Goal: Task Accomplishment & Management: Manage account settings

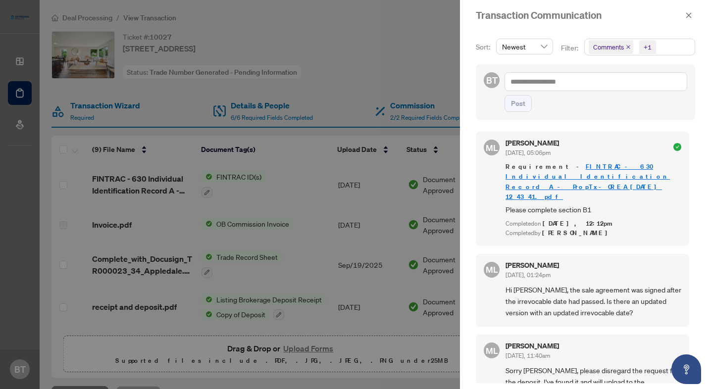
scroll to position [24, 0]
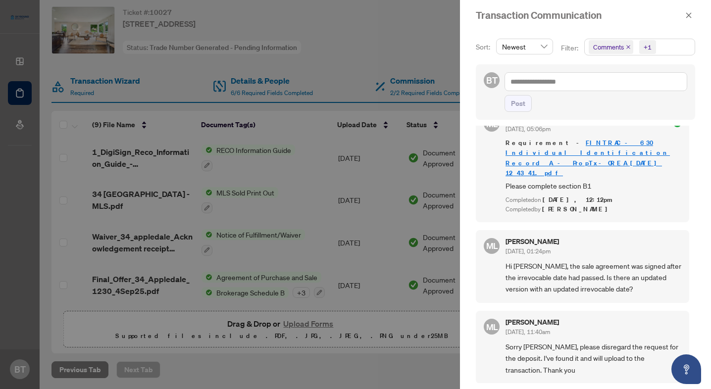
click at [270, 214] on div at bounding box center [355, 194] width 711 height 389
click at [683, 16] on button "button" at bounding box center [688, 15] width 13 height 12
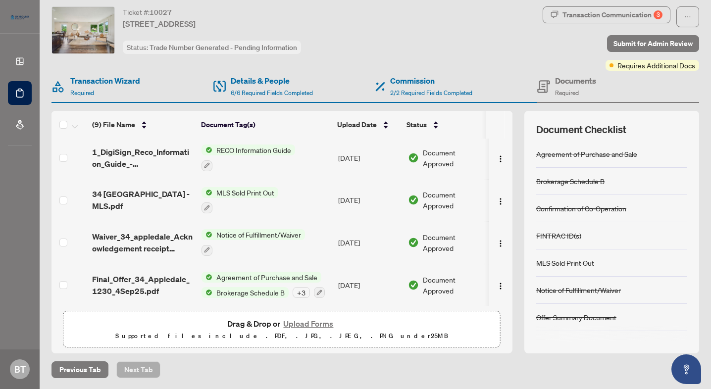
click at [128, 292] on td "Final_Offer_34_Appledale_1230_4Sep25.pdf" at bounding box center [142, 285] width 109 height 43
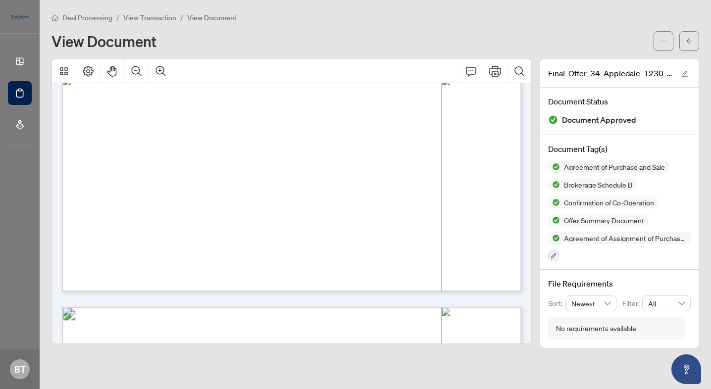
scroll to position [1003, 0]
drag, startPoint x: 390, startPoint y: 130, endPoint x: 491, endPoint y: 143, distance: 101.8
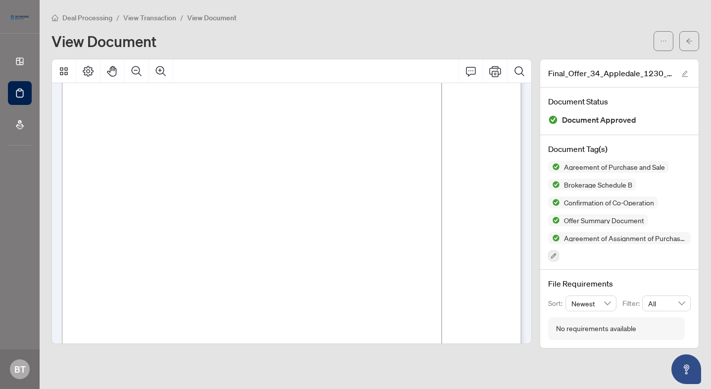
scroll to position [3101, 0]
drag, startPoint x: 201, startPoint y: 270, endPoint x: 290, endPoint y: 267, distance: 88.1
click at [290, 39] on p "Form 100 Revised 2024 Page 5 of 6 The trademarks REALTOR®, REALTORS®, MLS®, Mul…" at bounding box center [410, 39] width 696 height 0
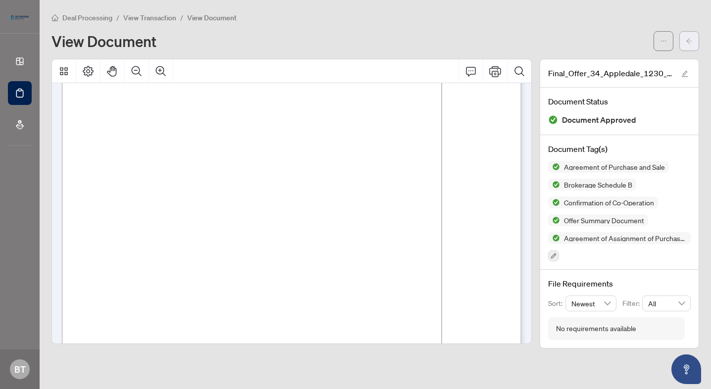
click at [688, 34] on span "button" at bounding box center [688, 41] width 7 height 16
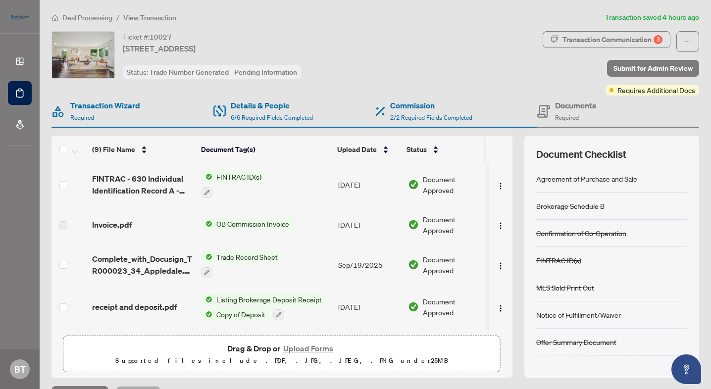
click at [605, 30] on div "Deal Processing / View Transaction Transaction saved 4 hours ago Ticket #: 1002…" at bounding box center [375, 207] width 655 height 391
click at [605, 40] on div "Transaction Communication 3" at bounding box center [612, 40] width 100 height 16
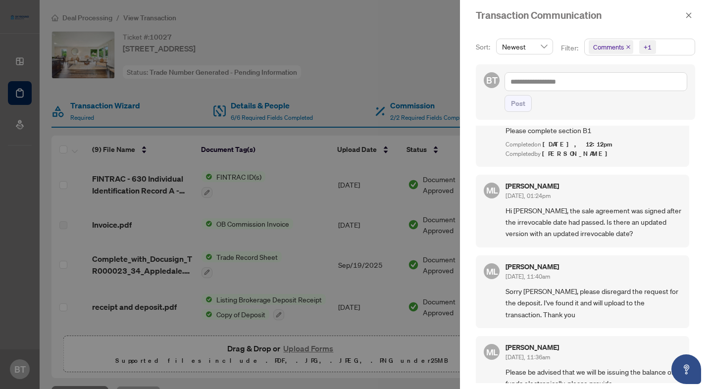
scroll to position [80, 0]
click at [569, 87] on textarea at bounding box center [595, 81] width 183 height 19
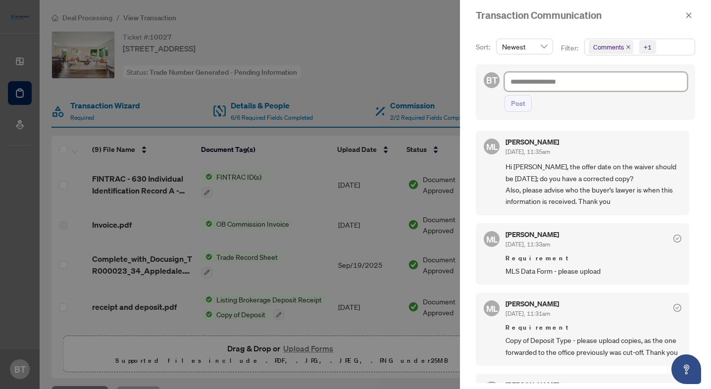
scroll to position [403, 0]
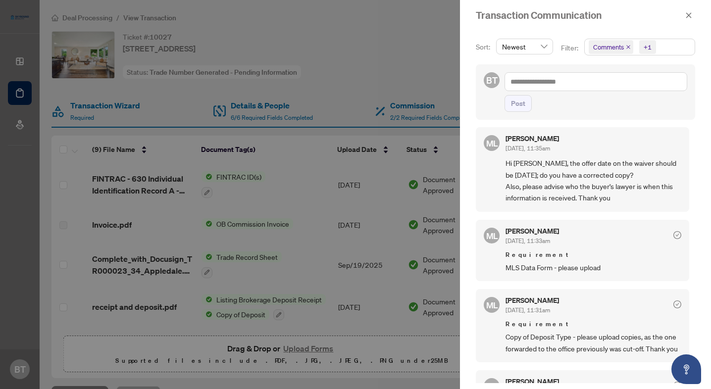
click at [375, 291] on div at bounding box center [355, 194] width 711 height 389
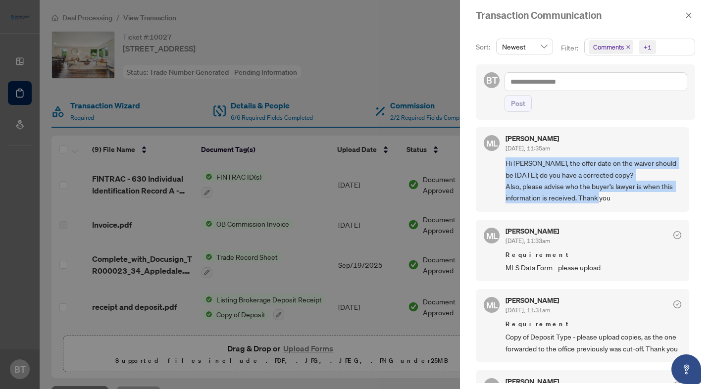
drag, startPoint x: 505, startPoint y: 143, endPoint x: 611, endPoint y: 178, distance: 112.2
click at [611, 178] on span "Hi [PERSON_NAME], the offer date on the waiver should be [DATE]; do you have a …" at bounding box center [593, 180] width 176 height 47
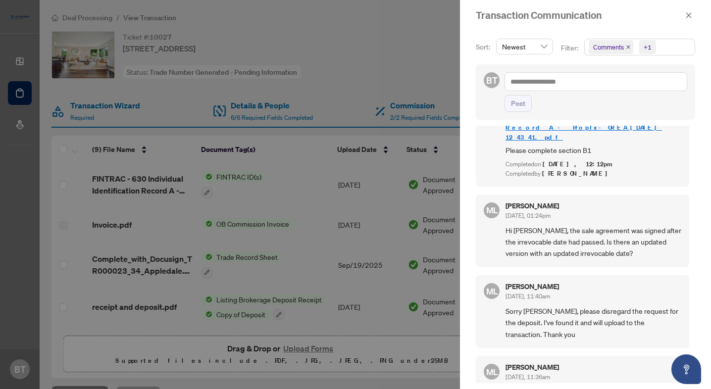
scroll to position [0, 0]
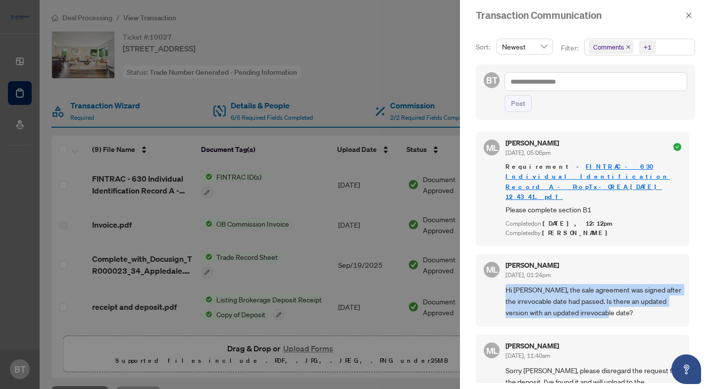
drag, startPoint x: 505, startPoint y: 270, endPoint x: 659, endPoint y: 294, distance: 155.8
click at [660, 294] on span "Hi [PERSON_NAME], the sale agreement was signed after the irrevocable date had …" at bounding box center [593, 301] width 176 height 35
copy span "Hi [PERSON_NAME], the sale agreement was signed after the irrevocable date had …"
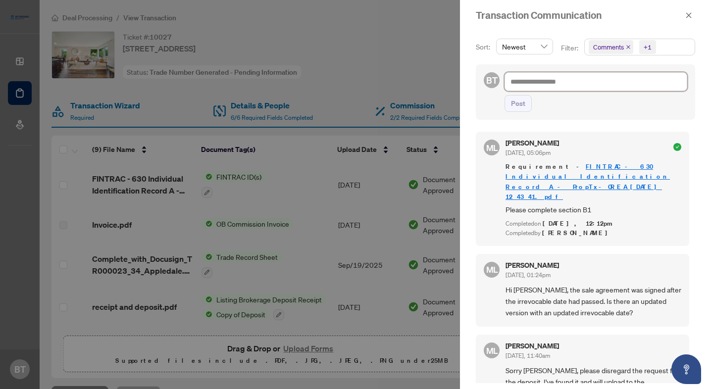
click at [561, 86] on textarea at bounding box center [595, 81] width 183 height 19
type textarea "*"
type textarea "**"
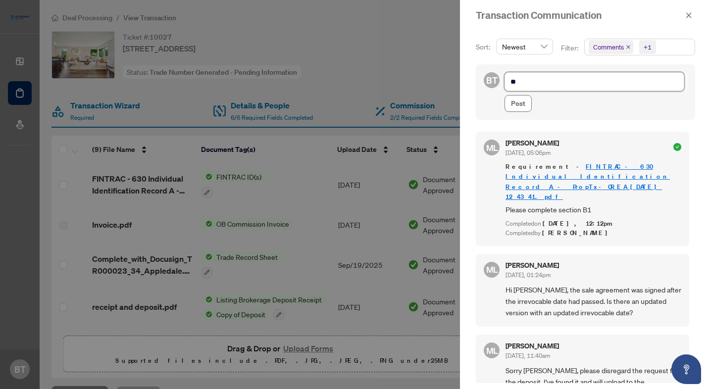
type textarea "***"
paste textarea "**********"
type textarea "**********"
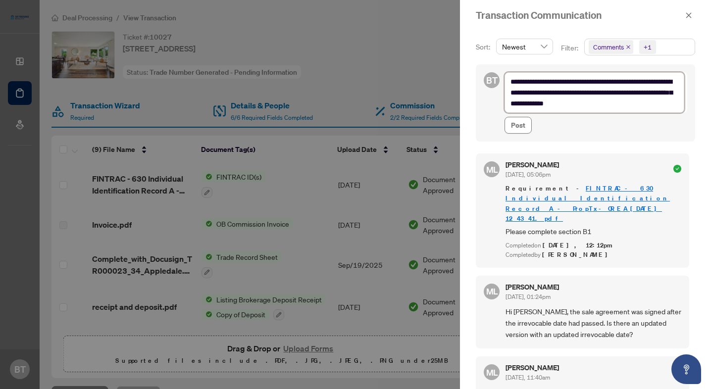
click at [522, 82] on textarea "**********" at bounding box center [594, 92] width 180 height 41
type textarea "**********"
click at [642, 105] on textarea "**********" at bounding box center [594, 92] width 180 height 41
type textarea "**********"
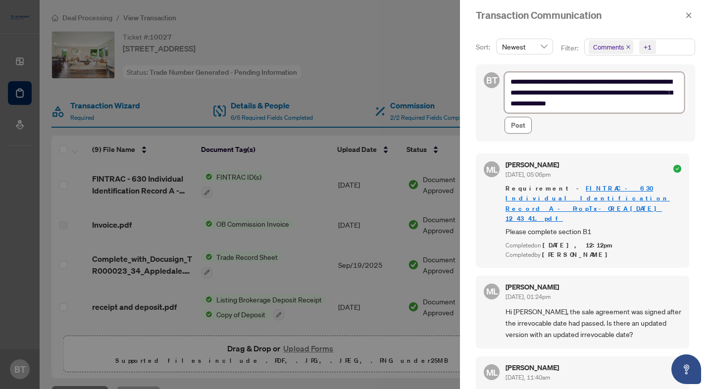
type textarea "**********"
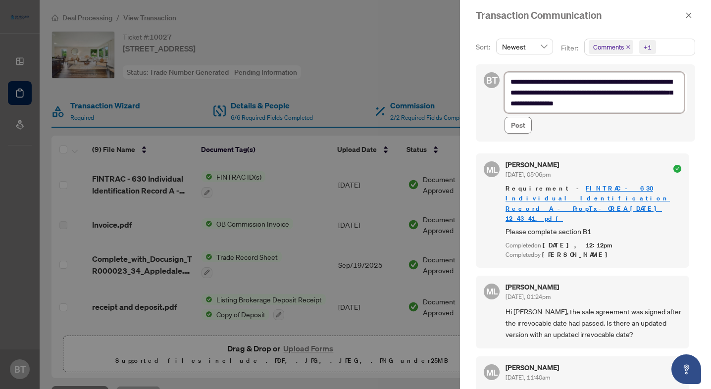
type textarea "**********"
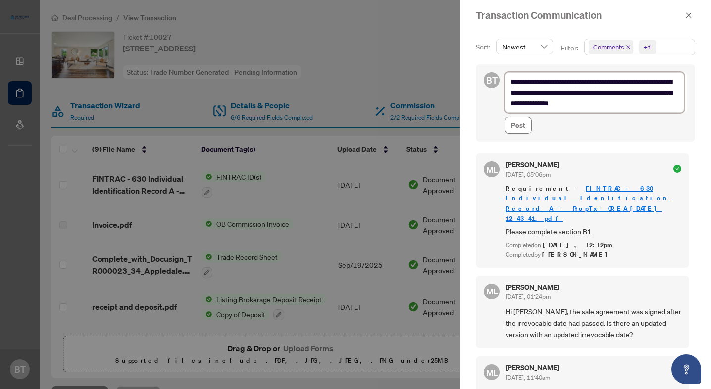
type textarea "**********"
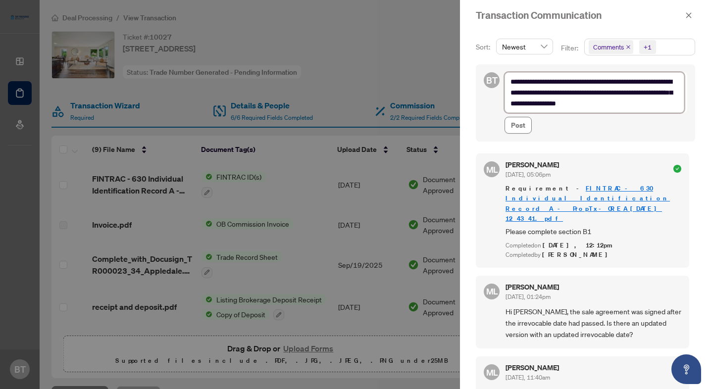
type textarea "**********"
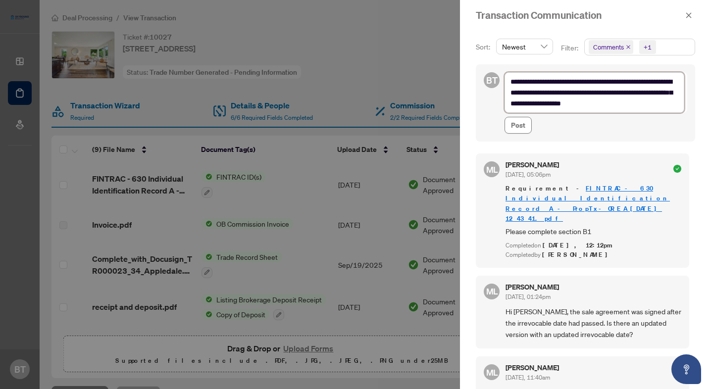
type textarea "**********"
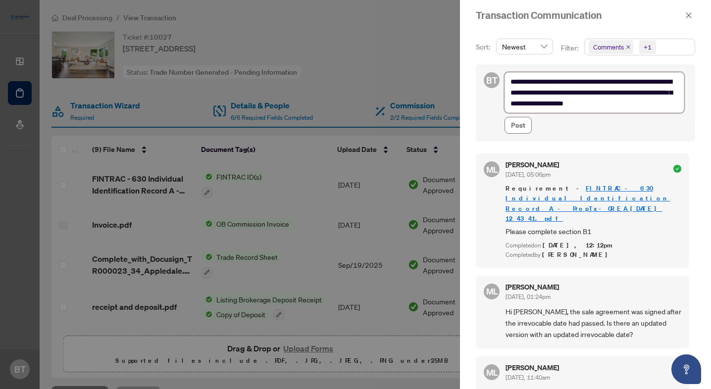
type textarea "**********"
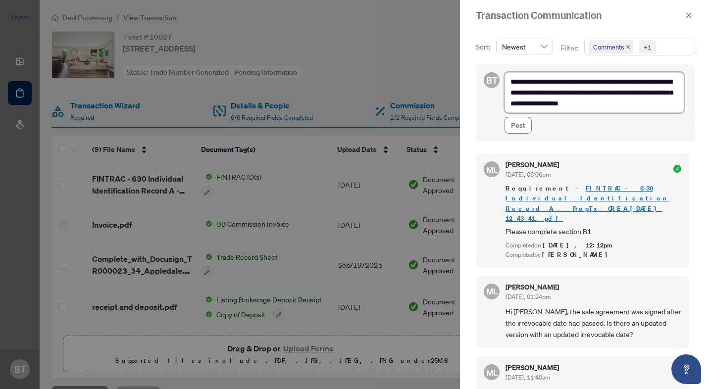
type textarea "**********"
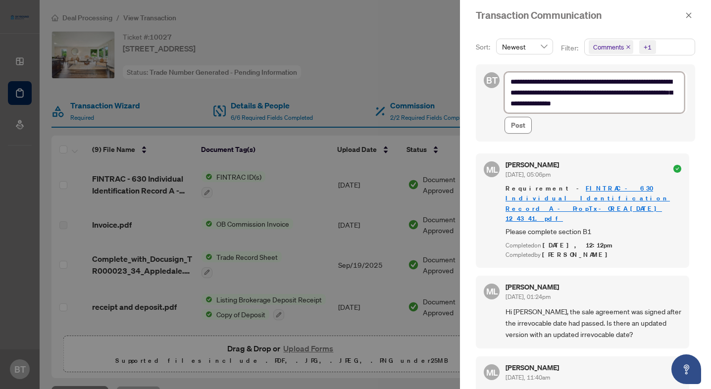
type textarea "**********"
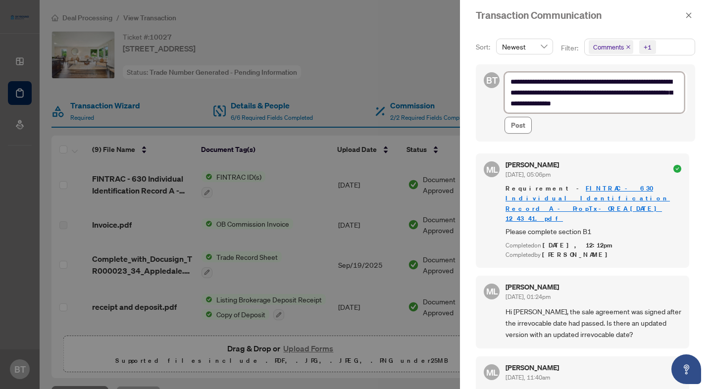
type textarea "**********"
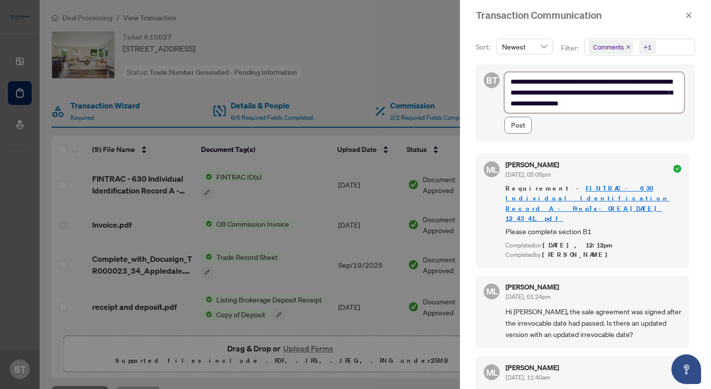
type textarea "**********"
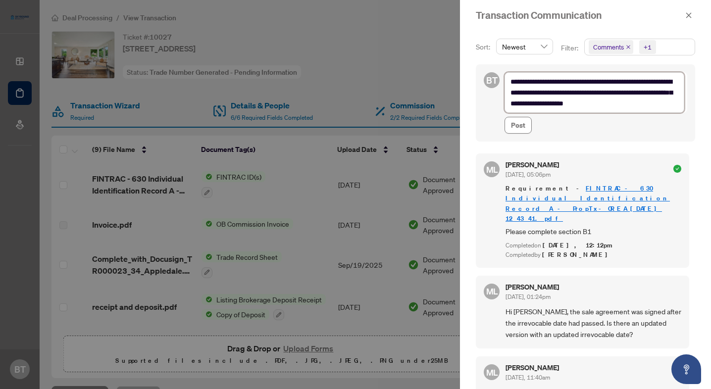
type textarea "**********"
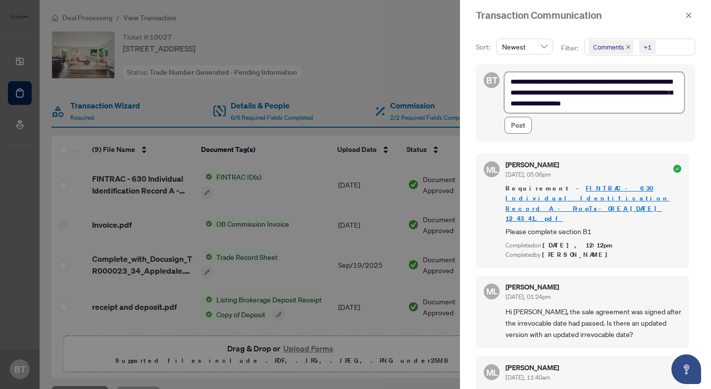
type textarea "**********"
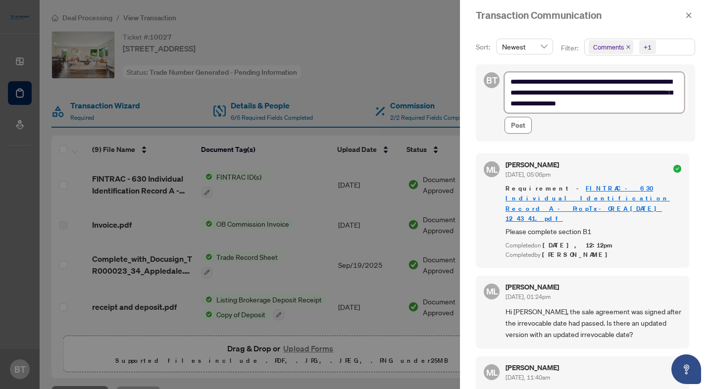
type textarea "**********"
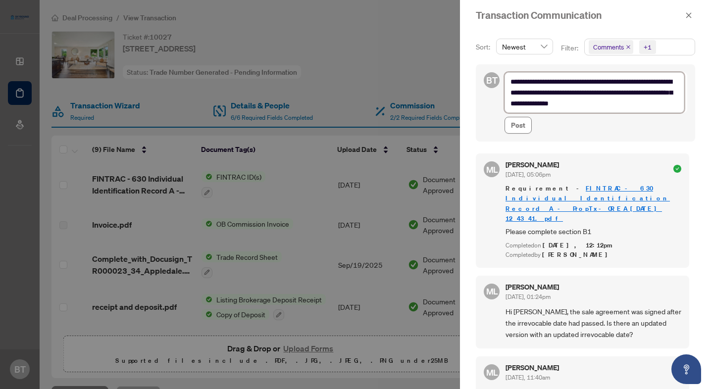
type textarea "**********"
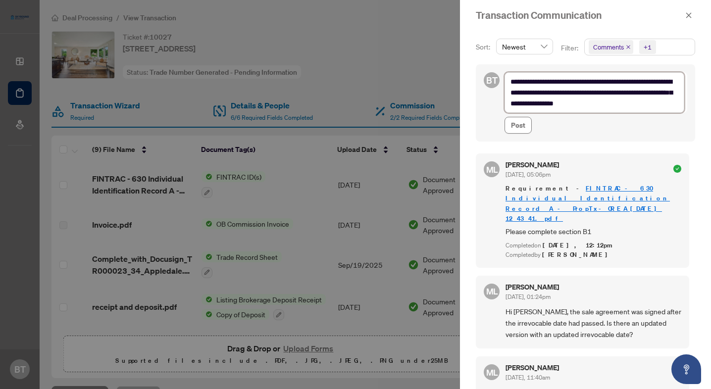
type textarea "**********"
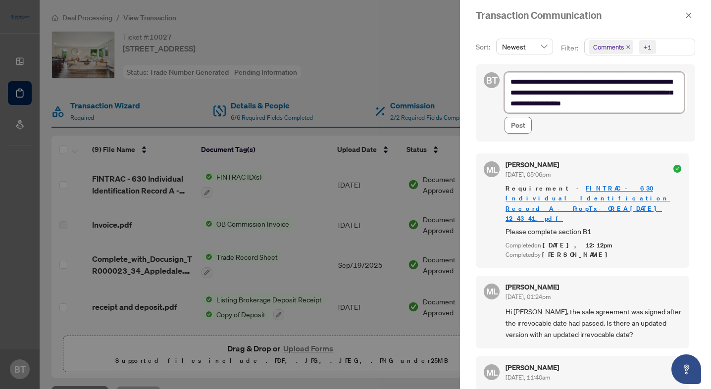
type textarea "**********"
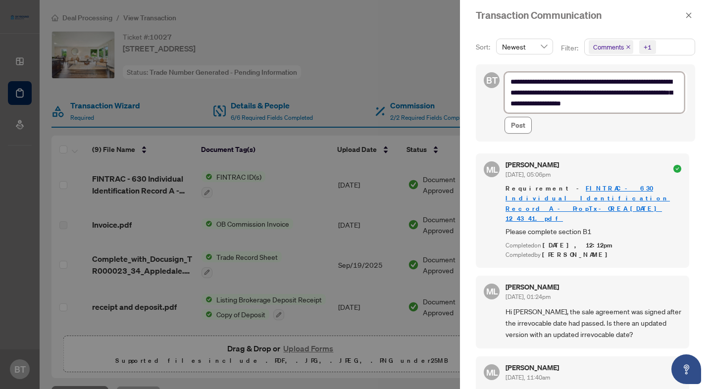
type textarea "**********"
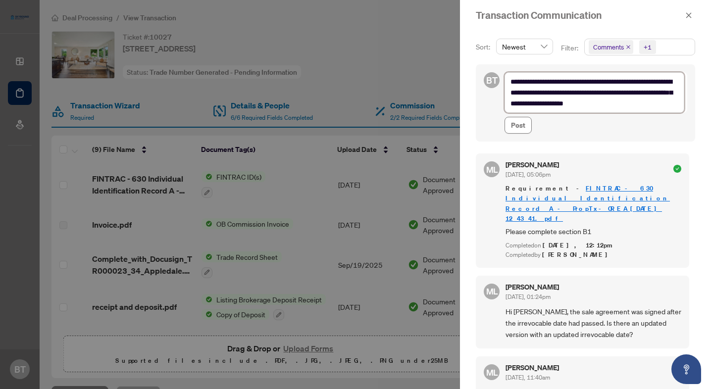
type textarea "**********"
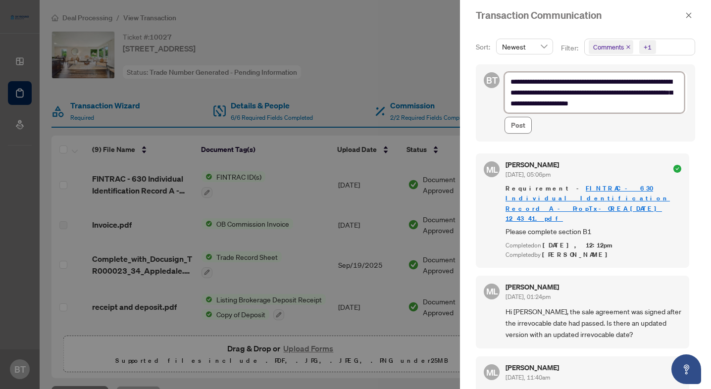
type textarea "**********"
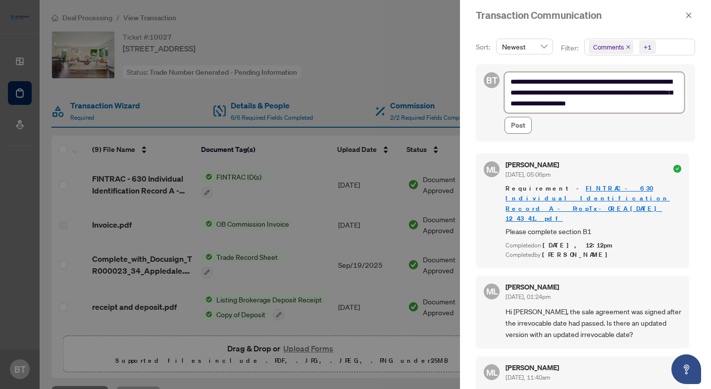
type textarea "**********"
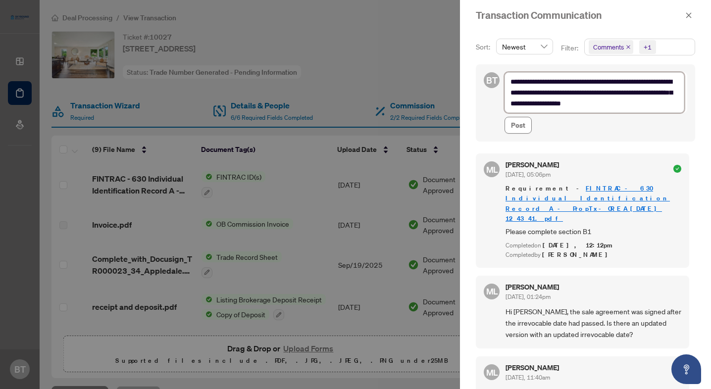
type textarea "**********"
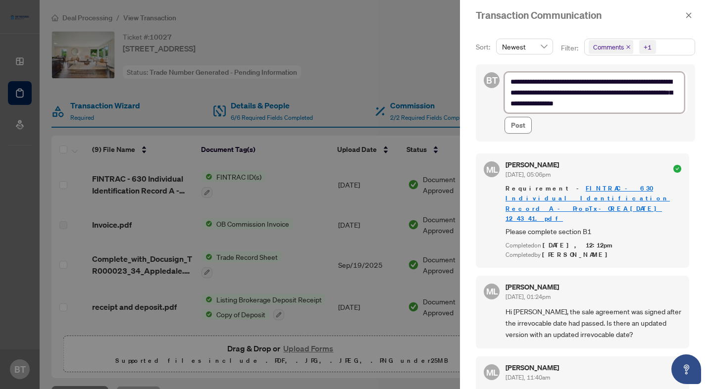
type textarea "**********"
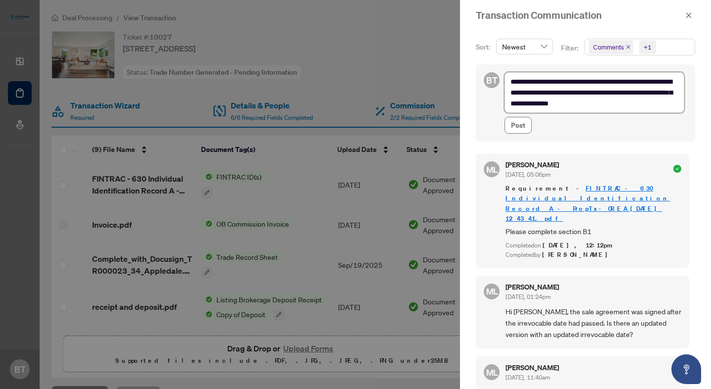
type textarea "**********"
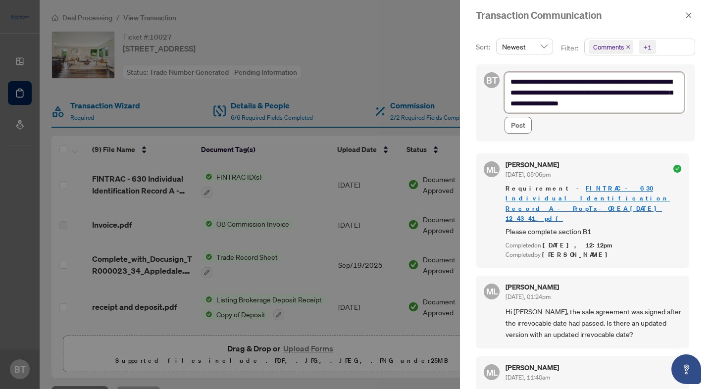
type textarea "**********"
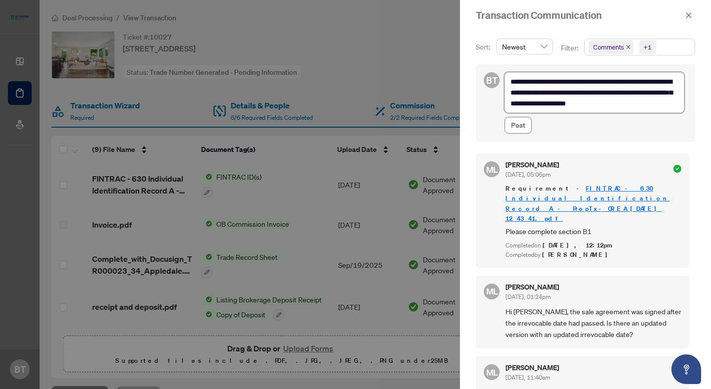
type textarea "**********"
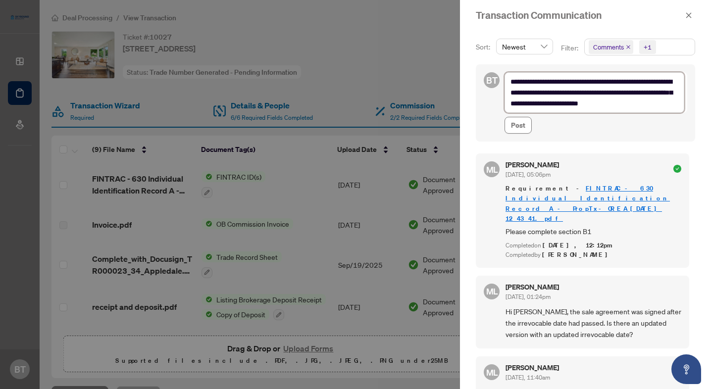
type textarea "**********"
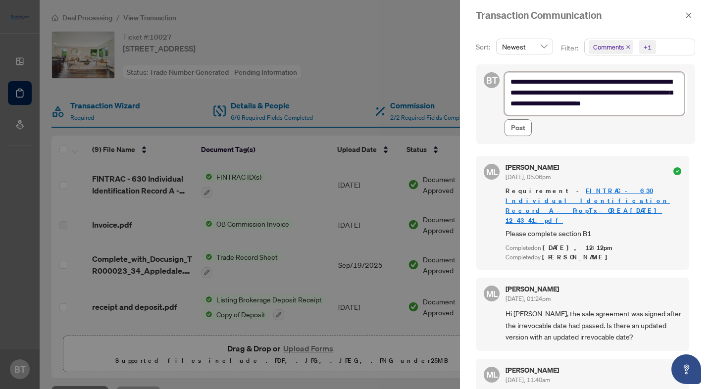
scroll to position [0, 0]
type textarea "**********"
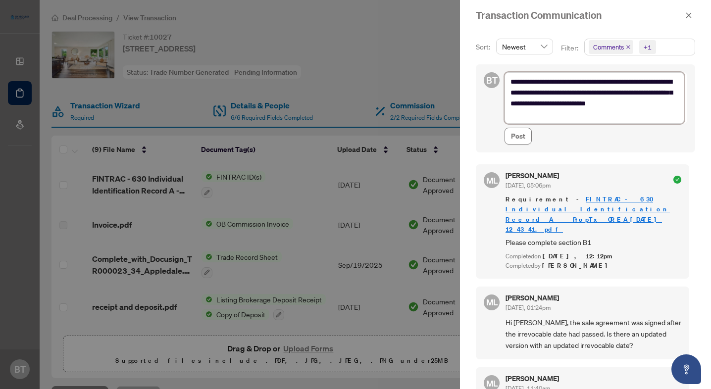
type textarea "**********"
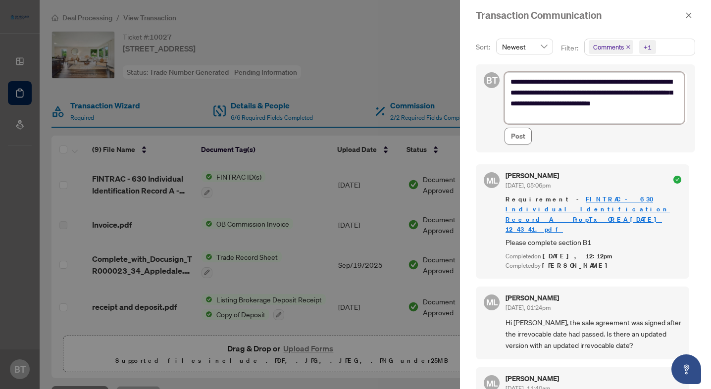
type textarea "**********"
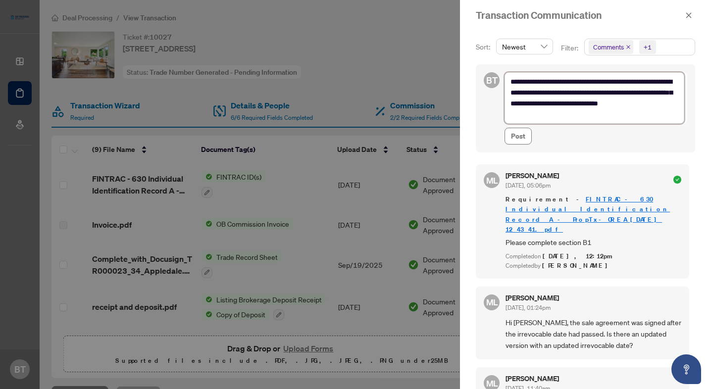
type textarea "**********"
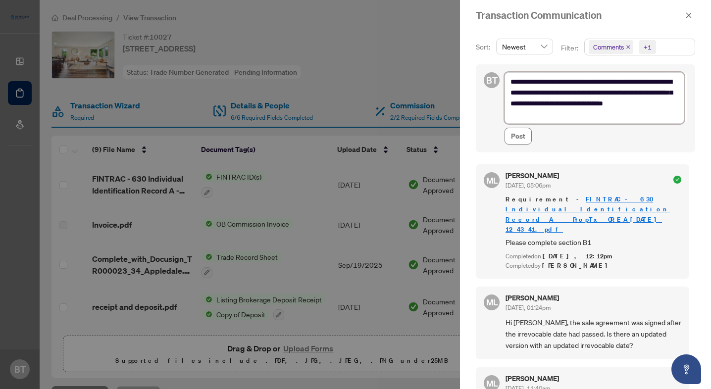
type textarea "**********"
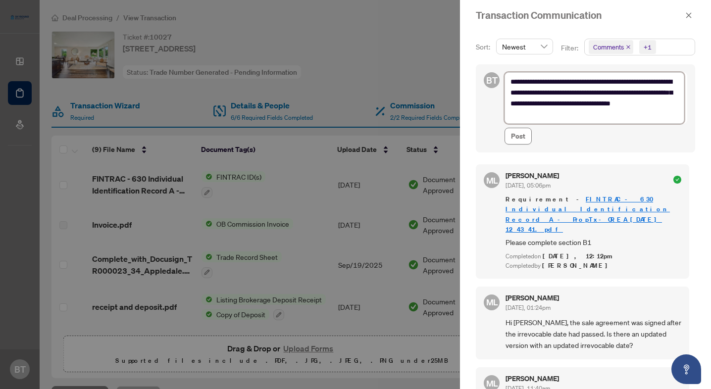
type textarea "**********"
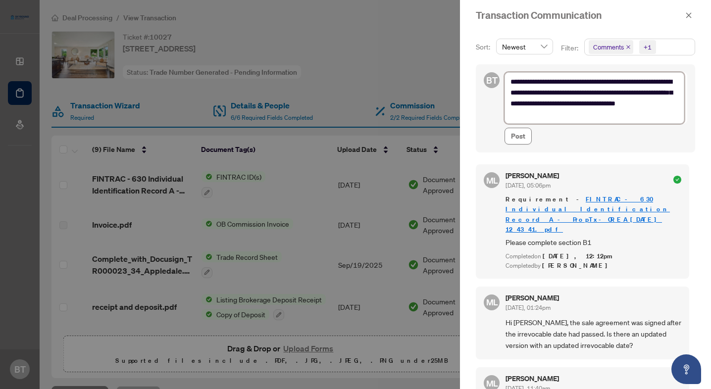
type textarea "**********"
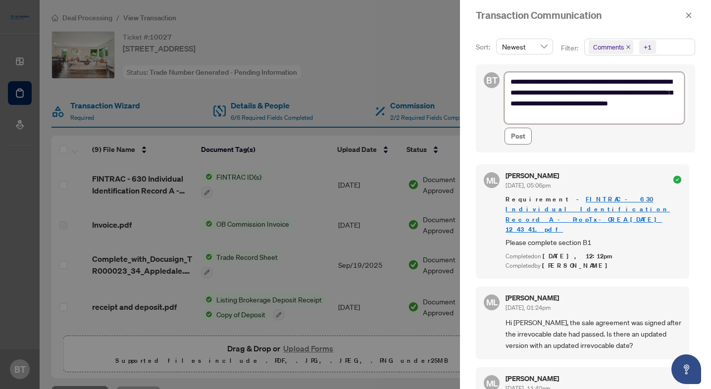
type textarea "**********"
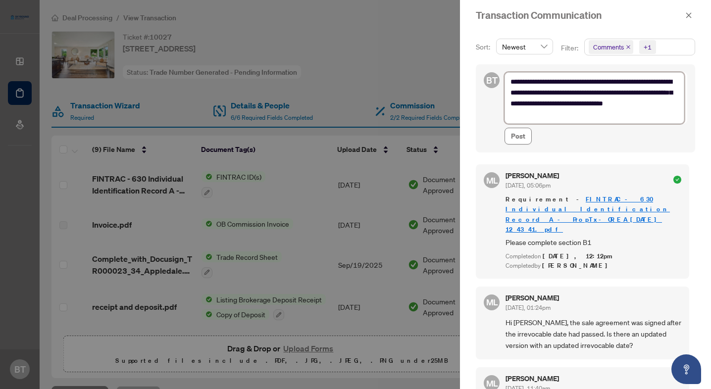
type textarea "**********"
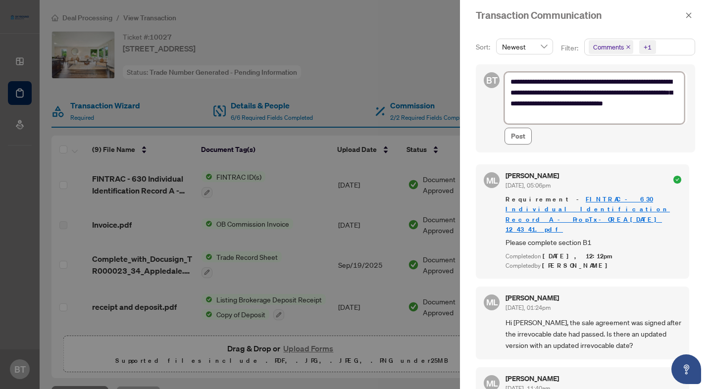
type textarea "**********"
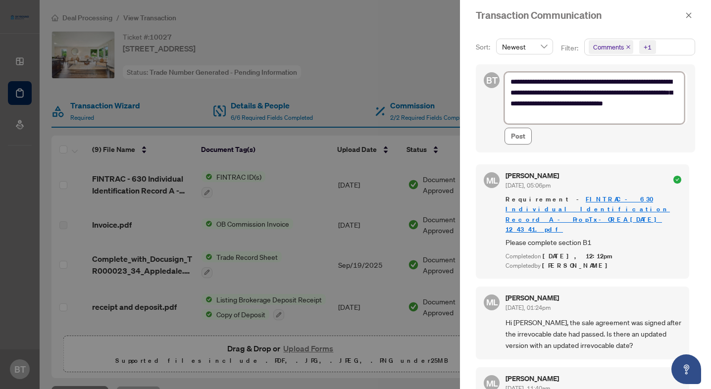
type textarea "**********"
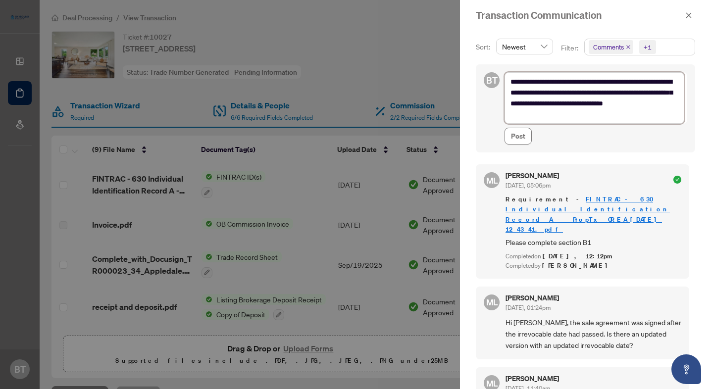
type textarea "**********"
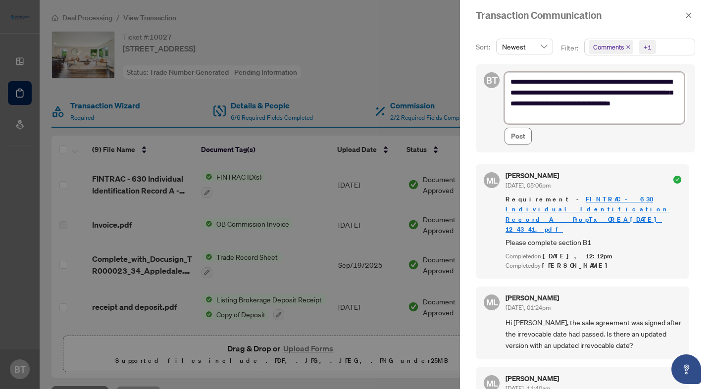
type textarea "**********"
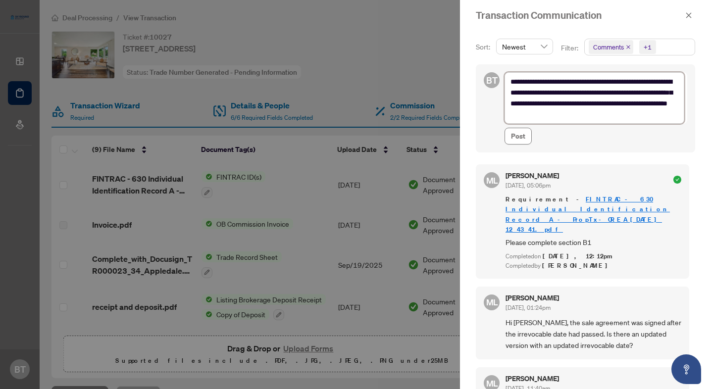
paste textarea "**********"
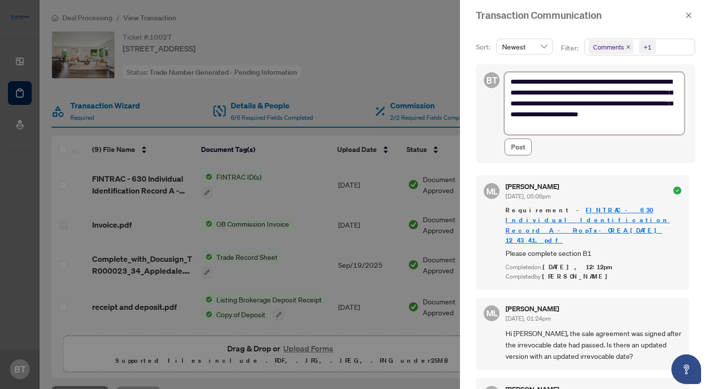
click at [579, 125] on textarea "**********" at bounding box center [594, 103] width 180 height 62
click at [575, 125] on textarea "**********" at bounding box center [594, 103] width 180 height 62
click at [571, 125] on textarea "**********" at bounding box center [594, 103] width 180 height 62
drag, startPoint x: 573, startPoint y: 126, endPoint x: 633, endPoint y: 126, distance: 60.4
click at [633, 126] on textarea "**********" at bounding box center [594, 103] width 180 height 62
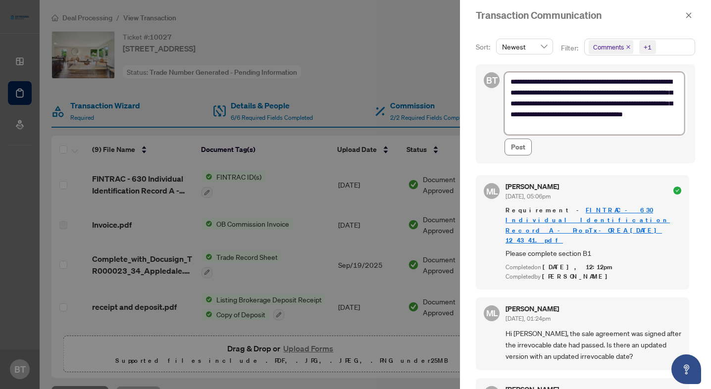
click at [633, 126] on textarea "**********" at bounding box center [594, 103] width 180 height 62
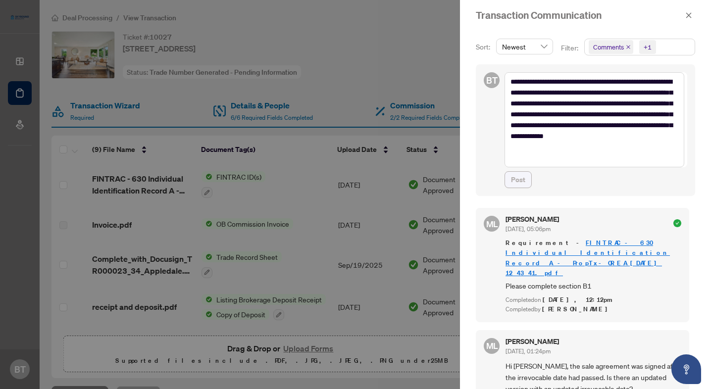
click at [512, 180] on span "Post" at bounding box center [518, 180] width 14 height 16
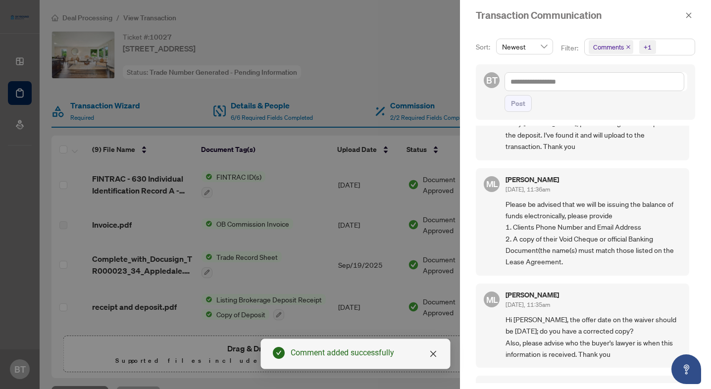
scroll to position [378, 0]
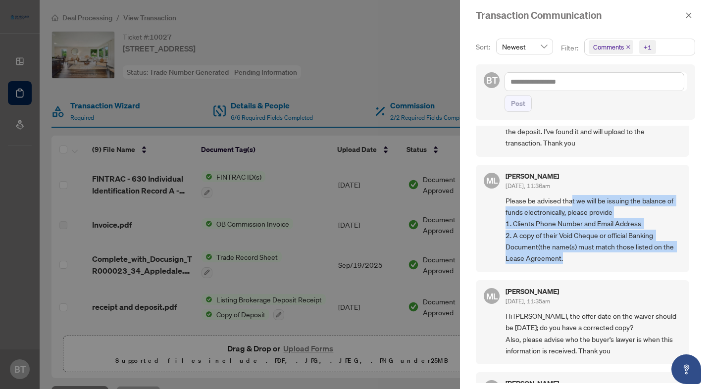
drag, startPoint x: 572, startPoint y: 182, endPoint x: 561, endPoint y: 234, distance: 52.5
click at [561, 234] on span "Please be advised that we will be issuing the balance of funds electronically, …" at bounding box center [593, 229] width 176 height 69
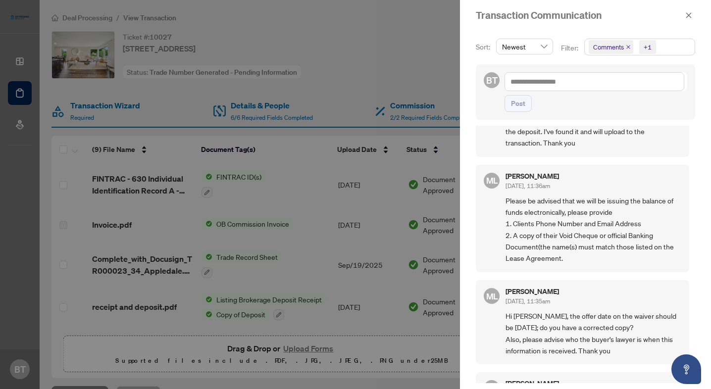
drag, startPoint x: 580, startPoint y: 241, endPoint x: 567, endPoint y: 239, distance: 13.5
click at [567, 239] on span "Please be advised that we will be issuing the balance of funds electronically, …" at bounding box center [593, 229] width 176 height 69
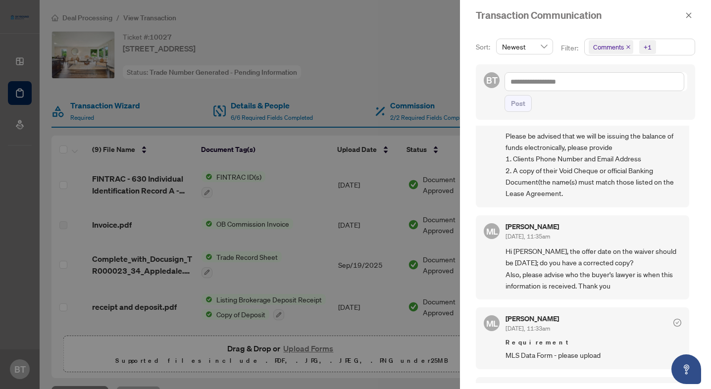
scroll to position [443, 0]
click at [567, 244] on span "Hi [PERSON_NAME], the offer date on the waiver should be [DATE]; do you have a …" at bounding box center [593, 267] width 176 height 47
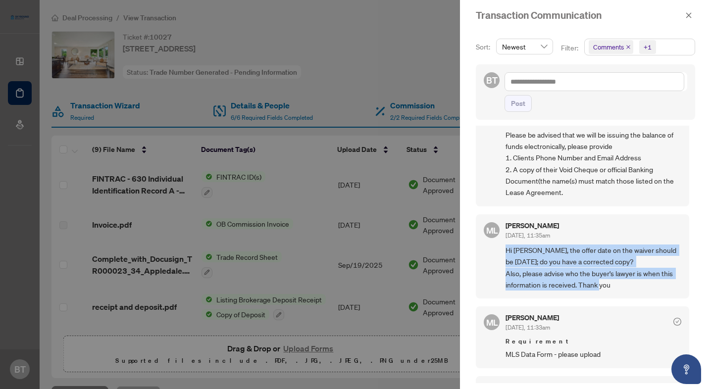
drag, startPoint x: 616, startPoint y: 268, endPoint x: 503, endPoint y: 225, distance: 120.3
click at [503, 225] on div "ML [PERSON_NAME] [DATE], 11:35am Hi [PERSON_NAME], the offer date on the waiver…" at bounding box center [582, 256] width 213 height 85
copy span "Hi [PERSON_NAME], the offer date on the waiver should be [DATE]; do you have a …"
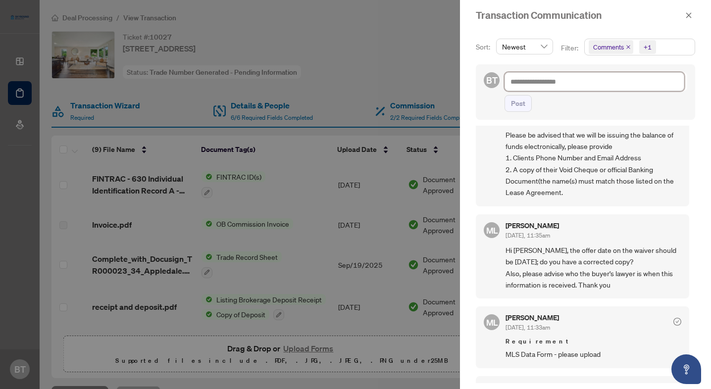
click at [542, 80] on textarea at bounding box center [594, 81] width 180 height 19
paste textarea "**********"
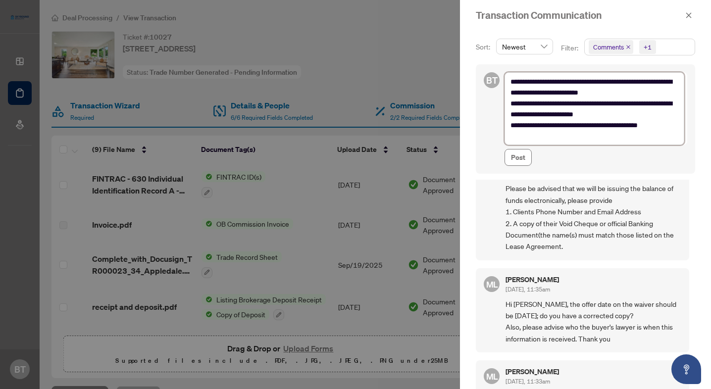
scroll to position [0, 0]
click at [511, 124] on textarea "**********" at bounding box center [594, 108] width 180 height 73
click at [565, 124] on textarea "**********" at bounding box center [594, 108] width 180 height 73
click at [638, 124] on textarea "**********" at bounding box center [594, 108] width 180 height 73
click at [662, 127] on textarea "**********" at bounding box center [594, 108] width 180 height 73
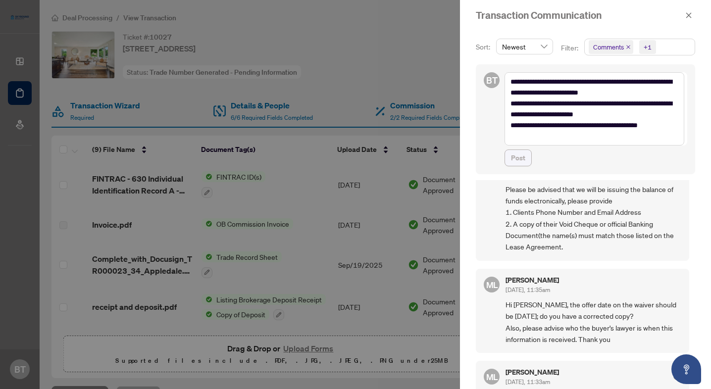
click at [525, 158] on span "Post" at bounding box center [518, 158] width 14 height 16
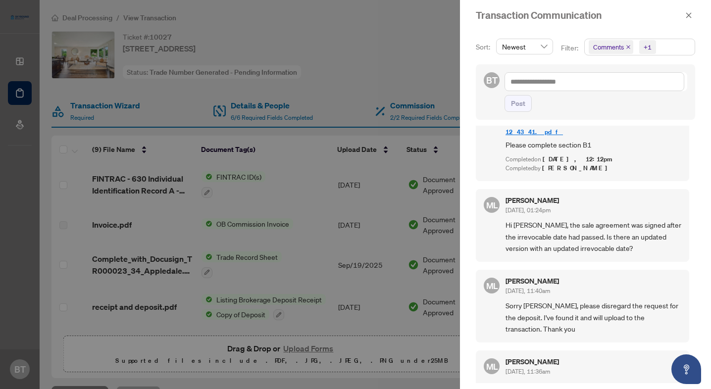
scroll to position [297, 0]
click at [641, 195] on div "[PERSON_NAME] [DATE], 01:24pm" at bounding box center [593, 204] width 176 height 18
click at [602, 226] on span "Hi [PERSON_NAME], the sale agreement was signed after the irrevocable date had …" at bounding box center [593, 235] width 176 height 35
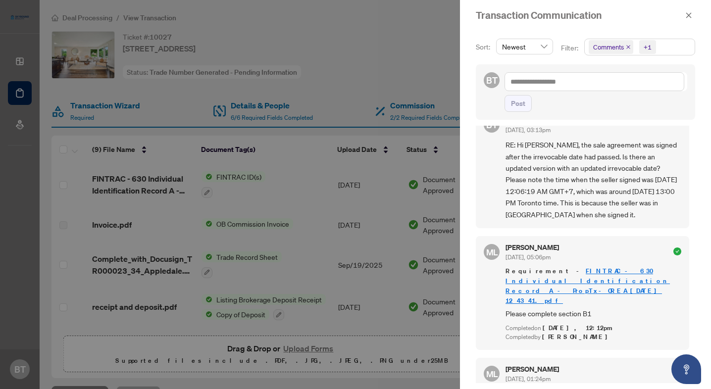
scroll to position [43, 0]
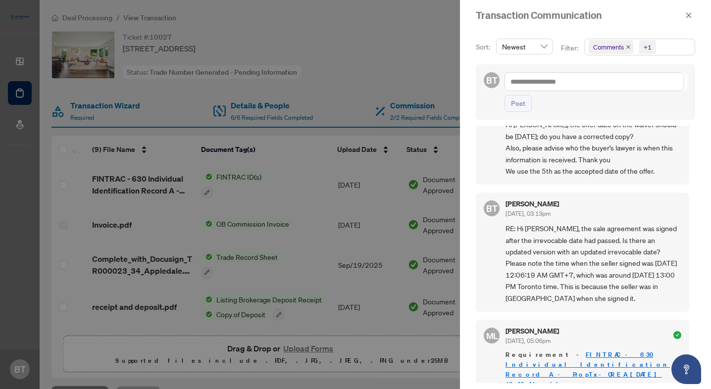
click at [613, 219] on div "[PERSON_NAME] [DATE], 03:13pm RE: Hi [PERSON_NAME], the sale agreement was sign…" at bounding box center [593, 251] width 176 height 103
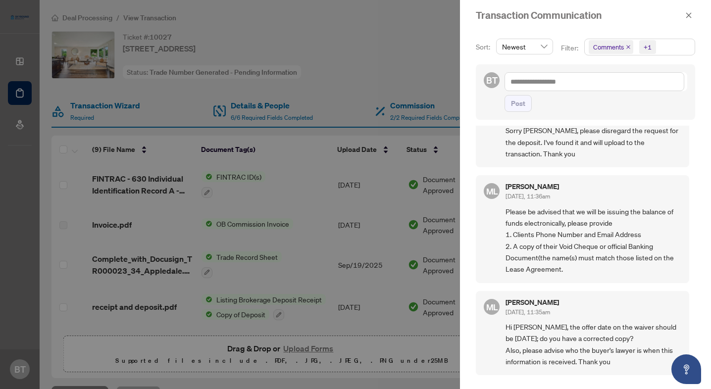
scroll to position [475, 0]
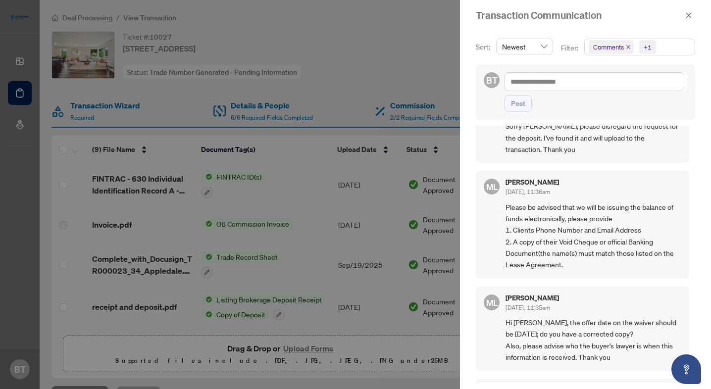
click at [127, 111] on div at bounding box center [355, 194] width 711 height 389
click at [291, 120] on div at bounding box center [355, 194] width 711 height 389
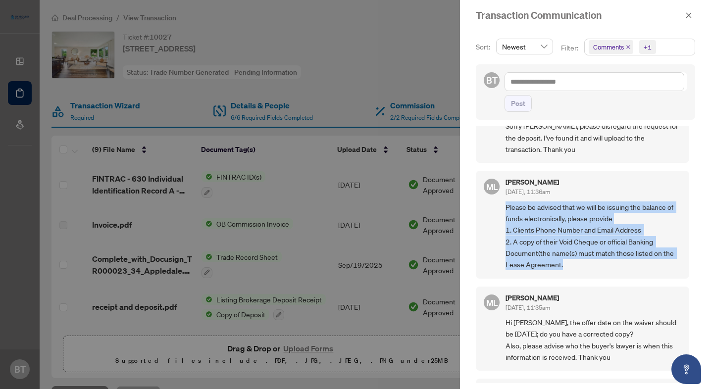
drag, startPoint x: 506, startPoint y: 182, endPoint x: 579, endPoint y: 239, distance: 92.1
click at [579, 239] on span "Please be advised that we will be issuing the balance of funds electronically, …" at bounding box center [593, 235] width 176 height 69
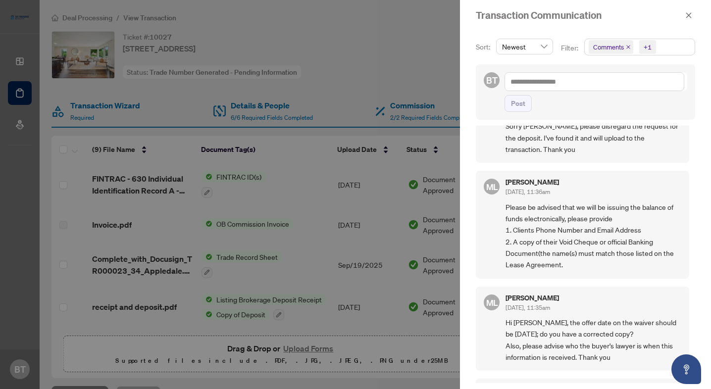
click at [341, 181] on div at bounding box center [355, 194] width 711 height 389
click at [684, 17] on button "button" at bounding box center [688, 15] width 13 height 12
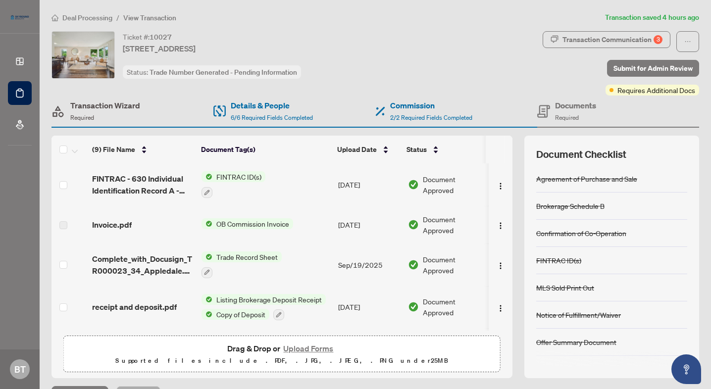
click at [116, 101] on h4 "Transaction Wizard" at bounding box center [105, 105] width 70 height 12
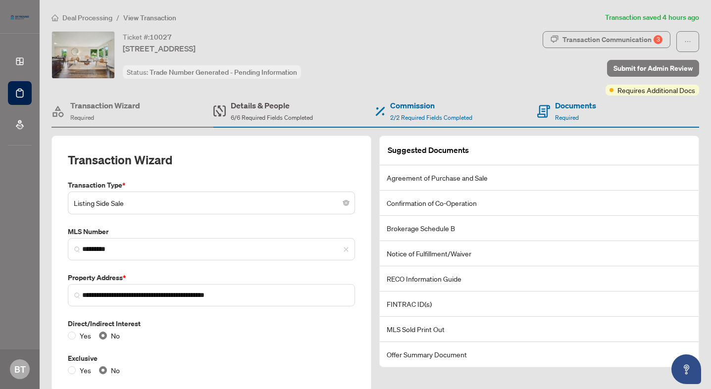
click at [257, 110] on h4 "Details & People" at bounding box center [272, 105] width 82 height 12
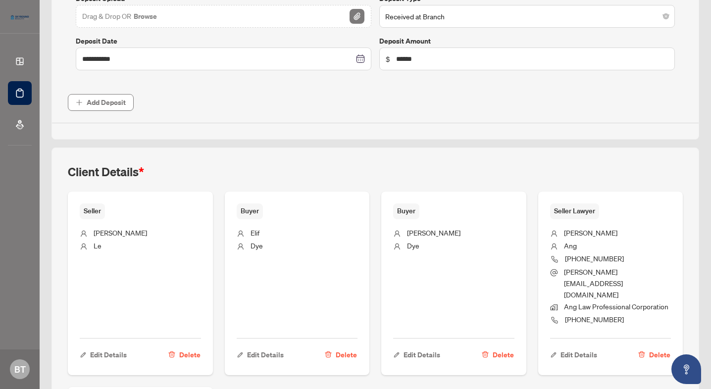
scroll to position [487, 0]
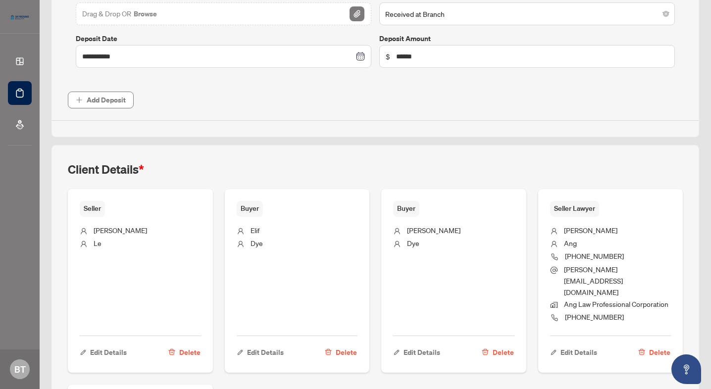
click at [137, 265] on ul "[PERSON_NAME] Le" at bounding box center [140, 273] width 121 height 112
click at [107, 344] on span "Edit Details" at bounding box center [108, 352] width 37 height 16
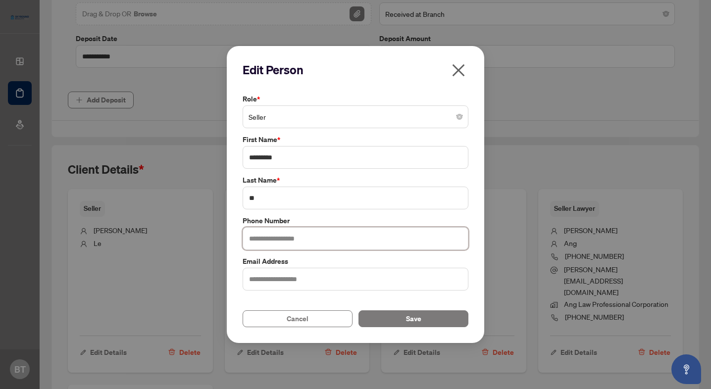
click at [290, 240] on input "text" at bounding box center [356, 238] width 226 height 23
paste input "**********"
click at [385, 312] on button "Save" at bounding box center [413, 318] width 110 height 17
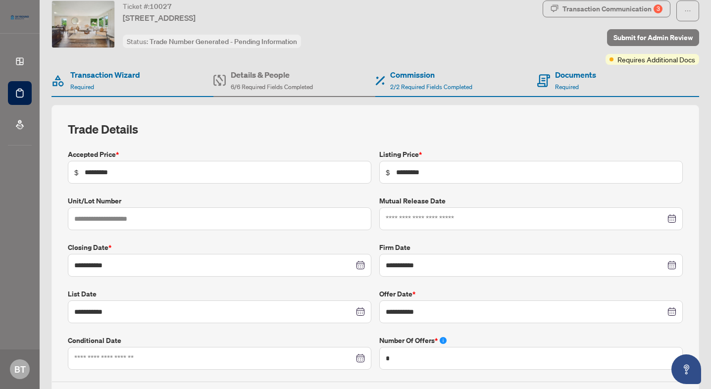
scroll to position [0, 0]
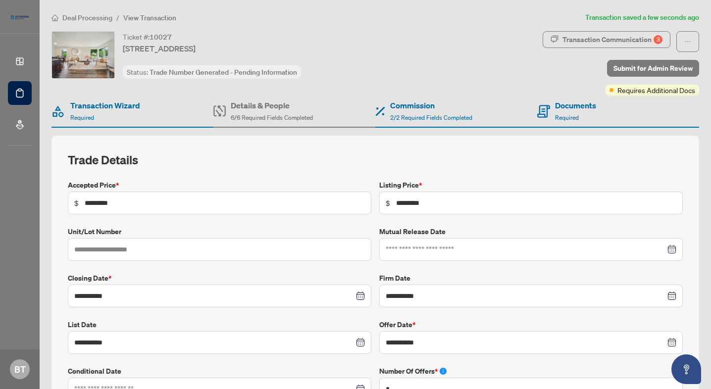
click at [91, 22] on li "Deal Processing" at bounding box center [81, 17] width 61 height 11
click at [571, 39] on div "Transaction Communication 3" at bounding box center [612, 40] width 100 height 16
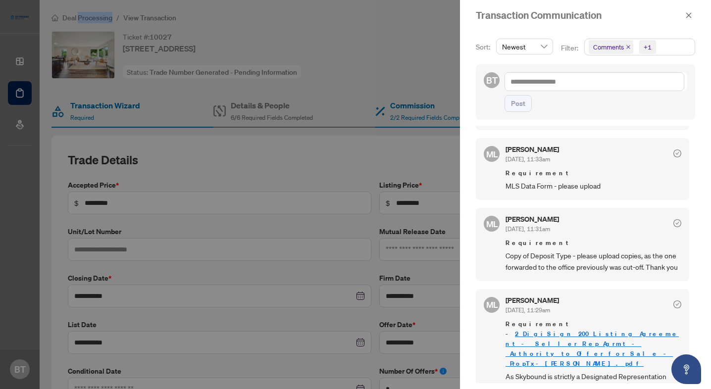
scroll to position [715, 0]
click at [154, 111] on div at bounding box center [355, 194] width 711 height 389
click at [688, 7] on div "Transaction Communication" at bounding box center [585, 15] width 251 height 31
click at [688, 14] on icon "close" at bounding box center [688, 15] width 7 height 7
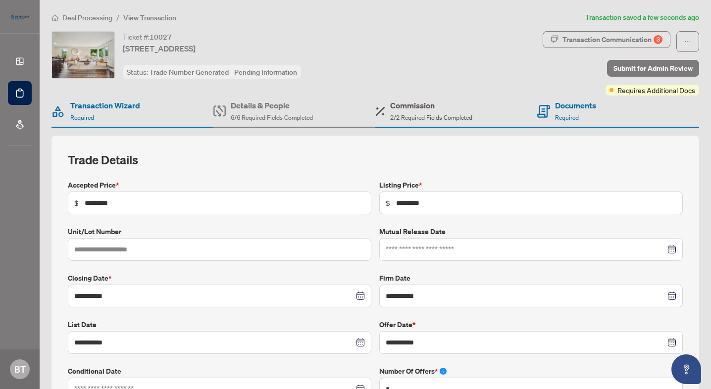
click at [455, 101] on h4 "Commission" at bounding box center [431, 105] width 82 height 12
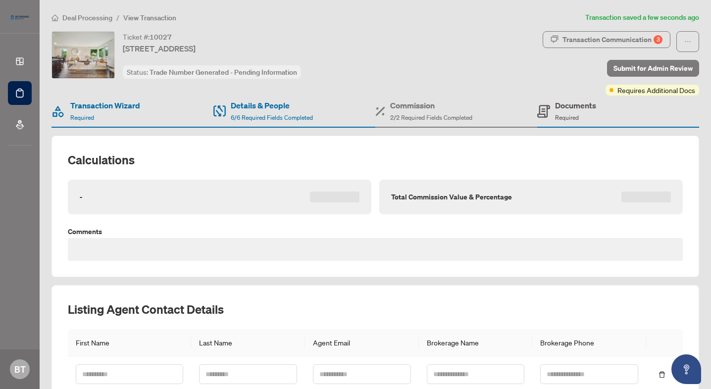
click at [577, 104] on h4 "Documents" at bounding box center [575, 105] width 41 height 12
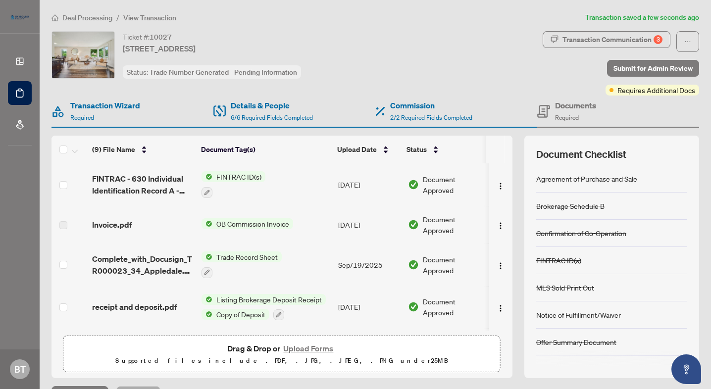
click at [309, 351] on button "Upload Forms" at bounding box center [308, 348] width 56 height 13
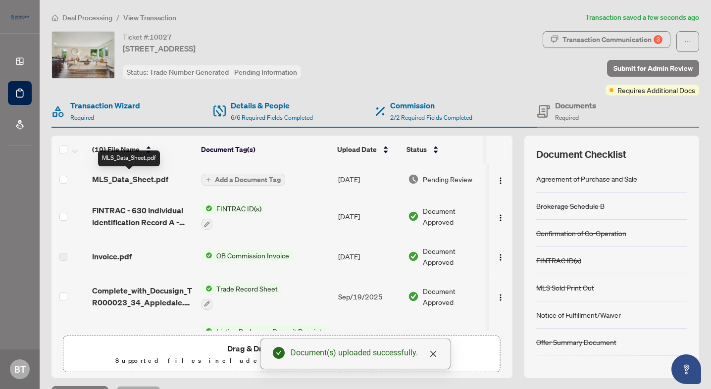
click at [146, 174] on span "MLS_Data_Sheet.pdf" at bounding box center [130, 179] width 76 height 12
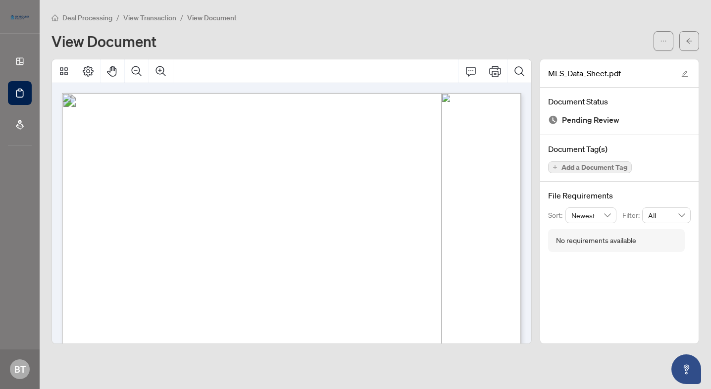
click at [160, 18] on span "View Transaction" at bounding box center [149, 17] width 53 height 9
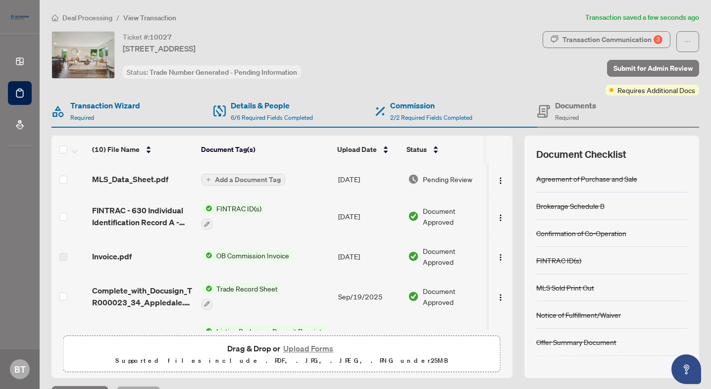
click at [236, 176] on span "Add a Document Tag" at bounding box center [248, 179] width 66 height 7
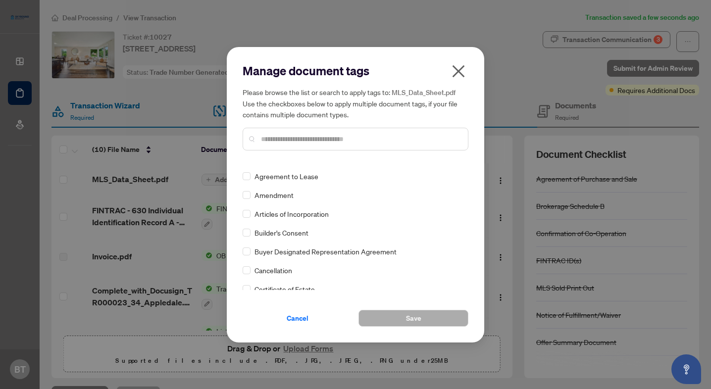
scroll to position [275, 0]
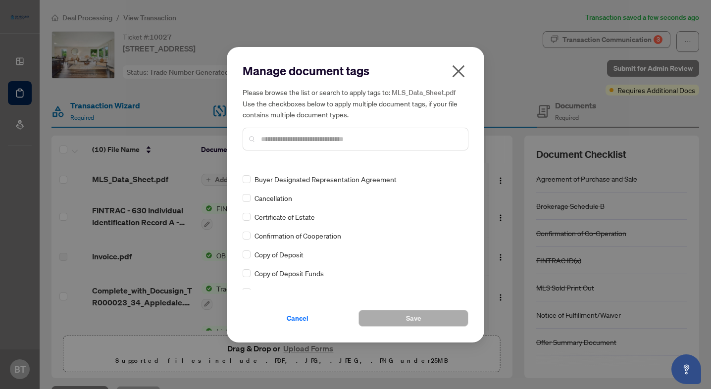
click at [306, 138] on input "text" at bounding box center [360, 139] width 199 height 11
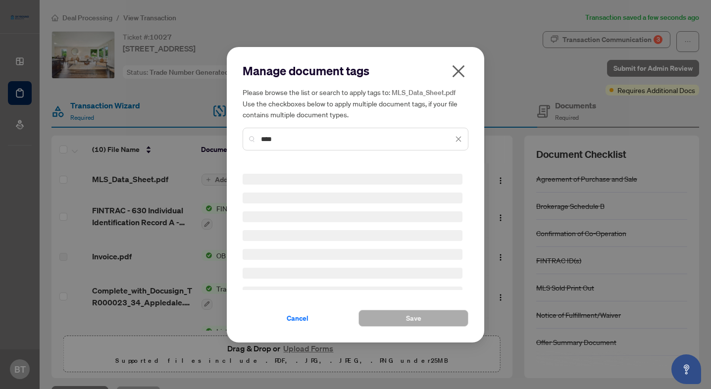
scroll to position [0, 0]
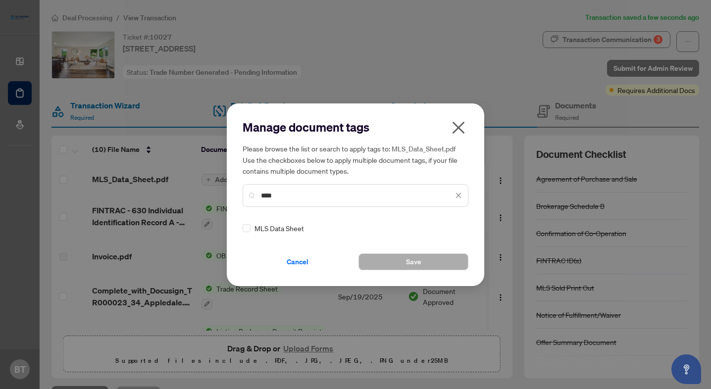
click at [252, 228] on div "MLS Data Sheet" at bounding box center [353, 228] width 220 height 11
click at [383, 261] on button "Save" at bounding box center [413, 261] width 110 height 17
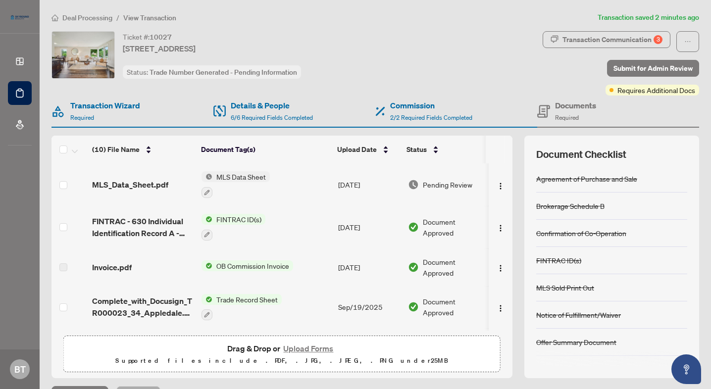
click at [76, 22] on li "Deal Processing" at bounding box center [81, 17] width 61 height 11
click at [78, 19] on span "Deal Processing" at bounding box center [87, 17] width 50 height 9
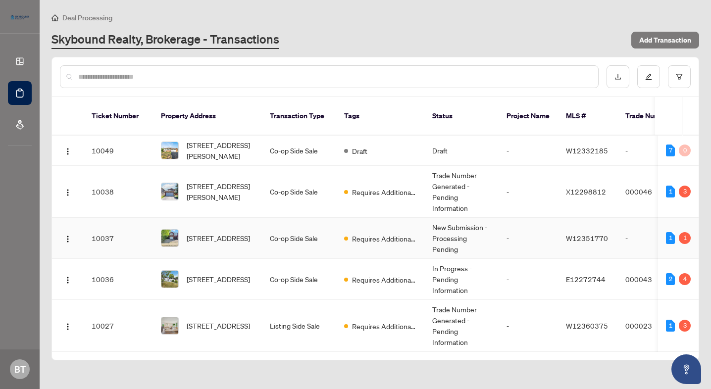
click at [216, 233] on span "[STREET_ADDRESS]" at bounding box center [218, 238] width 63 height 11
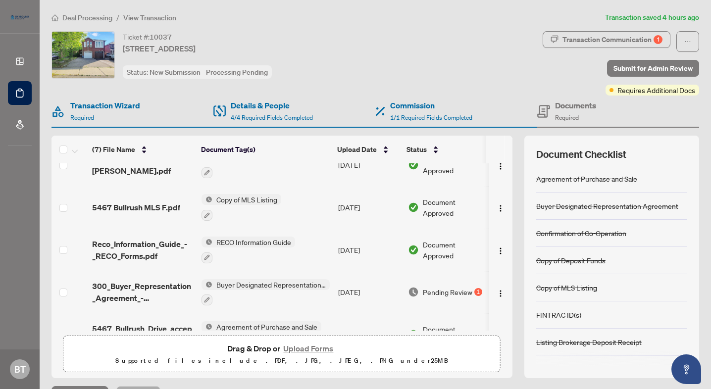
scroll to position [130, 0]
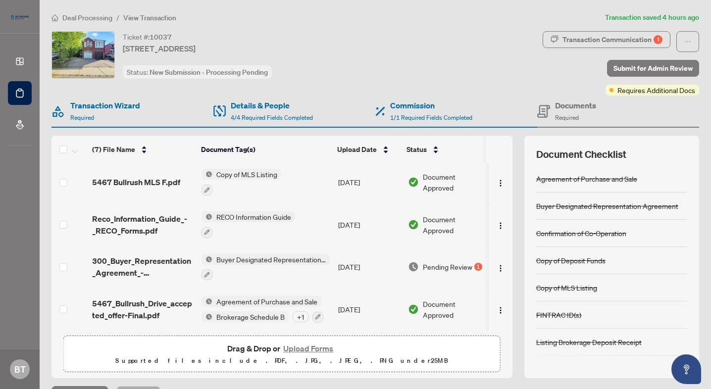
click at [280, 254] on span "Buyer Designated Representation Agreement" at bounding box center [270, 259] width 117 height 11
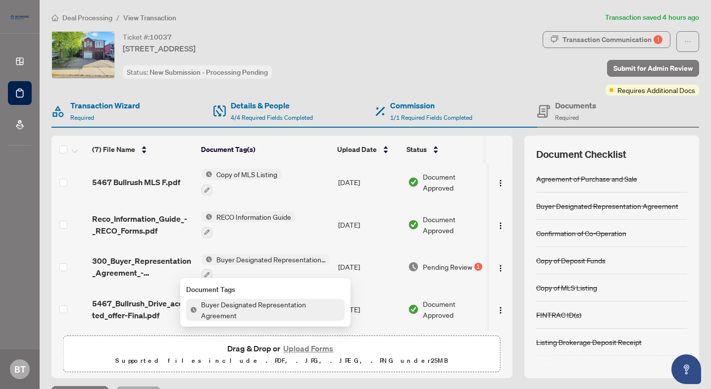
click at [280, 254] on span "Buyer Designated Representation Agreement" at bounding box center [270, 259] width 117 height 11
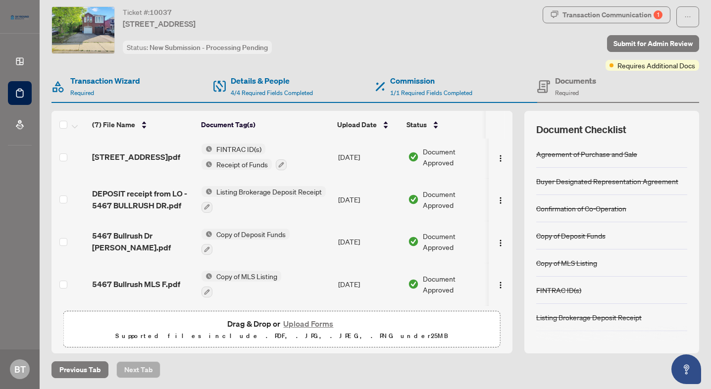
scroll to position [0, 0]
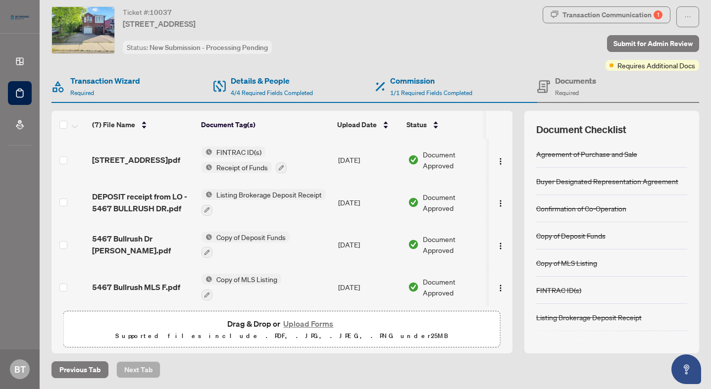
click at [251, 159] on div "FINTRAC ID(s) Receipt of Funds" at bounding box center [243, 159] width 85 height 27
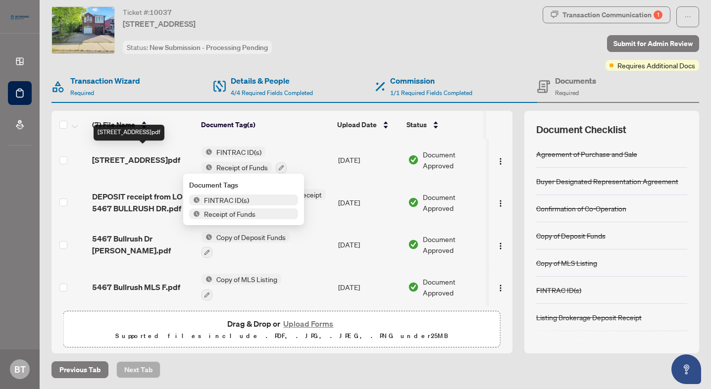
click at [145, 156] on span "[STREET_ADDRESS]pdf" at bounding box center [136, 160] width 88 height 12
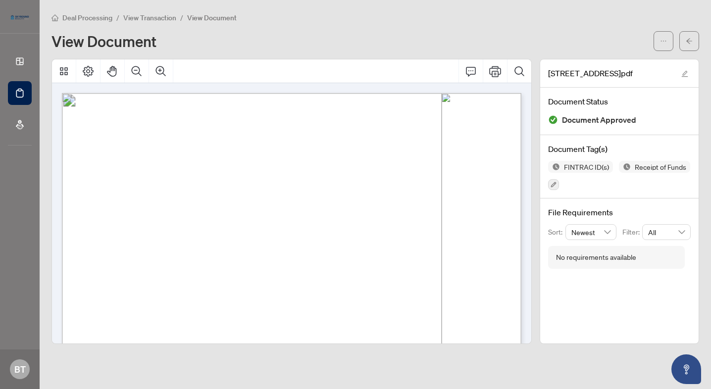
scroll to position [191, 0]
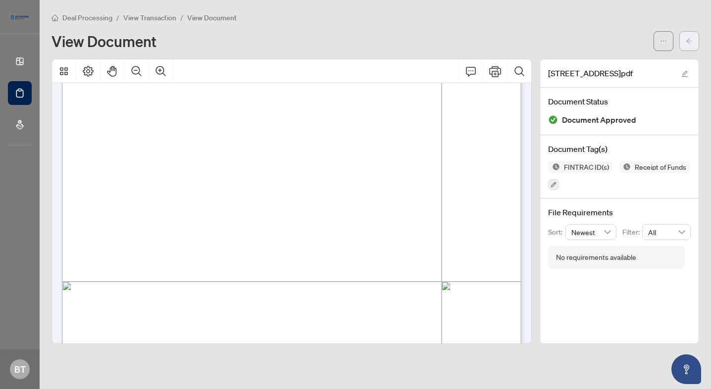
click at [682, 49] on button "button" at bounding box center [689, 41] width 20 height 20
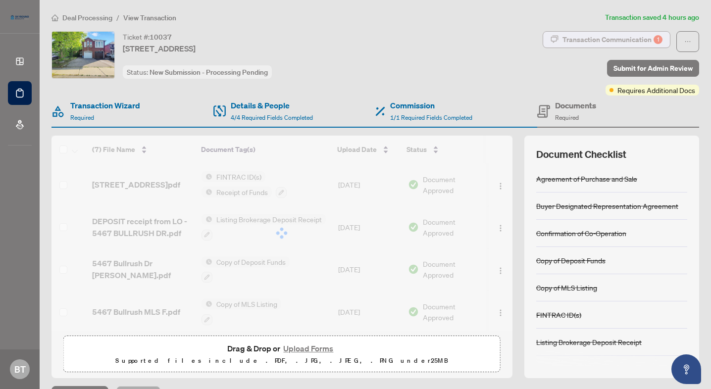
click at [637, 38] on div "Transaction Communication 1" at bounding box center [612, 40] width 100 height 16
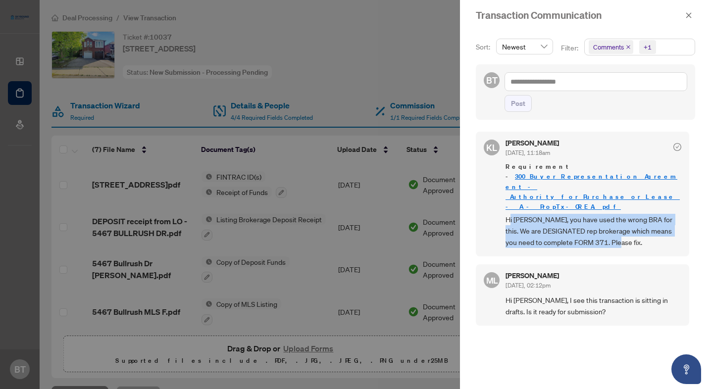
drag, startPoint x: 621, startPoint y: 214, endPoint x: 510, endPoint y: 192, distance: 113.2
click at [510, 214] on span "Hi [PERSON_NAME], you have used the wrong BRA for this. We are DESIGNATED rep b…" at bounding box center [593, 231] width 176 height 35
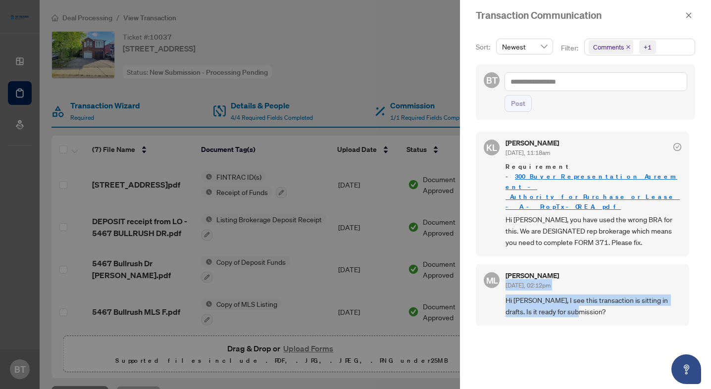
drag, startPoint x: 580, startPoint y: 284, endPoint x: 504, endPoint y: 251, distance: 82.2
click at [504, 264] on div "ML [PERSON_NAME] [DATE], 02:12pm Hi [PERSON_NAME], I see this transaction is si…" at bounding box center [582, 294] width 213 height 61
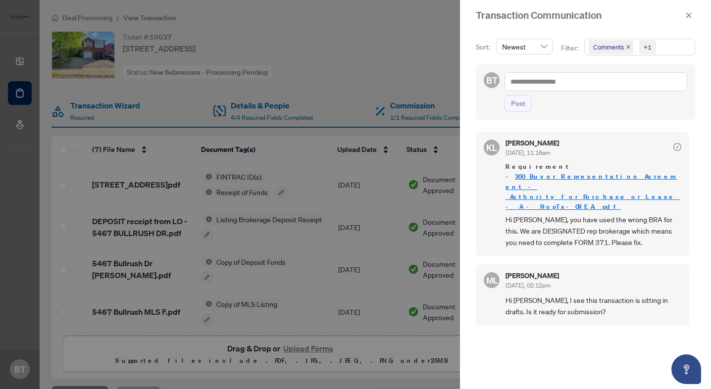
click at [369, 206] on div at bounding box center [355, 194] width 711 height 389
click at [394, 58] on div at bounding box center [355, 194] width 711 height 389
click at [686, 22] on span "button" at bounding box center [688, 15] width 7 height 16
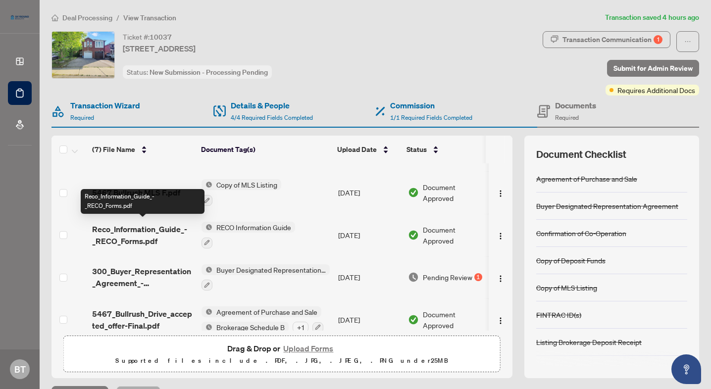
scroll to position [130, 0]
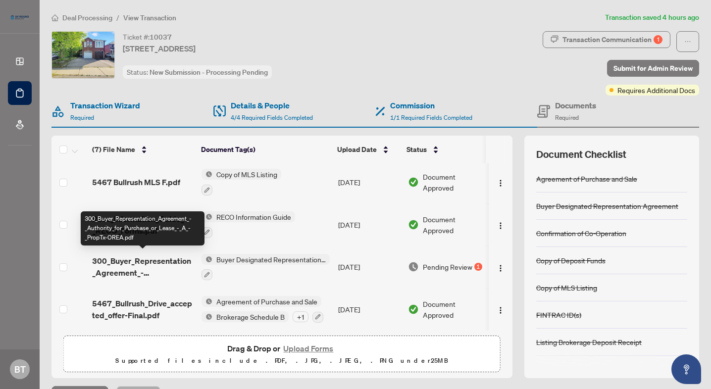
click at [147, 256] on span "300_Buyer_Representation_Agreement_-_Authority_for_Purchase_or_Lease_-_A_-_Prop…" at bounding box center [142, 267] width 101 height 24
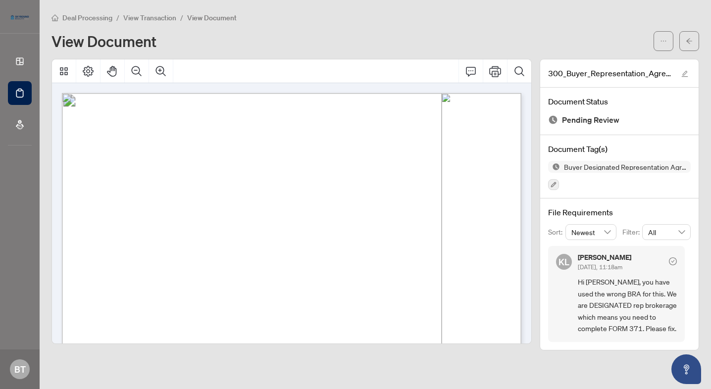
click at [146, 17] on span "View Transaction" at bounding box center [149, 17] width 53 height 9
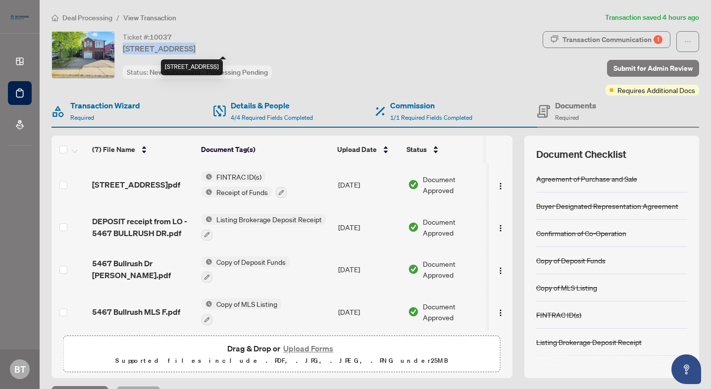
drag, startPoint x: 123, startPoint y: 49, endPoint x: 182, endPoint y: 49, distance: 59.4
click at [182, 49] on span "[STREET_ADDRESS]" at bounding box center [159, 49] width 73 height 12
copy span "5467 Bullrush Dr"
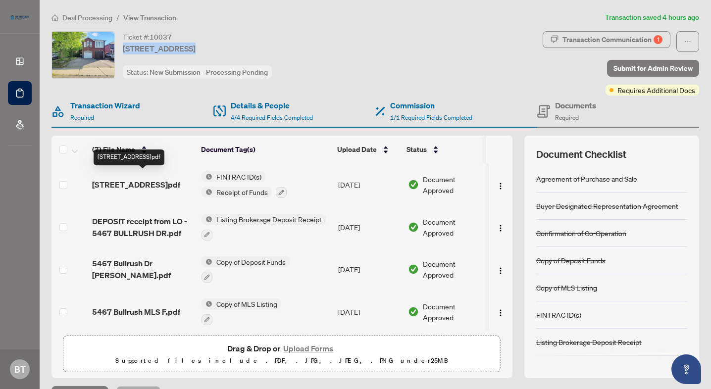
click at [125, 179] on span "[STREET_ADDRESS]pdf" at bounding box center [136, 185] width 88 height 12
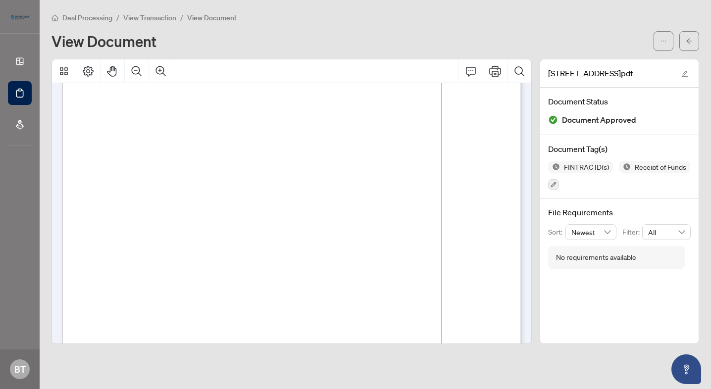
scroll to position [635, 0]
click at [142, 21] on span "View Transaction" at bounding box center [149, 17] width 53 height 9
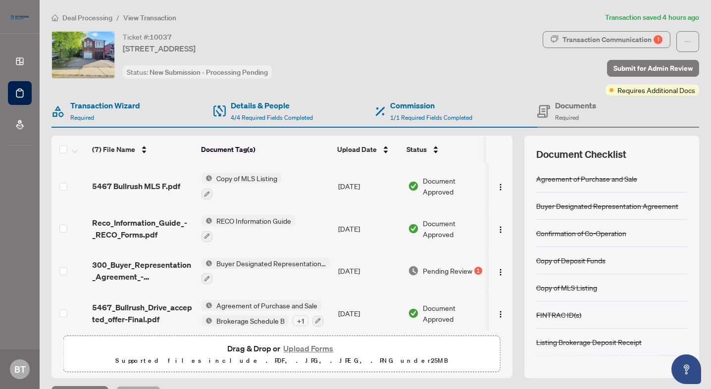
scroll to position [130, 0]
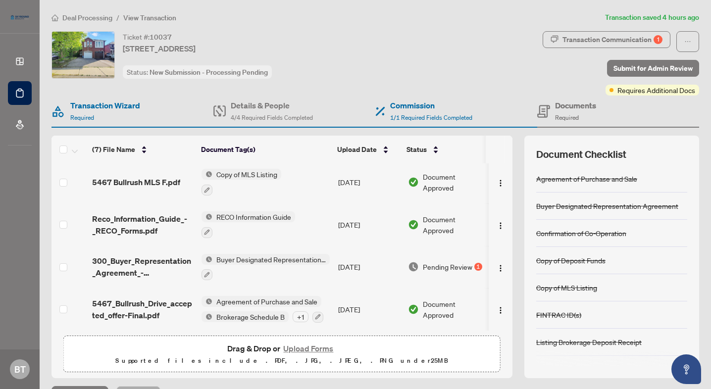
click at [254, 122] on div "Details & People 4/4 Required Fields Completed" at bounding box center [294, 112] width 162 height 32
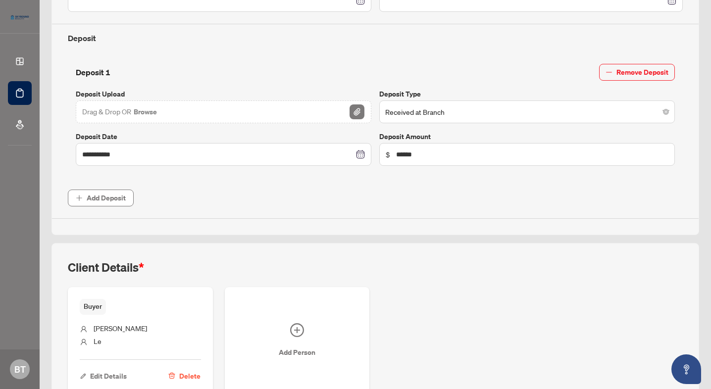
scroll to position [401, 0]
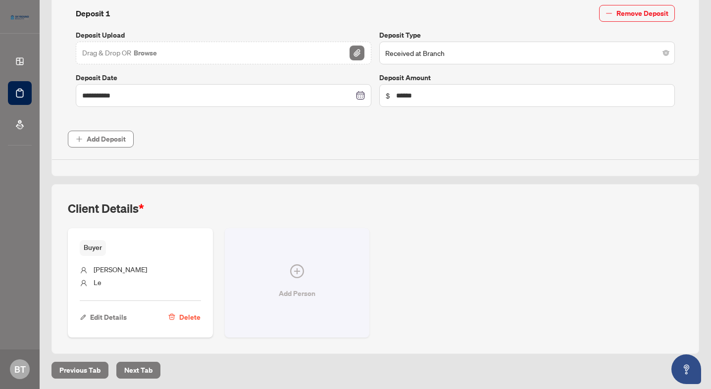
click at [305, 278] on button "Add Person" at bounding box center [297, 282] width 145 height 109
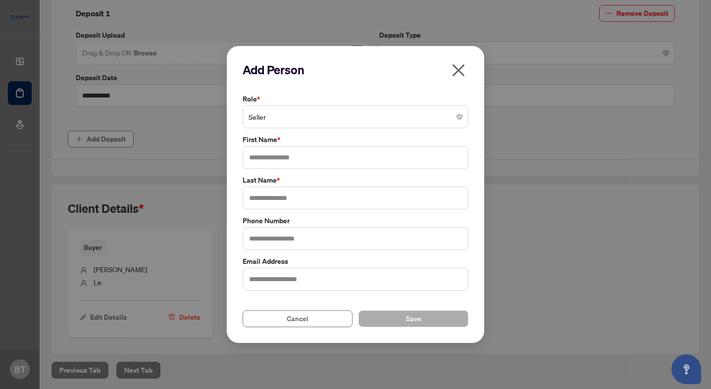
click at [302, 117] on span "Seller" at bounding box center [355, 116] width 214 height 19
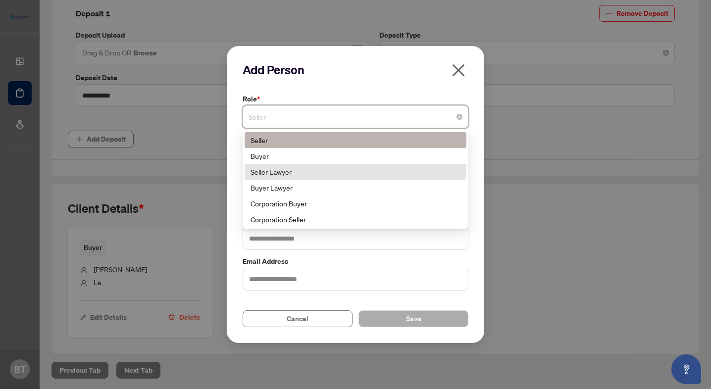
click at [286, 170] on div "Seller Lawyer" at bounding box center [355, 171] width 210 height 11
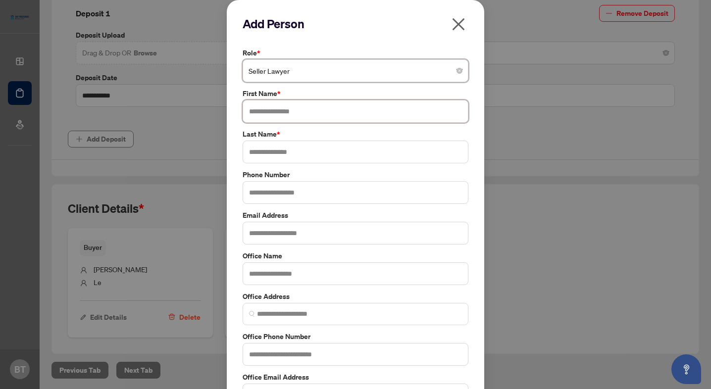
click at [282, 118] on input "text" at bounding box center [356, 111] width 226 height 23
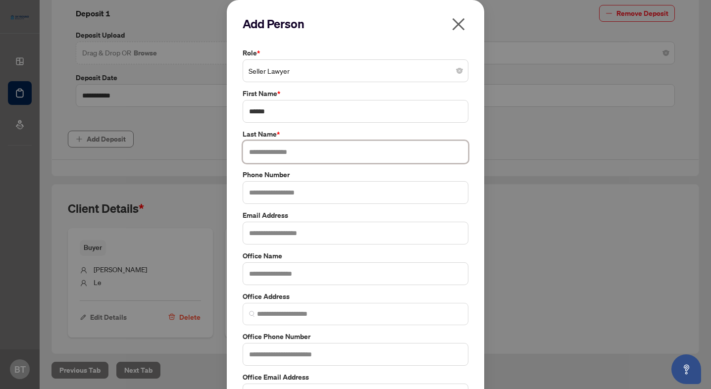
click at [280, 155] on input "text" at bounding box center [356, 152] width 226 height 23
click at [277, 238] on input "text" at bounding box center [356, 233] width 226 height 23
click at [275, 234] on input "**********" at bounding box center [356, 233] width 226 height 23
click at [328, 235] on input "**********" at bounding box center [356, 233] width 226 height 23
drag, startPoint x: 295, startPoint y: 235, endPoint x: 279, endPoint y: 235, distance: 15.8
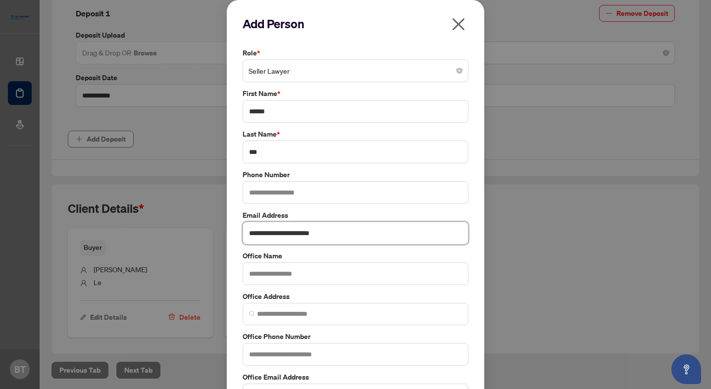
click at [279, 235] on input "**********" at bounding box center [356, 233] width 226 height 23
click at [284, 194] on input "text" at bounding box center [356, 192] width 226 height 23
click at [267, 193] on input "*******" at bounding box center [356, 192] width 226 height 23
click at [286, 193] on input "*******" at bounding box center [356, 192] width 226 height 23
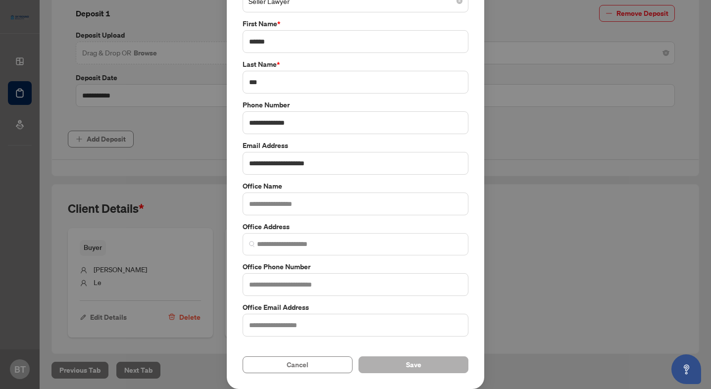
click at [409, 364] on span "Save" at bounding box center [413, 365] width 15 height 16
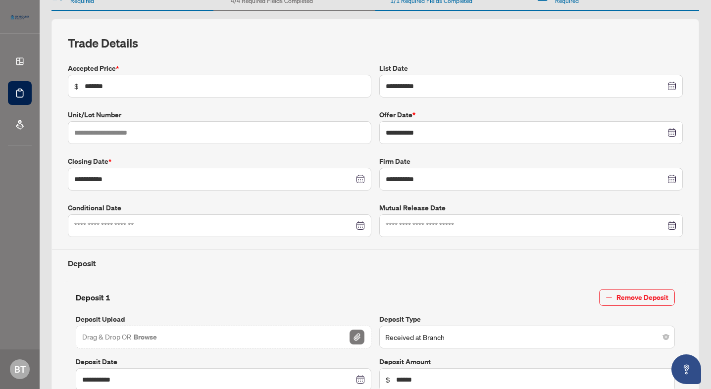
scroll to position [0, 0]
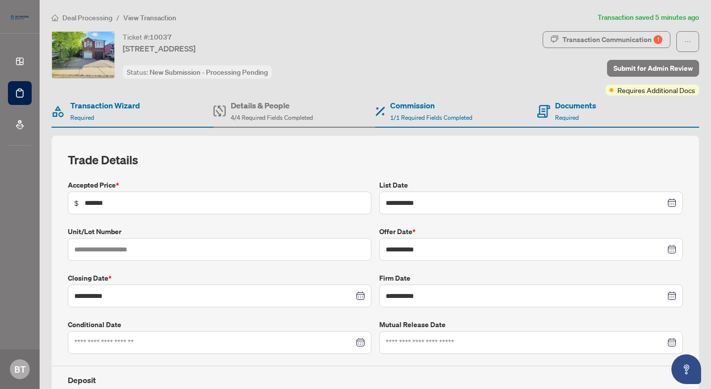
click at [102, 16] on span "Deal Processing" at bounding box center [87, 17] width 50 height 9
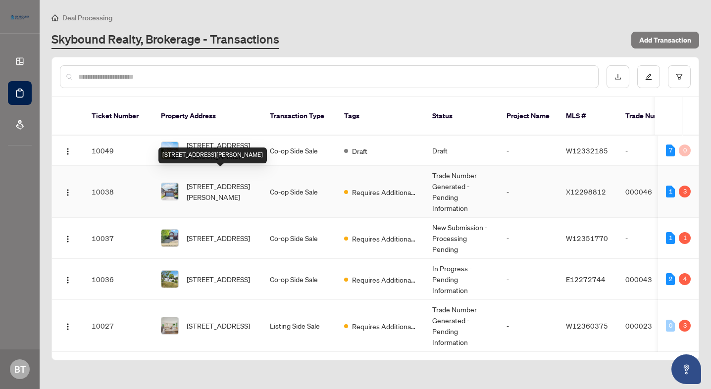
click at [206, 181] on span "[STREET_ADDRESS][PERSON_NAME]" at bounding box center [220, 192] width 67 height 22
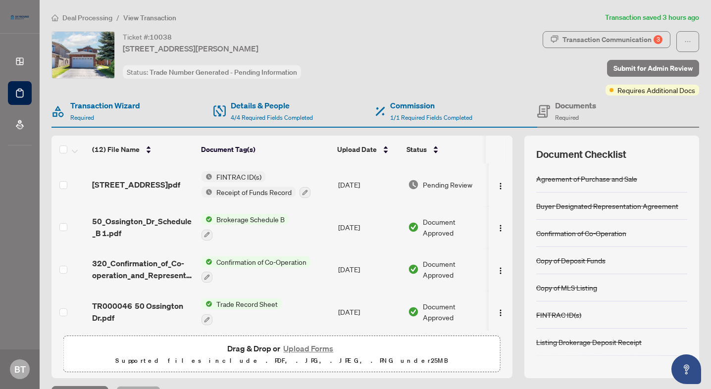
click at [142, 191] on span "[STREET_ADDRESS]pdf" at bounding box center [136, 185] width 88 height 12
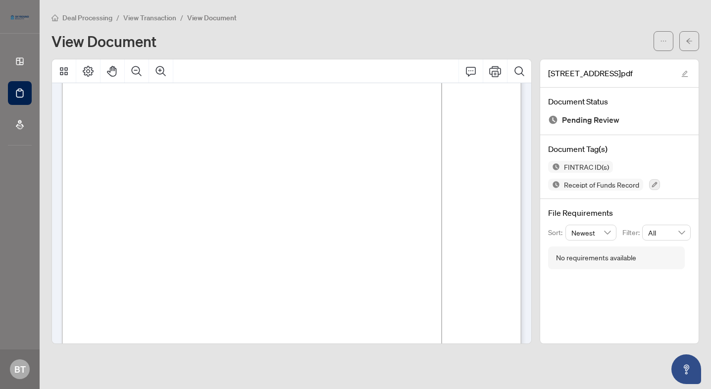
scroll to position [4381, 0]
drag, startPoint x: 352, startPoint y: 272, endPoint x: 162, endPoint y: 264, distance: 189.7
drag, startPoint x: 354, startPoint y: 268, endPoint x: 97, endPoint y: 259, distance: 257.0
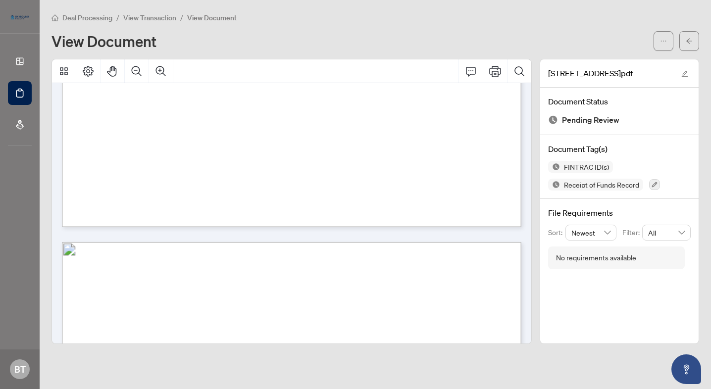
scroll to position [3201, 0]
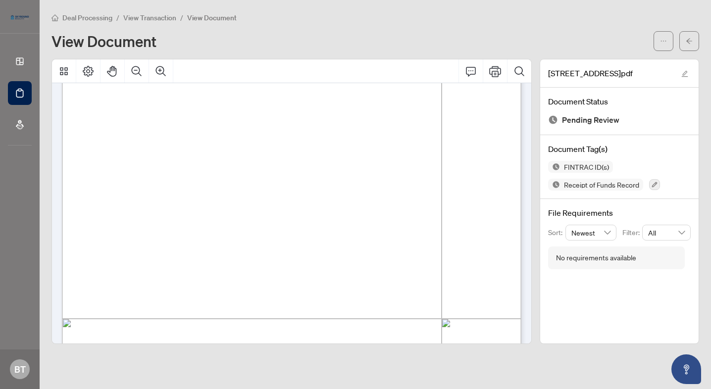
click at [156, 17] on span "View Transaction" at bounding box center [149, 17] width 53 height 9
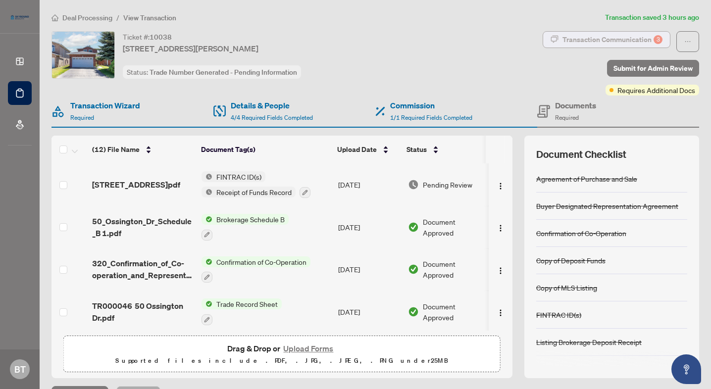
click at [626, 38] on div "Transaction Communication 3" at bounding box center [612, 40] width 100 height 16
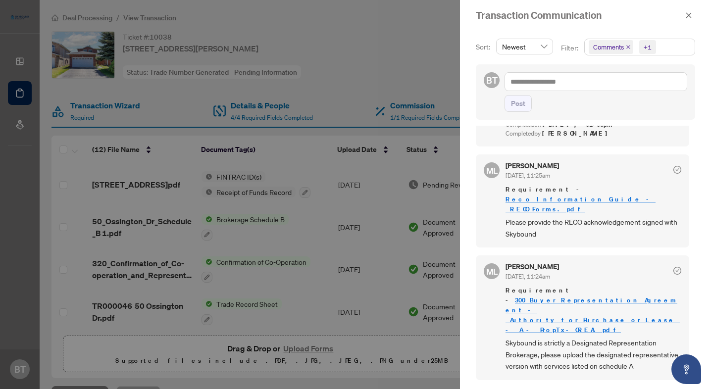
scroll to position [445, 0]
click at [319, 115] on div at bounding box center [355, 194] width 711 height 389
click at [93, 18] on div at bounding box center [355, 194] width 711 height 389
click at [692, 17] on button "button" at bounding box center [688, 15] width 13 height 12
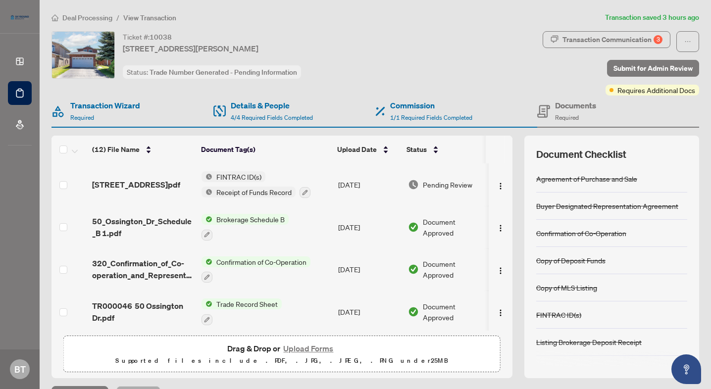
click at [101, 20] on span "Deal Processing" at bounding box center [87, 17] width 50 height 9
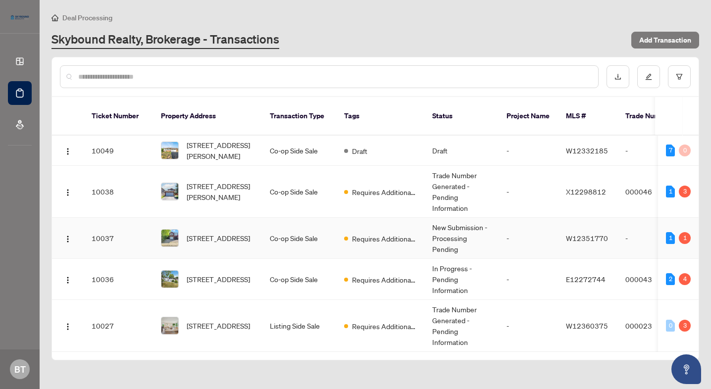
click at [216, 239] on td "[STREET_ADDRESS]" at bounding box center [207, 238] width 109 height 41
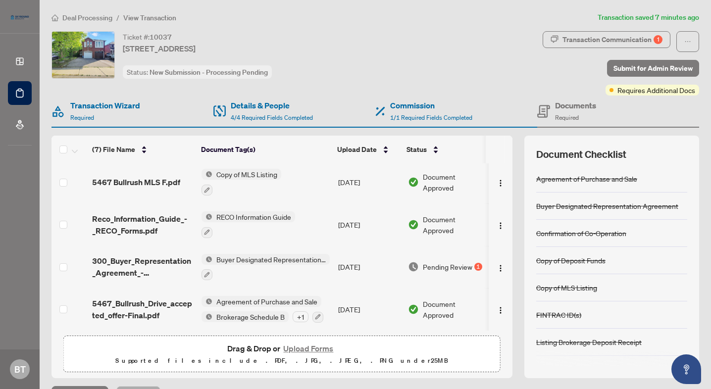
scroll to position [3, 0]
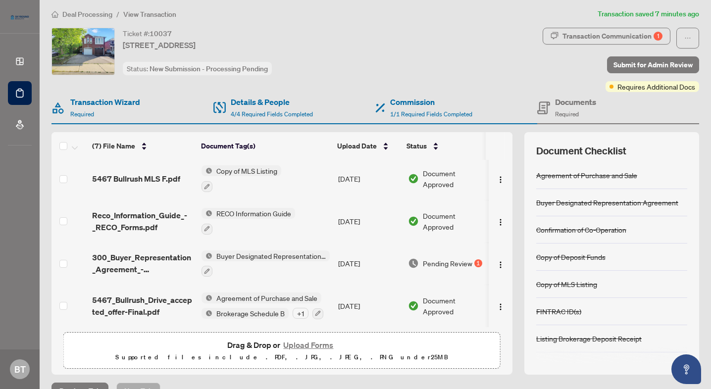
click at [311, 343] on button "Upload Forms" at bounding box center [308, 345] width 56 height 13
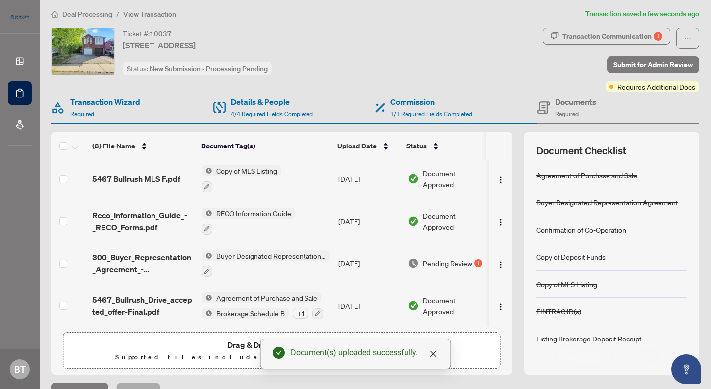
scroll to position [0, 0]
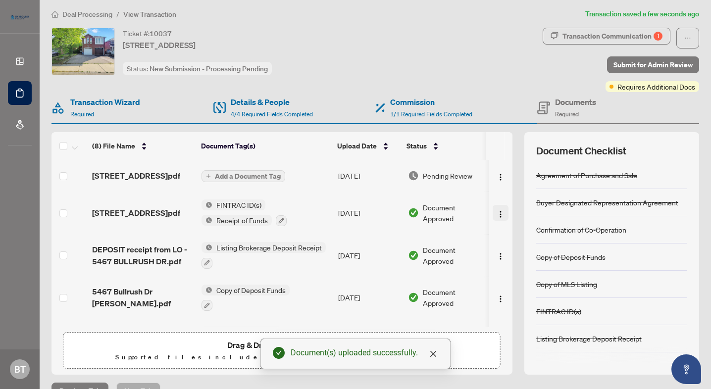
click at [496, 217] on img "button" at bounding box center [500, 214] width 8 height 8
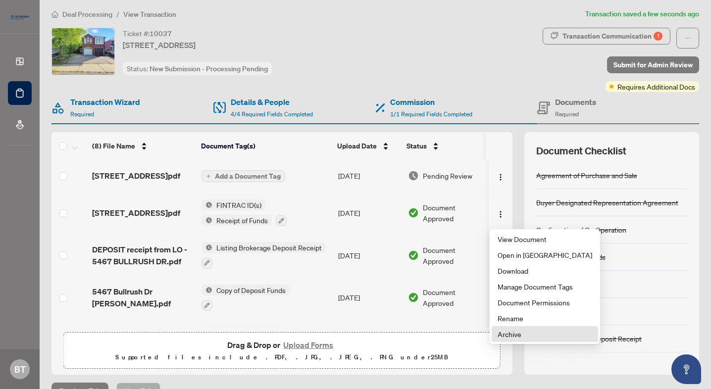
click at [513, 334] on span "Archive" at bounding box center [544, 334] width 95 height 11
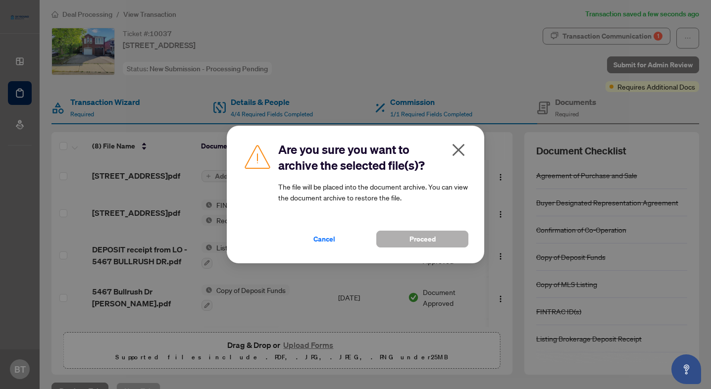
click at [429, 236] on span "Proceed" at bounding box center [422, 239] width 26 height 16
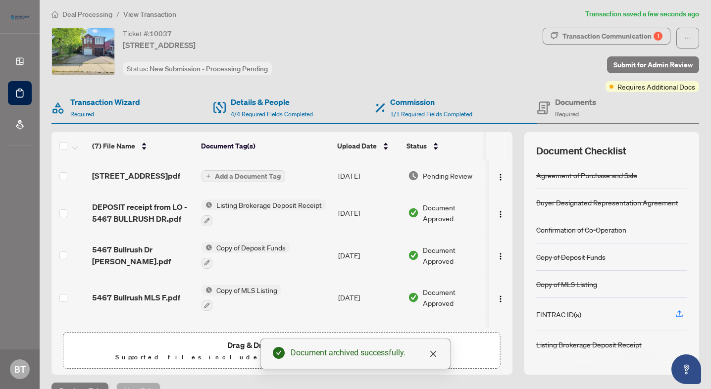
click at [243, 179] on span "Add a Document Tag" at bounding box center [248, 176] width 66 height 7
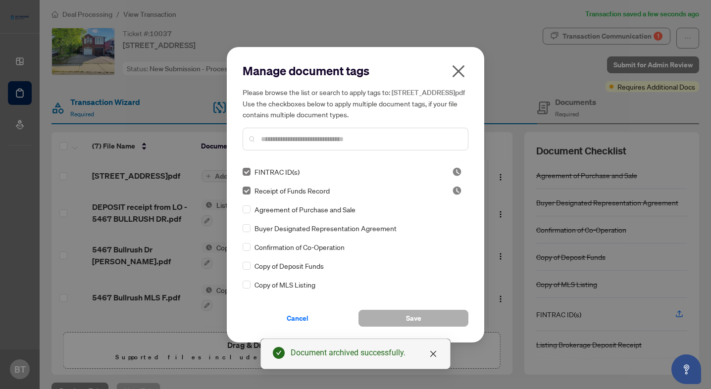
click at [425, 323] on button "Save" at bounding box center [413, 318] width 110 height 17
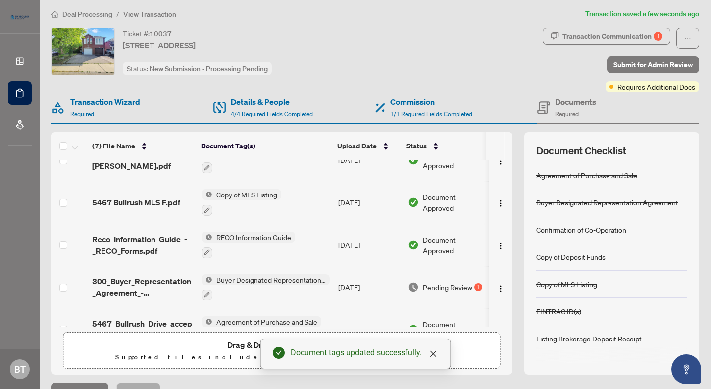
scroll to position [130, 0]
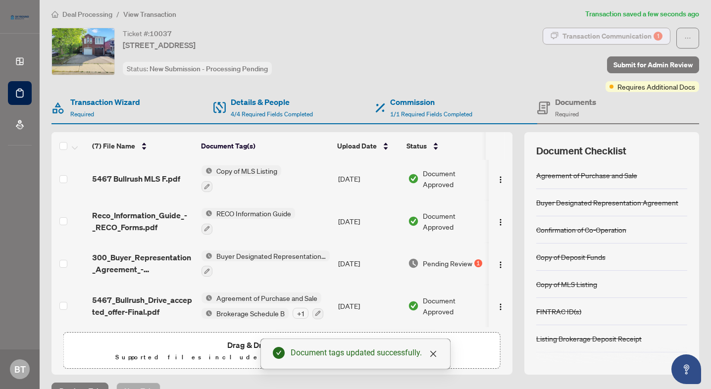
click at [615, 29] on div "Transaction Communication 1" at bounding box center [612, 36] width 100 height 16
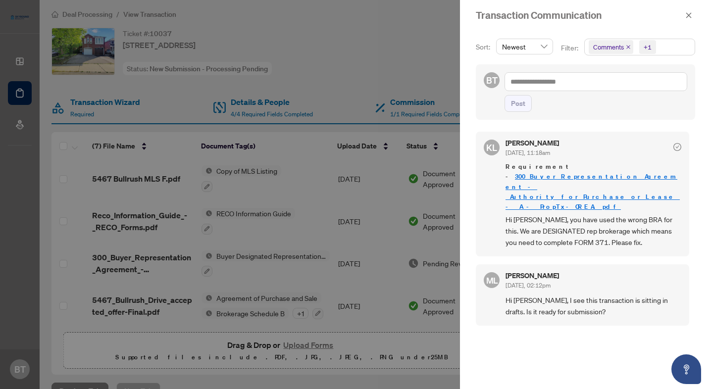
click at [376, 115] on div at bounding box center [355, 194] width 711 height 389
click at [686, 18] on icon "close" at bounding box center [688, 15] width 7 height 7
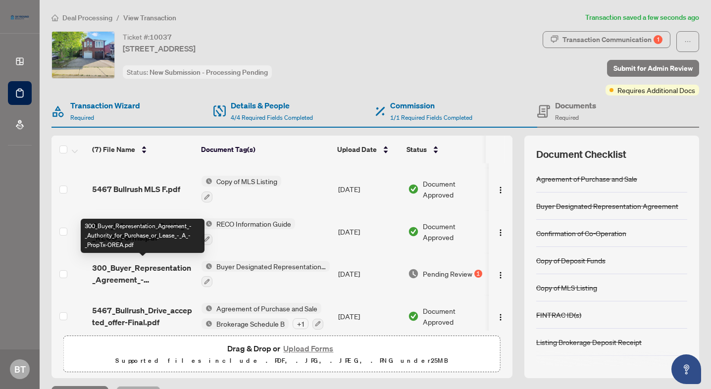
scroll to position [124, 0]
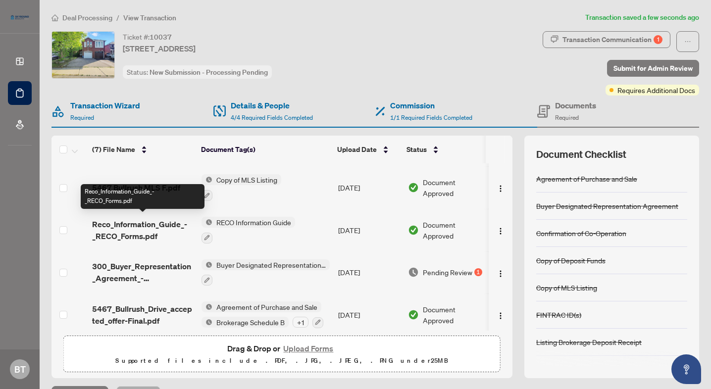
click at [146, 223] on span "Reco_Information_Guide_-_RECO_Forms.pdf" at bounding box center [142, 230] width 101 height 24
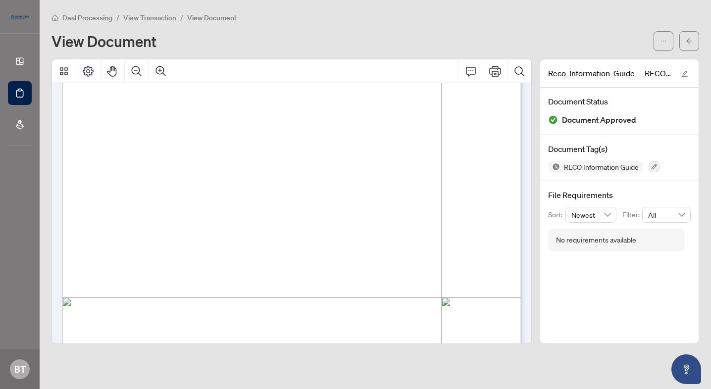
scroll to position [7429, 0]
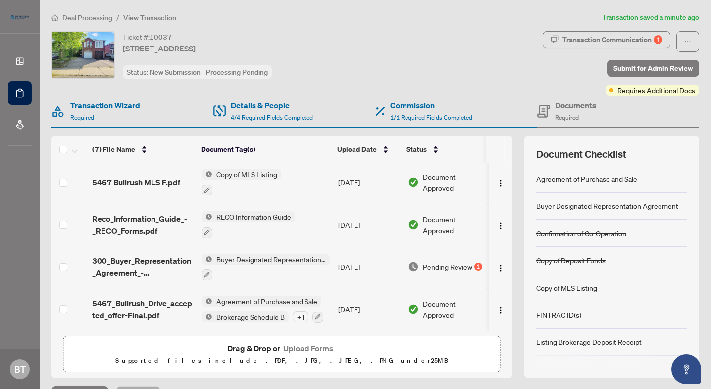
click at [94, 20] on span "Deal Processing" at bounding box center [87, 17] width 50 height 9
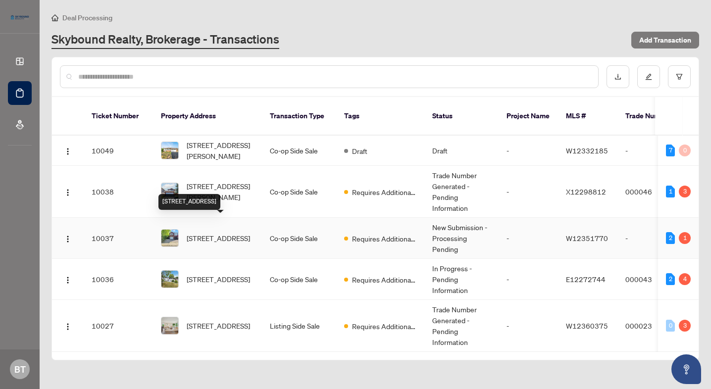
click at [220, 194] on div "[STREET_ADDRESS]" at bounding box center [189, 202] width 62 height 16
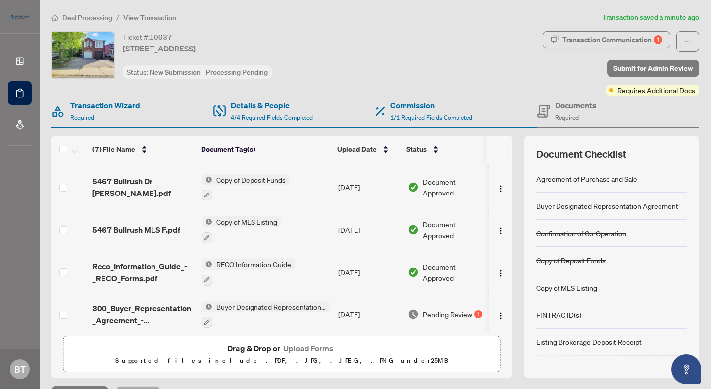
scroll to position [130, 0]
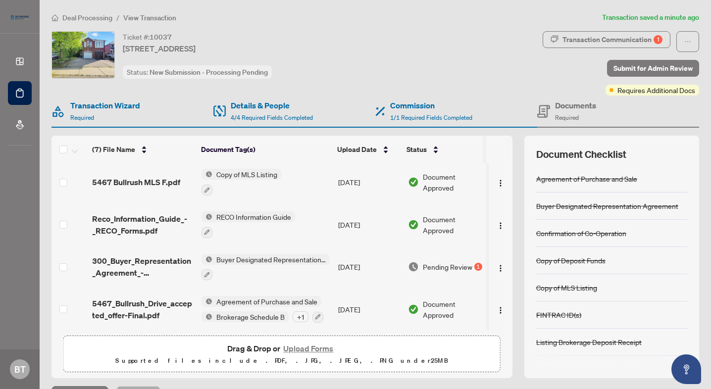
click at [85, 19] on span "Deal Processing" at bounding box center [87, 17] width 50 height 9
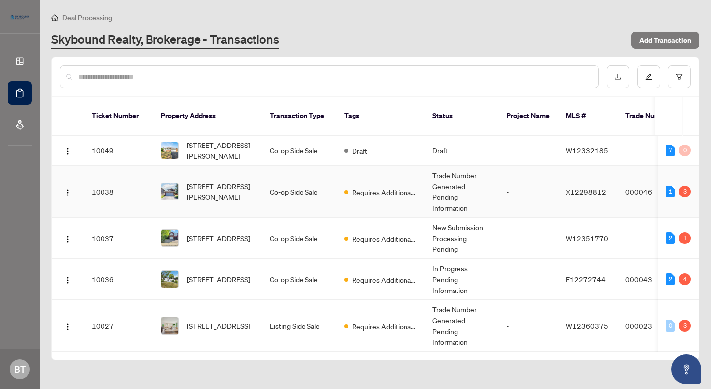
click at [251, 187] on span "[STREET_ADDRESS][PERSON_NAME]" at bounding box center [220, 192] width 67 height 22
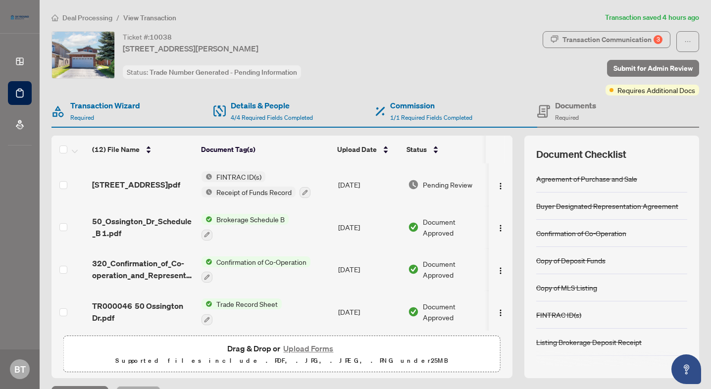
click at [82, 16] on span "Deal Processing" at bounding box center [87, 17] width 50 height 9
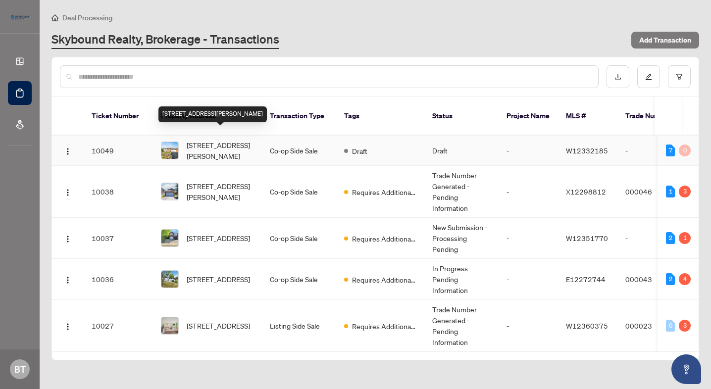
click at [221, 140] on span "[STREET_ADDRESS][PERSON_NAME]" at bounding box center [220, 151] width 67 height 22
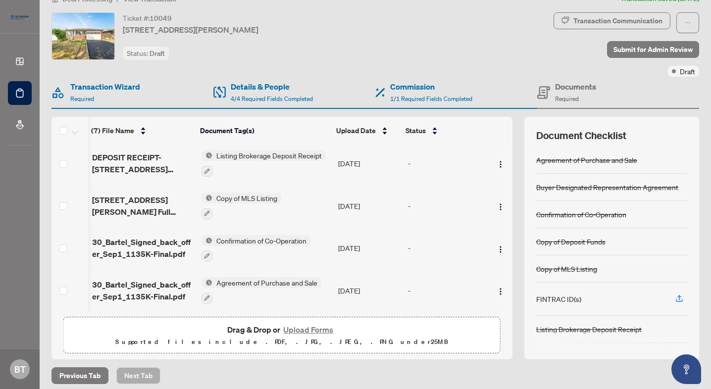
scroll to position [25, 0]
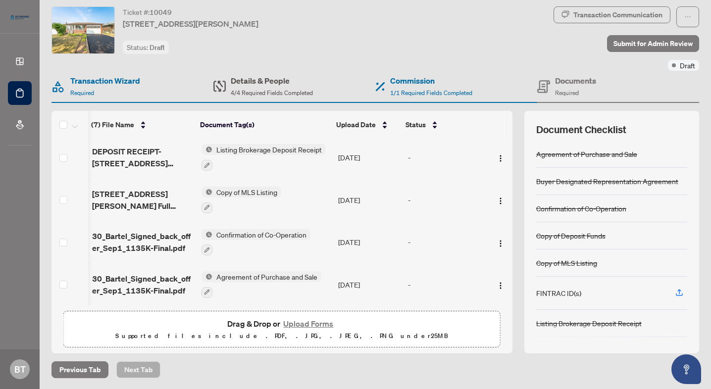
click at [278, 92] on span "4/4 Required Fields Completed" at bounding box center [272, 92] width 82 height 7
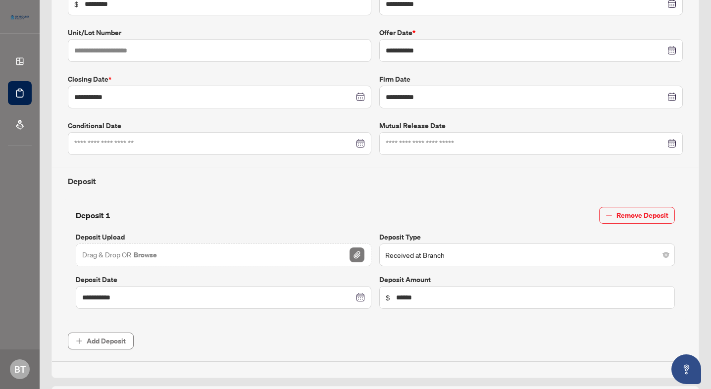
scroll to position [196, 0]
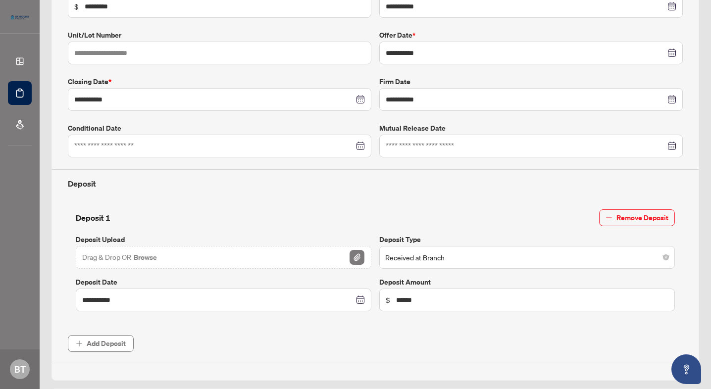
click at [270, 255] on div "Drag & Drop OR Browse" at bounding box center [223, 257] width 295 height 23
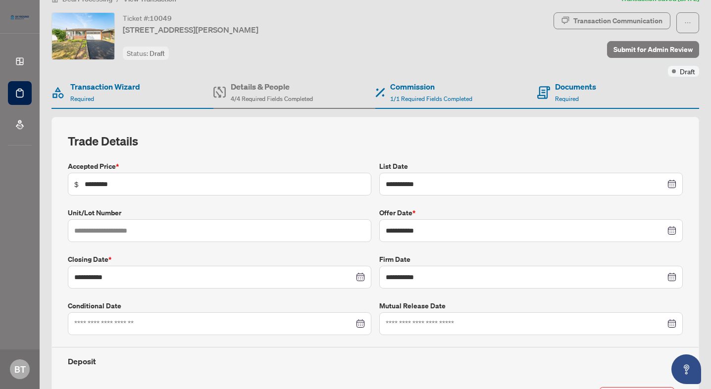
scroll to position [5, 0]
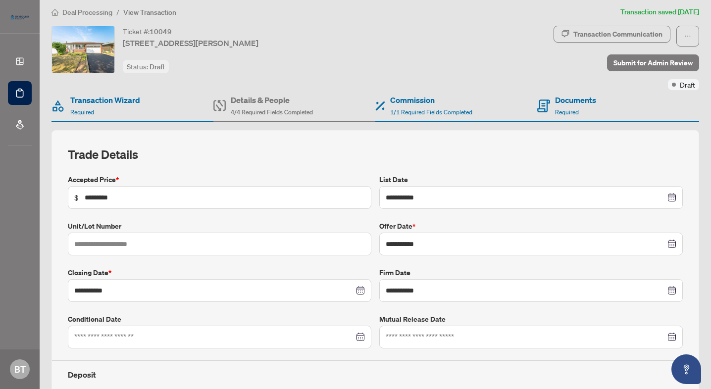
click at [256, 111] on span "4/4 Required Fields Completed" at bounding box center [272, 111] width 82 height 7
click at [400, 101] on h4 "Commission" at bounding box center [431, 100] width 82 height 12
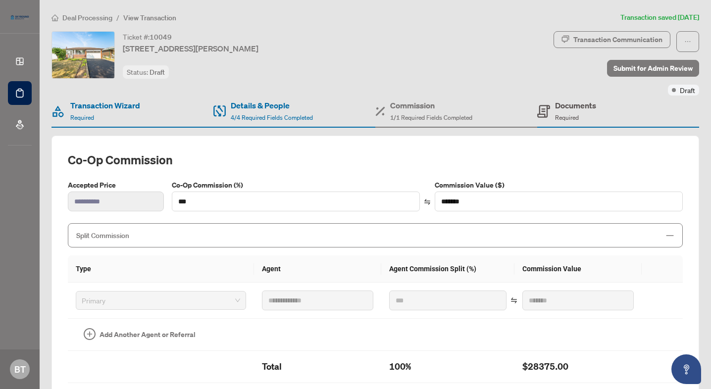
click at [551, 117] on div "Documents Required" at bounding box center [566, 110] width 59 height 23
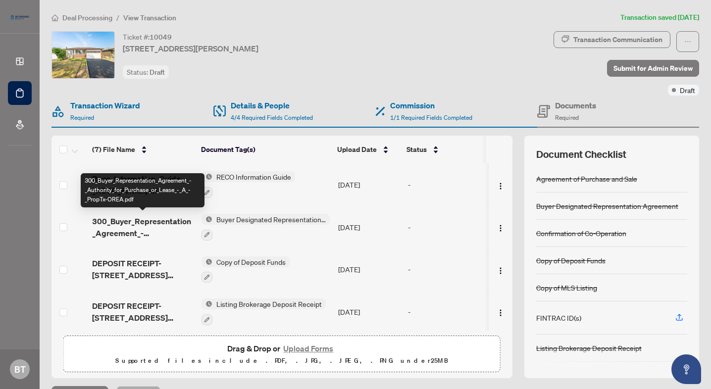
click at [147, 225] on span "300_Buyer_Representation_Agreement_-_Authority_for_Purchase_or_Lease_-_A_-_Prop…" at bounding box center [142, 227] width 101 height 24
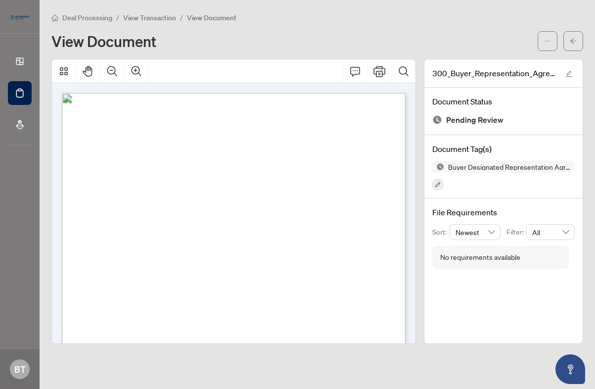
click at [135, 18] on span "View Transaction" at bounding box center [149, 17] width 53 height 9
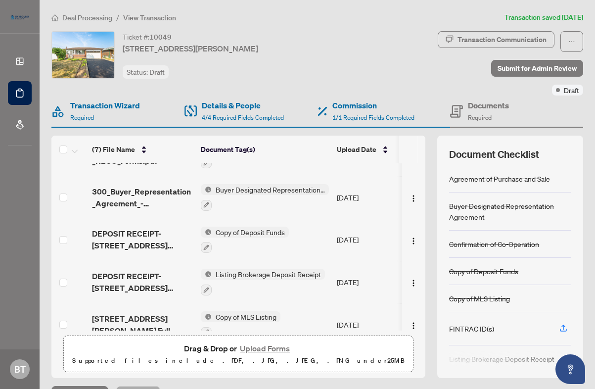
scroll to position [38, 0]
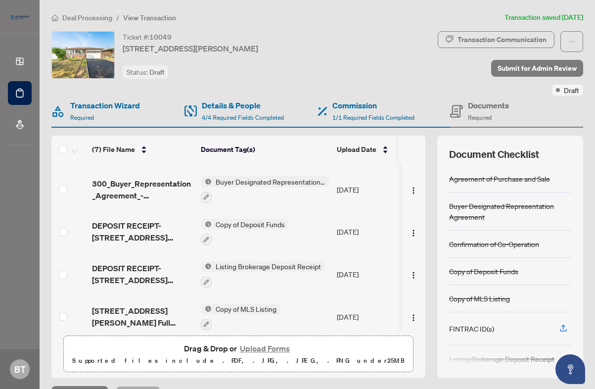
click at [138, 227] on span "DEPOSIT RECEIPT-[STREET_ADDRESS][PERSON_NAME] Sale 1.pdf" at bounding box center [142, 232] width 101 height 24
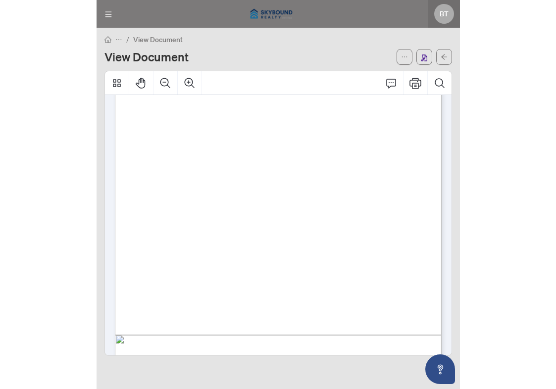
scroll to position [124, 0]
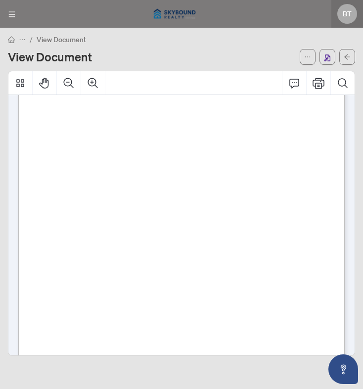
click at [65, 40] on span "View Document" at bounding box center [61, 39] width 49 height 9
click at [352, 57] on button "button" at bounding box center [348, 57] width 16 height 16
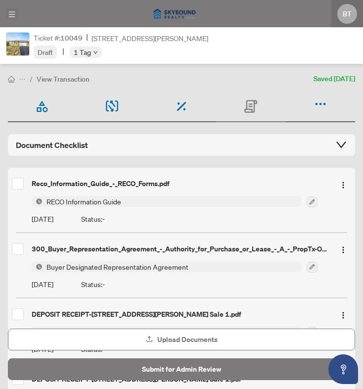
click at [10, 11] on icon "menu" at bounding box center [12, 13] width 6 height 5
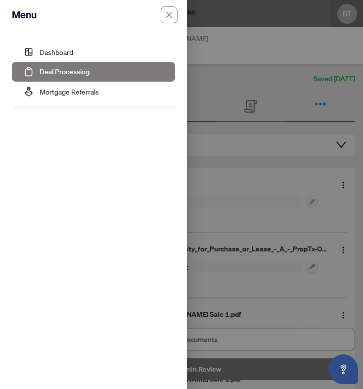
click at [58, 74] on link "Deal Processing" at bounding box center [65, 71] width 50 height 9
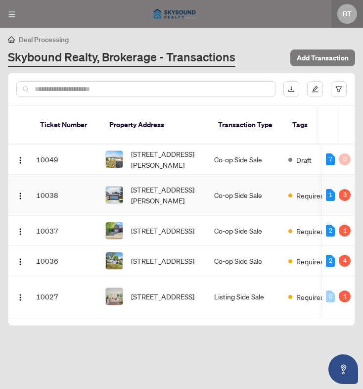
click at [42, 186] on td "10038" at bounding box center [66, 195] width 69 height 41
click at [95, 180] on td "10038" at bounding box center [66, 195] width 69 height 41
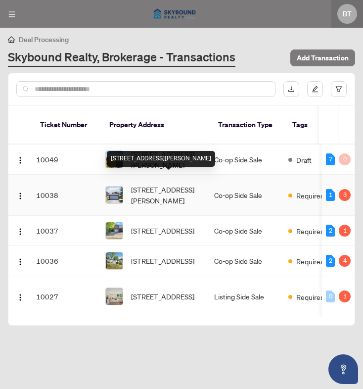
click at [182, 185] on span "[STREET_ADDRESS][PERSON_NAME]" at bounding box center [168, 195] width 75 height 22
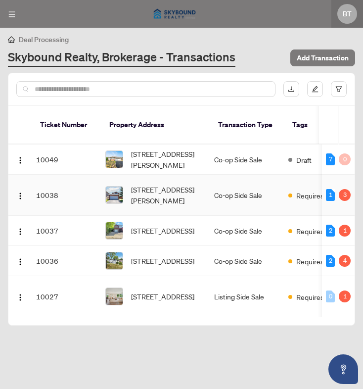
click at [43, 183] on td "10038" at bounding box center [66, 195] width 69 height 41
click at [311, 190] on span "Requires Additional Docs" at bounding box center [328, 195] width 64 height 11
click at [241, 185] on td "Co-op Side Sale" at bounding box center [247, 195] width 74 height 41
click at [167, 195] on td "[STREET_ADDRESS][PERSON_NAME]" at bounding box center [155, 195] width 109 height 41
click at [342, 189] on div "3" at bounding box center [345, 195] width 12 height 12
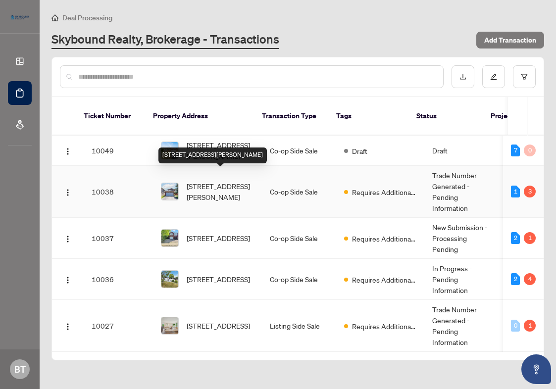
click at [212, 181] on span "[STREET_ADDRESS][PERSON_NAME]" at bounding box center [220, 192] width 67 height 22
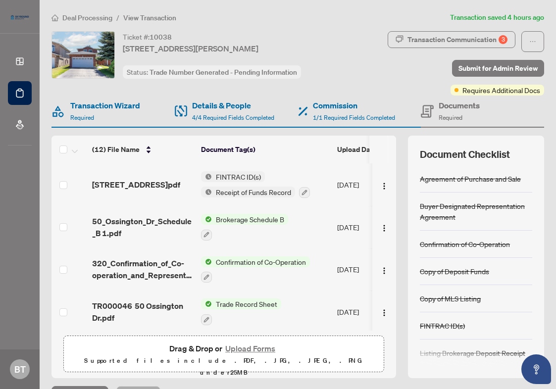
click at [212, 179] on span "FINTRAC ID(s)" at bounding box center [238, 176] width 53 height 11
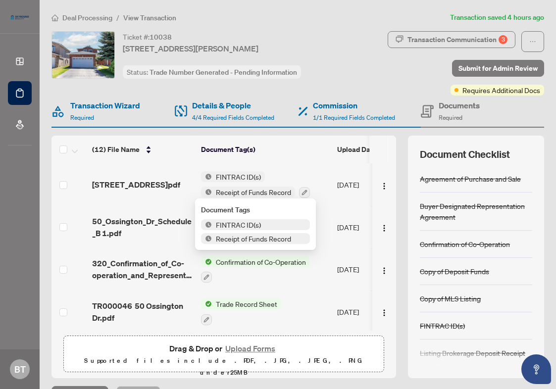
click at [129, 179] on span "[STREET_ADDRESS]pdf" at bounding box center [136, 185] width 88 height 12
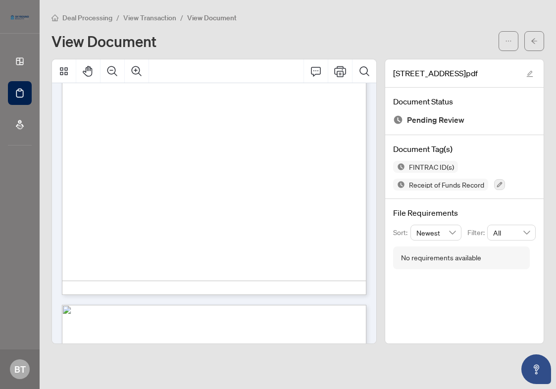
scroll to position [3020, 0]
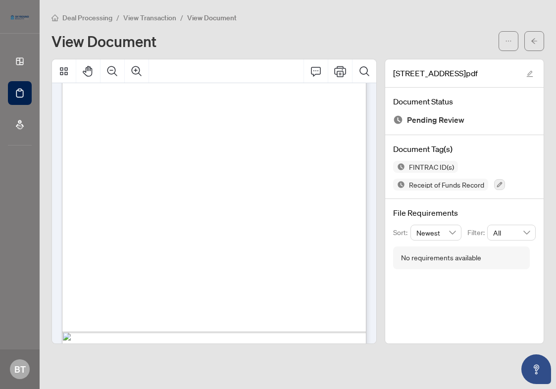
drag, startPoint x: 260, startPoint y: 97, endPoint x: 84, endPoint y: 84, distance: 176.7
click at [84, 84] on div "Individual Identification Information Record Form 630 for use in the Province o…" at bounding box center [215, 151] width 306 height 396
click at [237, 192] on span "client information up to date . Optional - consult your Compliance Officer and …" at bounding box center [211, 192] width 256 height 5
drag, startPoint x: 257, startPoint y: 155, endPoint x: 84, endPoint y: 146, distance: 173.5
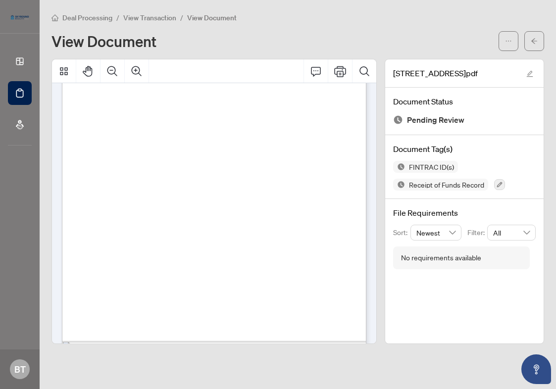
click at [83, 146] on div "Individual Identification Information Record Form 630 for use in the Province o…" at bounding box center [215, 160] width 306 height 396
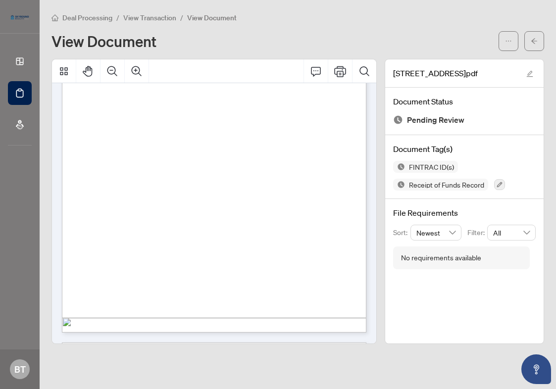
scroll to position [4595, 0]
click at [149, 20] on span "View Transaction" at bounding box center [149, 17] width 53 height 9
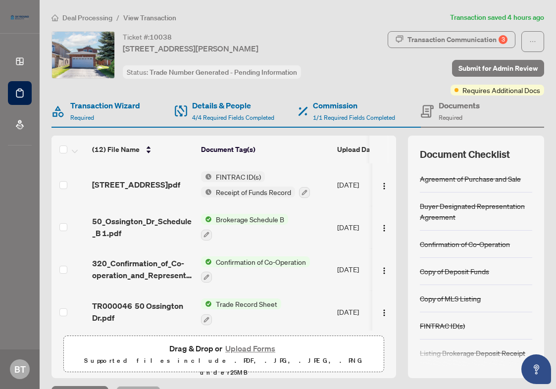
click at [256, 346] on button "Upload Forms" at bounding box center [250, 348] width 56 height 13
click at [79, 16] on span "Deal Processing" at bounding box center [87, 17] width 50 height 9
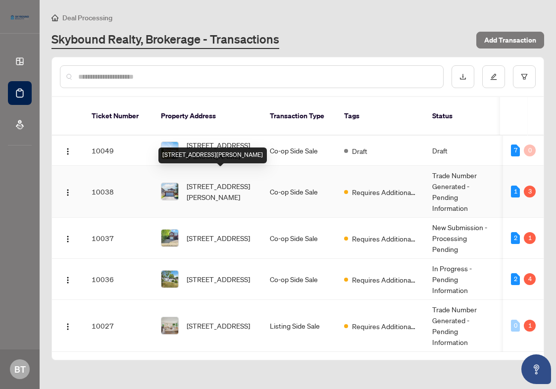
click at [217, 147] on div "[STREET_ADDRESS][PERSON_NAME]" at bounding box center [212, 155] width 108 height 16
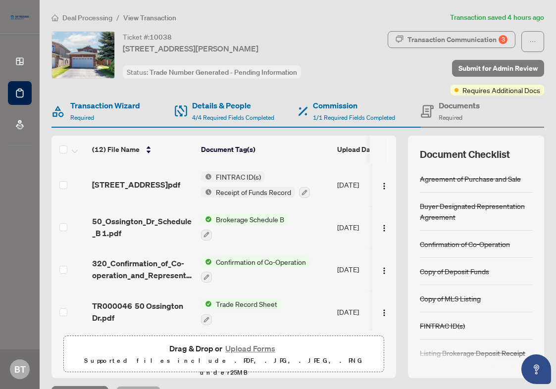
click at [259, 348] on button "Upload Forms" at bounding box center [250, 348] width 56 height 13
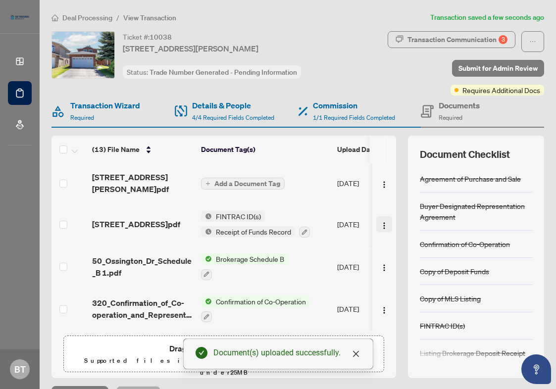
click at [383, 224] on img "button" at bounding box center [384, 226] width 8 height 8
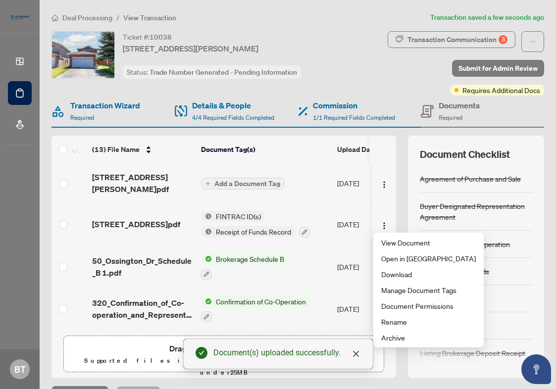
click at [253, 229] on span "Receipt of Funds Record" at bounding box center [253, 231] width 83 height 11
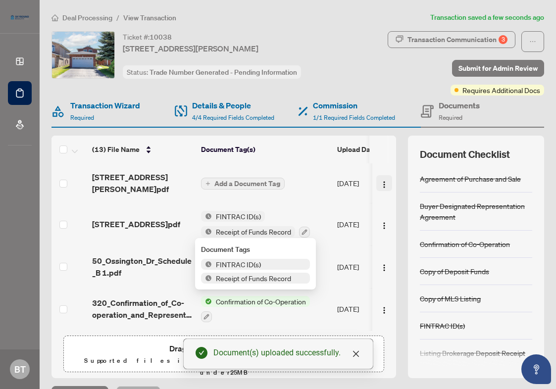
click at [380, 183] on img "button" at bounding box center [384, 185] width 8 height 8
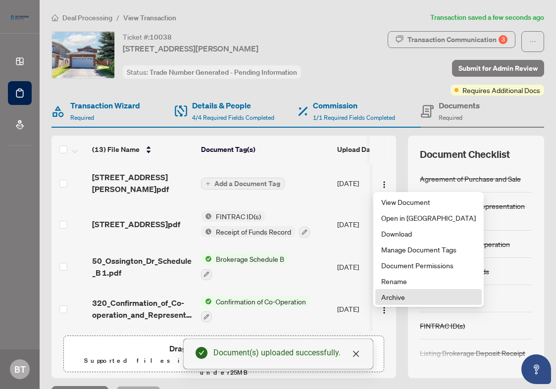
click at [399, 297] on span "Archive" at bounding box center [428, 297] width 95 height 11
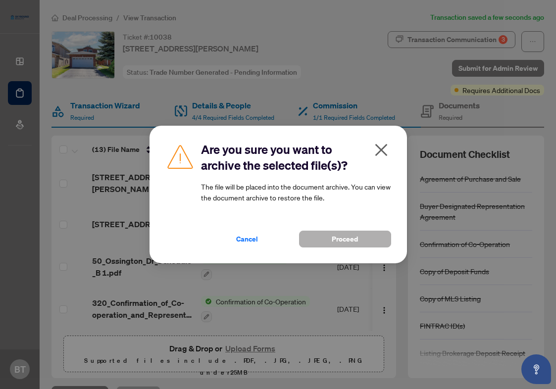
click at [353, 236] on span "Proceed" at bounding box center [345, 239] width 26 height 16
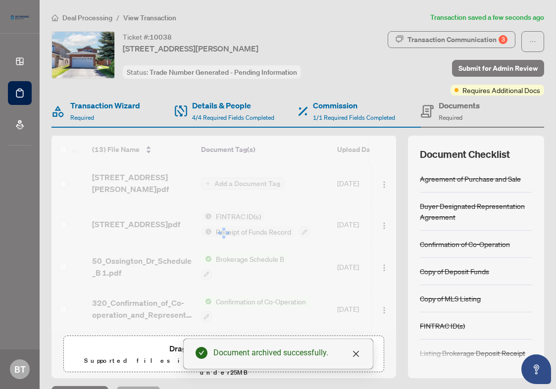
click at [79, 13] on span "Deal Processing" at bounding box center [87, 17] width 50 height 9
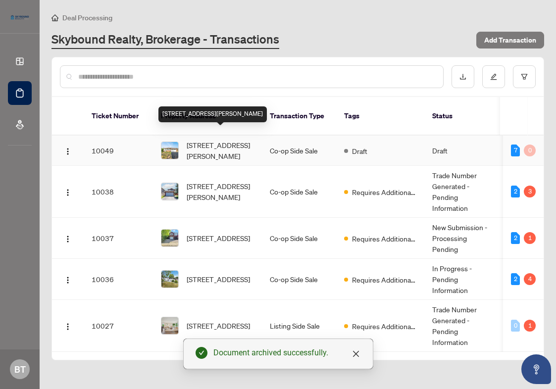
click at [226, 140] on span "[STREET_ADDRESS][PERSON_NAME]" at bounding box center [220, 151] width 67 height 22
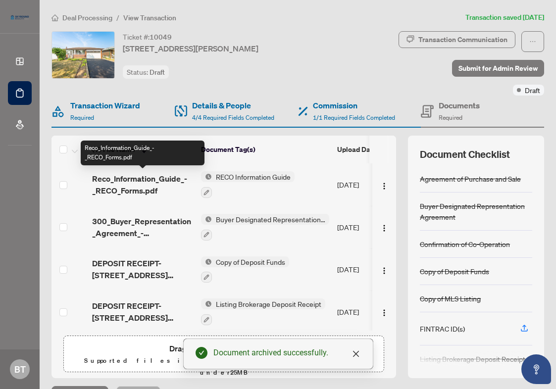
click at [164, 193] on span "Reco_Information_Guide_-_RECO_Forms.pdf" at bounding box center [142, 185] width 101 height 24
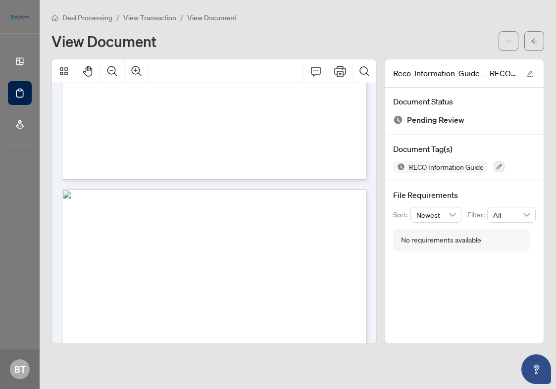
scroll to position [3533, 0]
click at [137, 16] on span "View Transaction" at bounding box center [149, 17] width 53 height 9
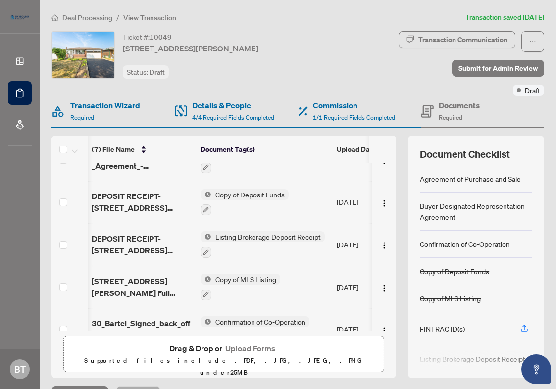
scroll to position [73, 0]
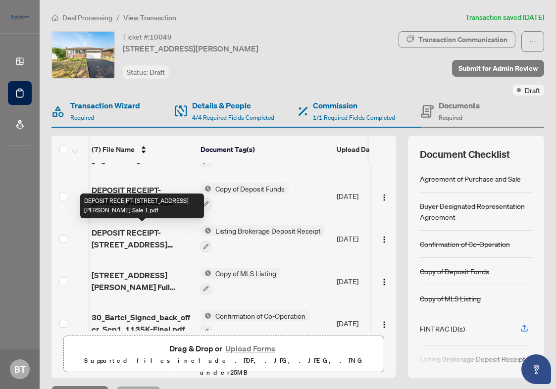
click at [166, 241] on span "DEPOSIT RECEIPT-[STREET_ADDRESS][PERSON_NAME] Sale 1.pdf" at bounding box center [142, 239] width 101 height 24
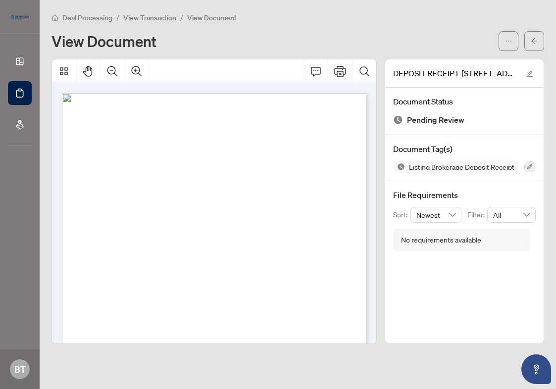
scroll to position [153, 0]
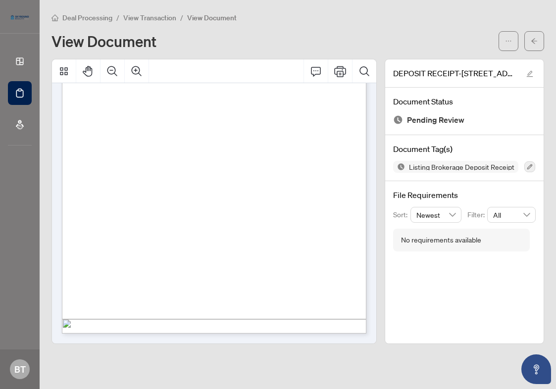
click at [143, 18] on span "View Transaction" at bounding box center [149, 17] width 53 height 9
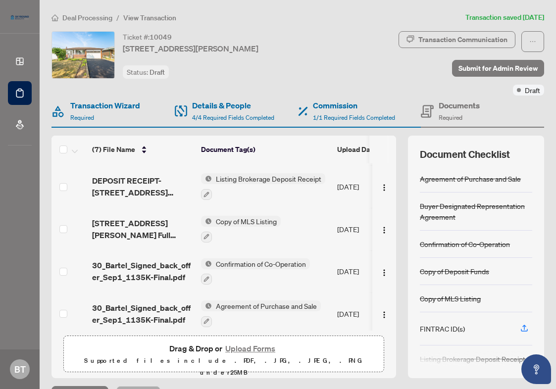
scroll to position [130, 0]
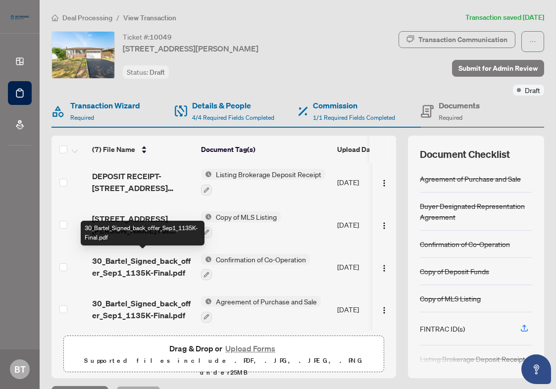
click at [148, 264] on span "30_Bartel_Signed_back_offer_Sep1_1135K-Final.pdf" at bounding box center [142, 267] width 101 height 24
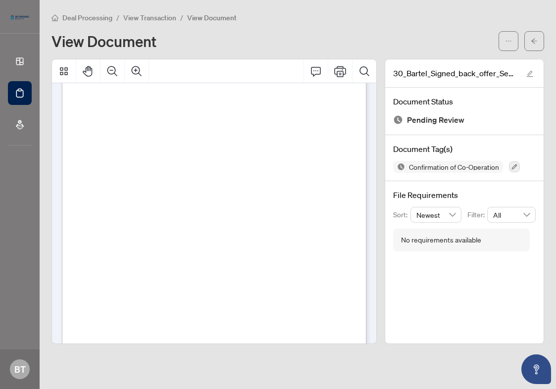
scroll to position [5403, 0]
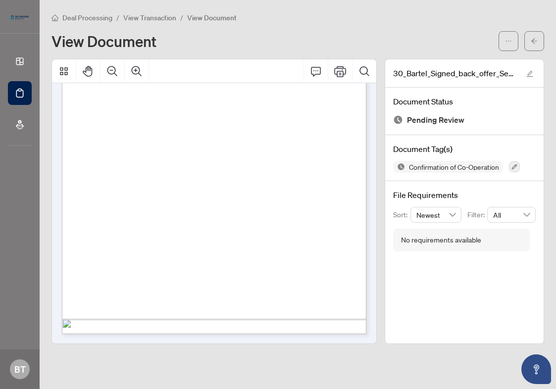
click at [168, 18] on span "View Transaction" at bounding box center [149, 17] width 53 height 9
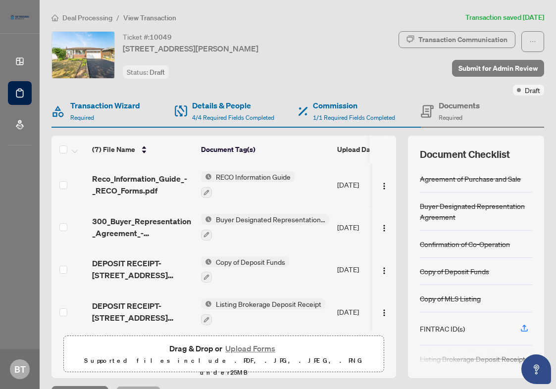
scroll to position [130, 0]
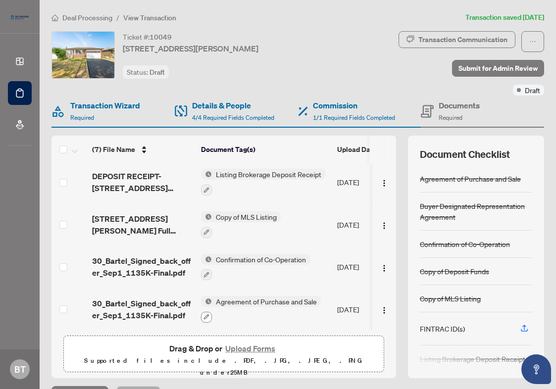
click at [206, 314] on icon "button" at bounding box center [206, 317] width 6 height 6
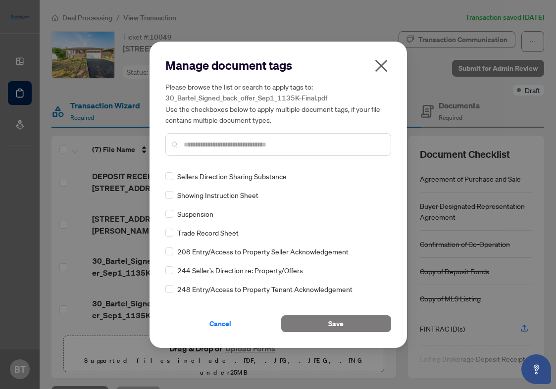
scroll to position [1183, 0]
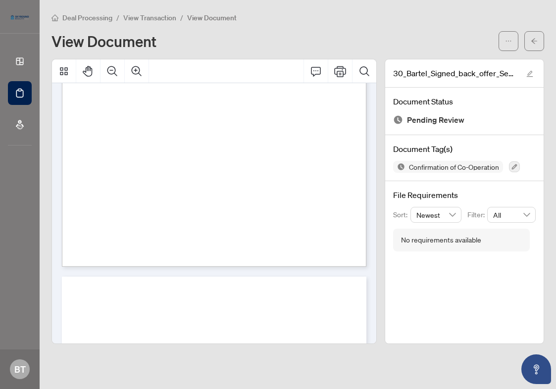
scroll to position [700, 0]
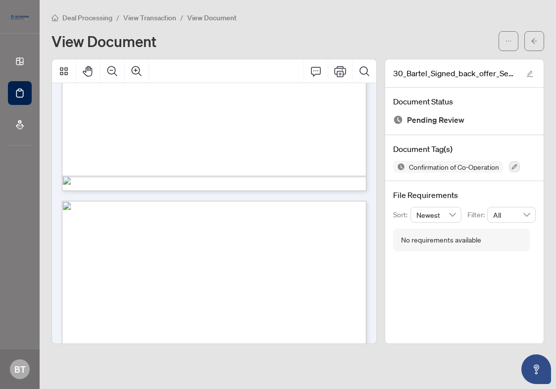
click at [142, 21] on span "View Transaction" at bounding box center [149, 17] width 53 height 9
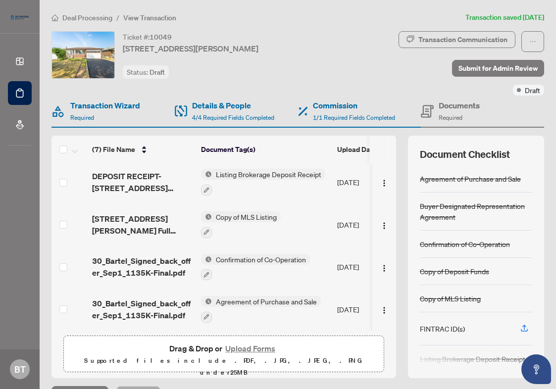
scroll to position [5, 0]
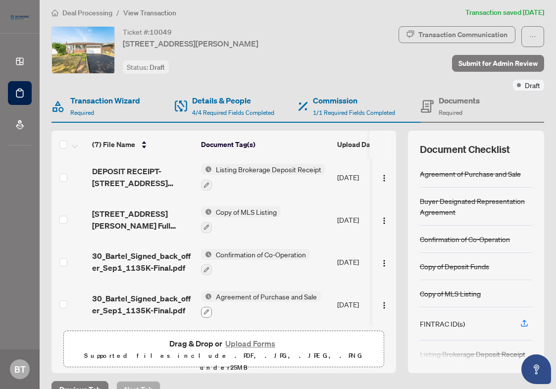
click at [209, 309] on icon "button" at bounding box center [206, 312] width 6 height 6
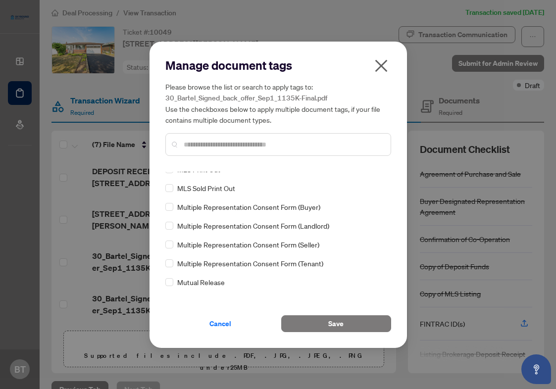
scroll to position [951, 0]
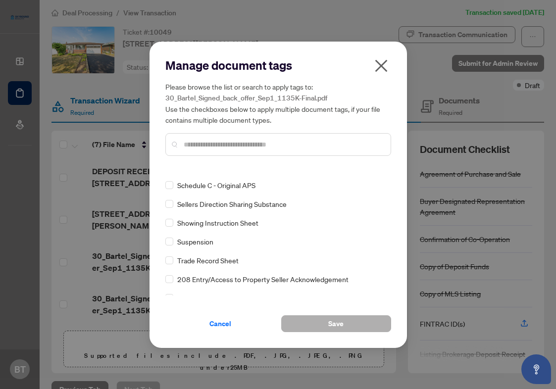
click at [348, 319] on button "Save" at bounding box center [336, 323] width 110 height 17
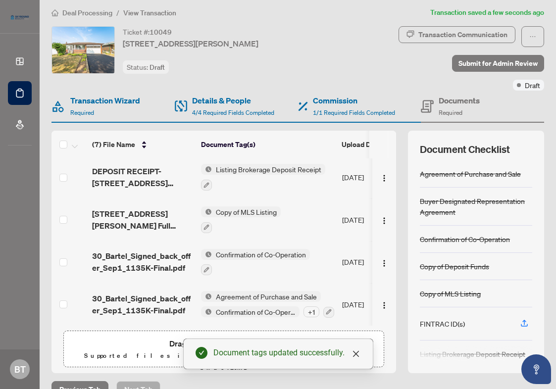
scroll to position [25, 0]
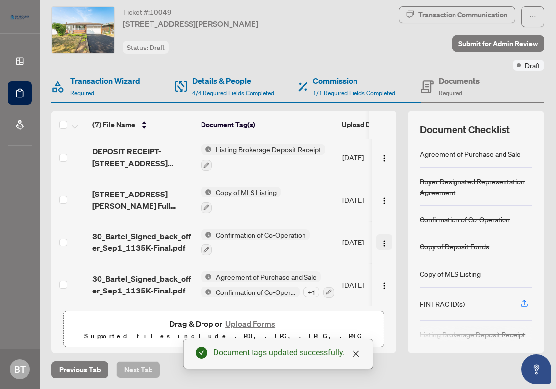
click at [381, 237] on span "button" at bounding box center [384, 242] width 8 height 11
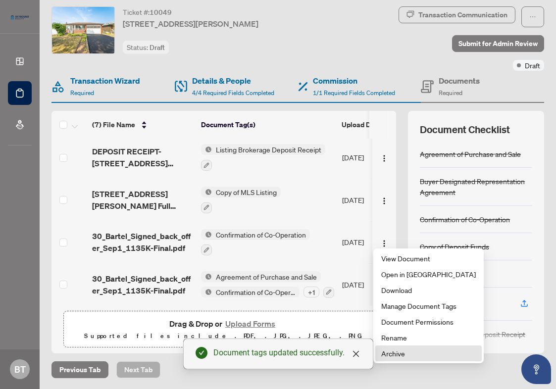
click at [394, 351] on span "Archive" at bounding box center [428, 353] width 95 height 11
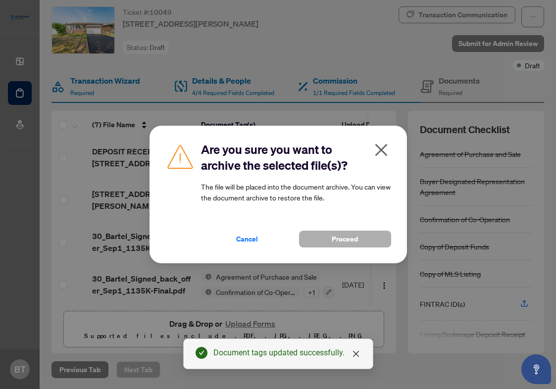
click at [339, 239] on span "Proceed" at bounding box center [345, 239] width 26 height 16
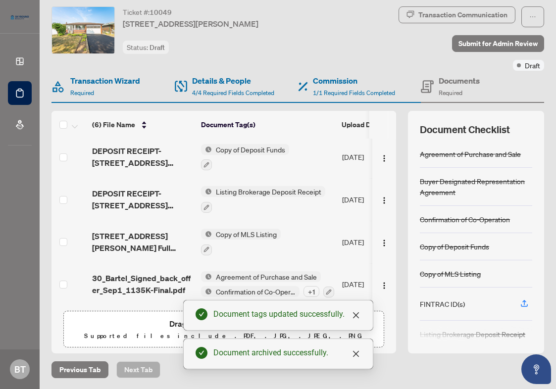
scroll to position [0, 0]
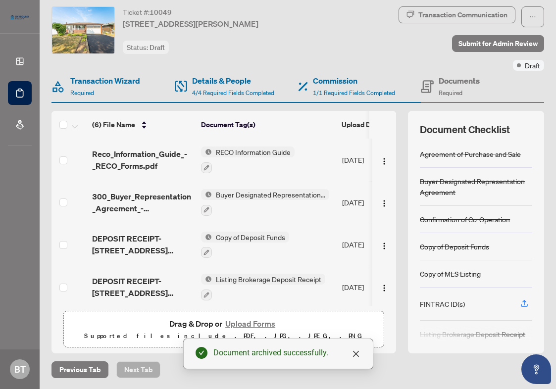
click at [261, 322] on button "Upload Forms" at bounding box center [250, 323] width 56 height 13
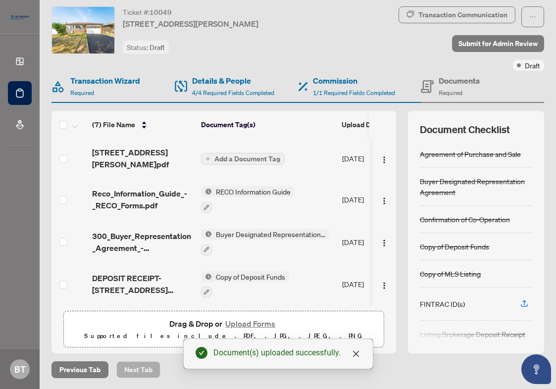
scroll to position [2, 0]
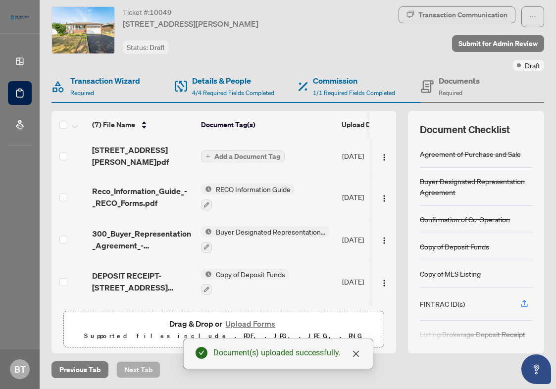
click at [238, 153] on span "Add a Document Tag" at bounding box center [247, 156] width 66 height 7
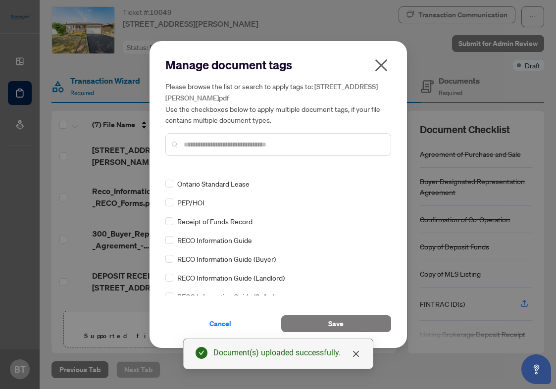
scroll to position [0, 0]
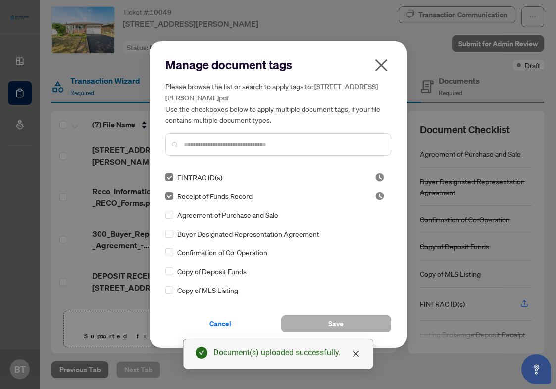
click at [354, 323] on button "Save" at bounding box center [336, 323] width 110 height 17
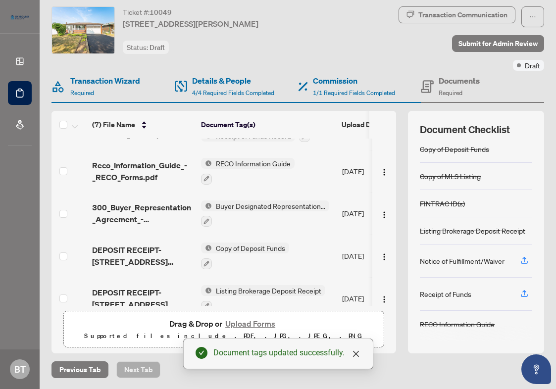
scroll to position [130, 0]
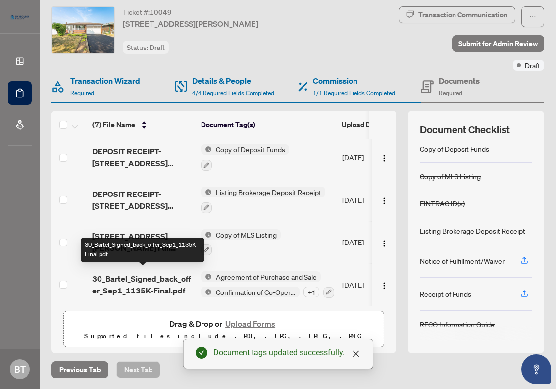
click at [133, 290] on span "30_Bartel_Signed_back_offer_Sep1_1135K-Final.pdf" at bounding box center [142, 285] width 101 height 24
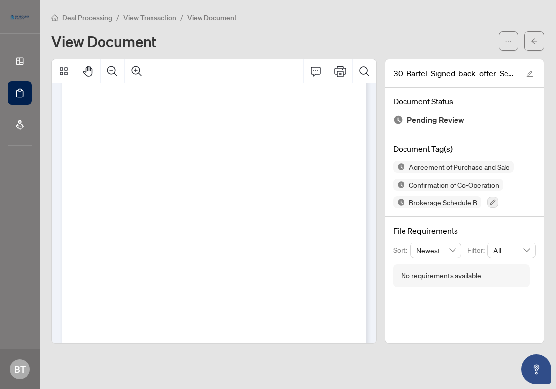
scroll to position [2454, 0]
click at [152, 20] on span "View Transaction" at bounding box center [149, 17] width 53 height 9
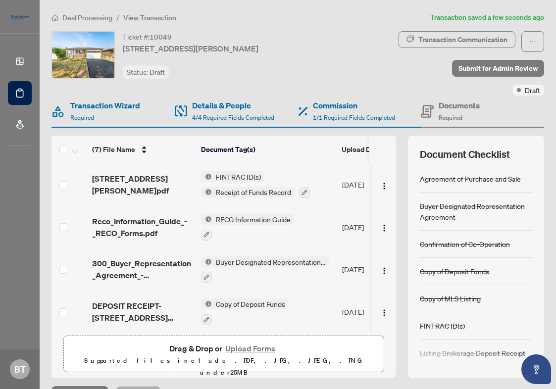
scroll to position [97, 0]
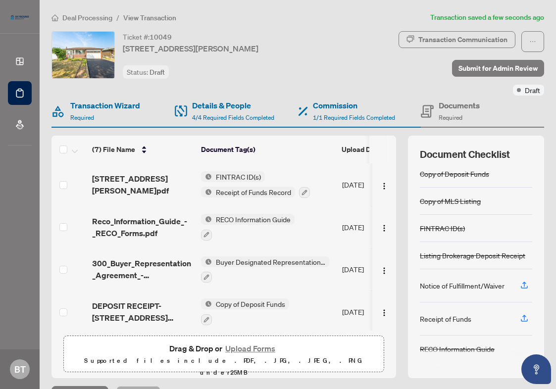
click at [447, 321] on div "Receipt of Funds" at bounding box center [445, 318] width 51 height 11
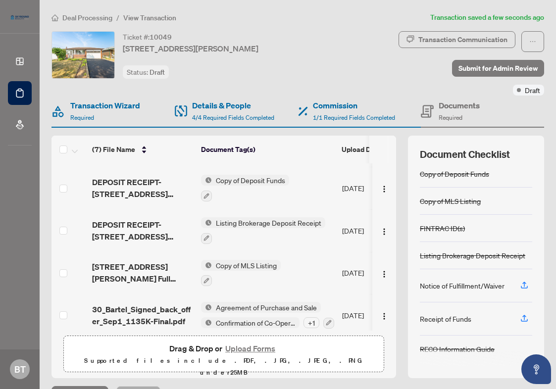
scroll to position [130, 0]
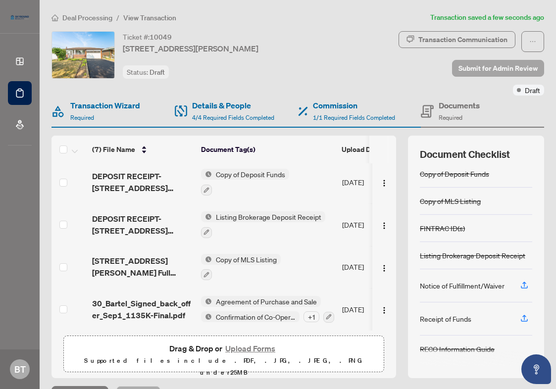
click at [492, 70] on span "Submit for Admin Review" at bounding box center [497, 68] width 79 height 16
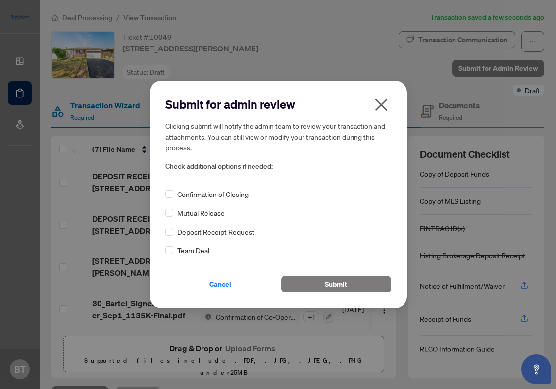
click at [384, 104] on icon "close" at bounding box center [381, 105] width 16 height 16
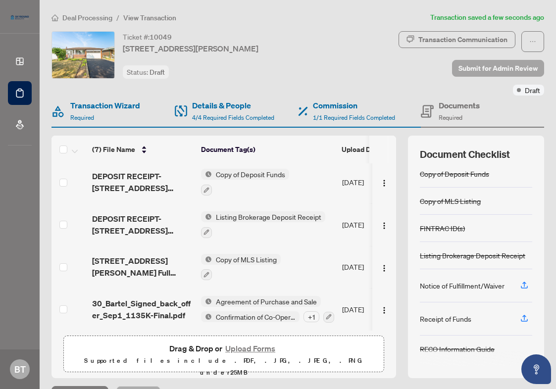
click at [492, 72] on span "Submit for Admin Review" at bounding box center [497, 68] width 79 height 16
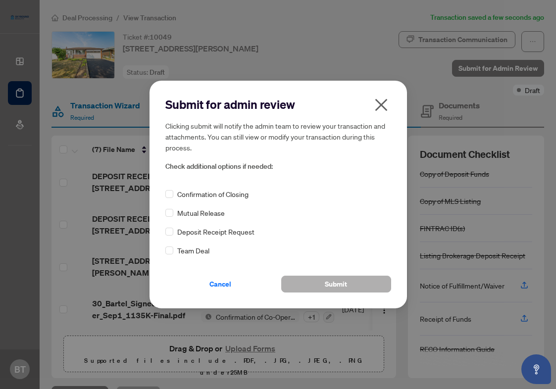
click at [345, 279] on span "Submit" at bounding box center [336, 284] width 22 height 16
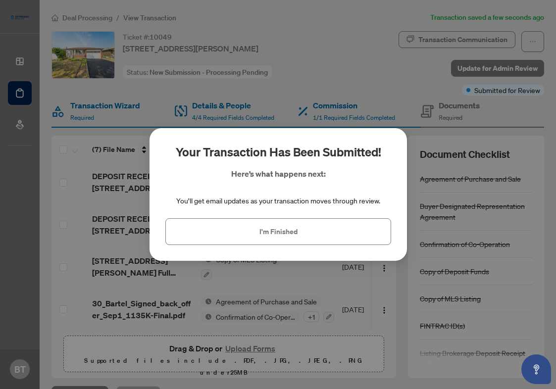
click at [89, 17] on div "Your transaction has been submitted! Here’s what happens next: You’ll get email…" at bounding box center [278, 194] width 556 height 389
click at [278, 235] on span "I'm Finished" at bounding box center [278, 232] width 38 height 16
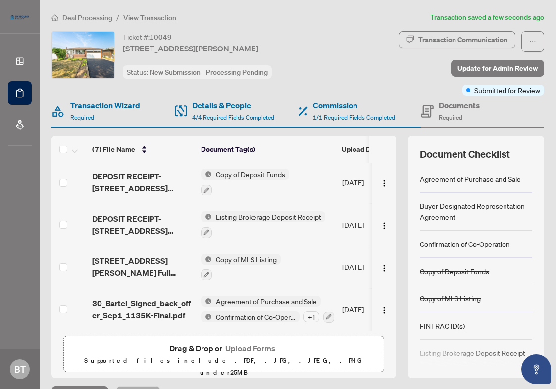
click at [91, 15] on span "Deal Processing" at bounding box center [87, 17] width 50 height 9
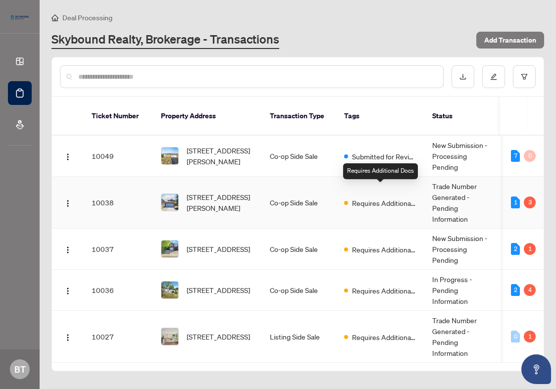
click at [370, 197] on span "Requires Additional Docs" at bounding box center [384, 202] width 64 height 11
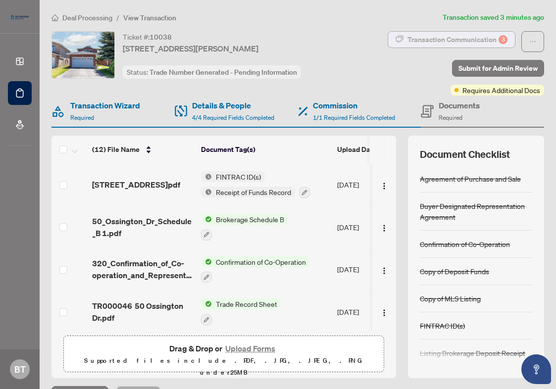
click at [467, 41] on div "Transaction Communication 3" at bounding box center [457, 40] width 100 height 16
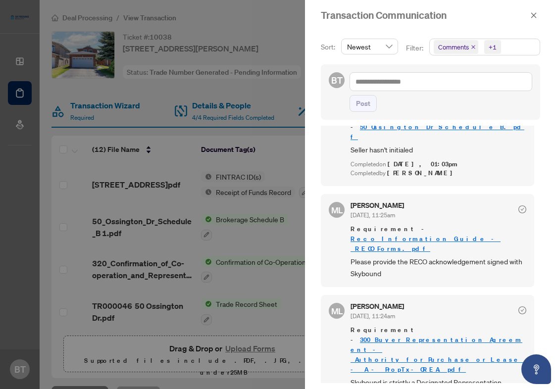
scroll to position [406, 0]
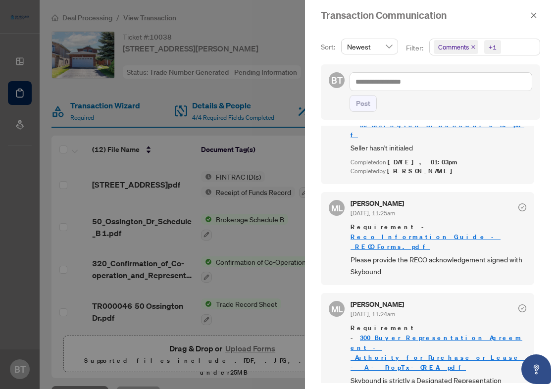
click at [146, 211] on div at bounding box center [278, 194] width 556 height 389
click at [530, 11] on span "button" at bounding box center [533, 15] width 7 height 16
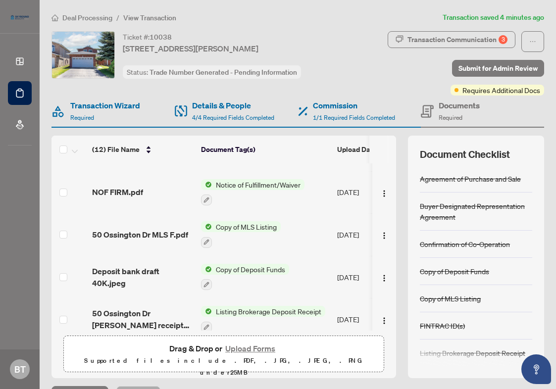
scroll to position [0, 0]
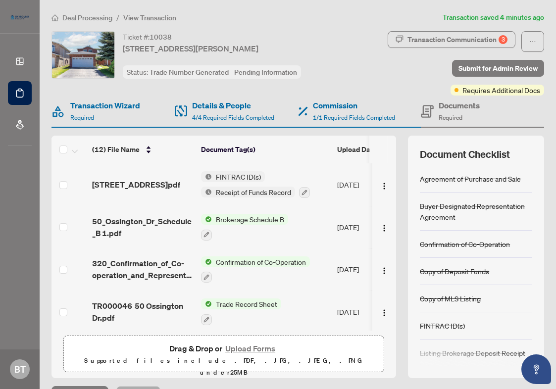
click at [84, 19] on span "Deal Processing" at bounding box center [87, 17] width 50 height 9
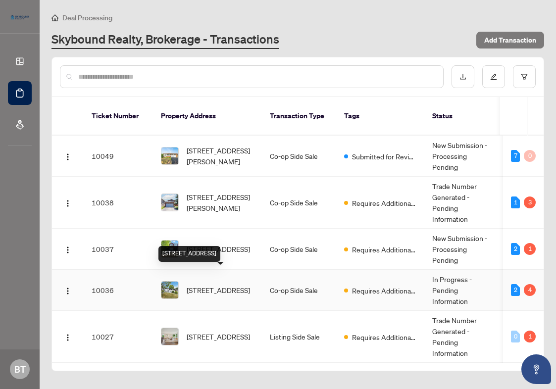
click at [215, 287] on span "[STREET_ADDRESS]" at bounding box center [218, 290] width 63 height 11
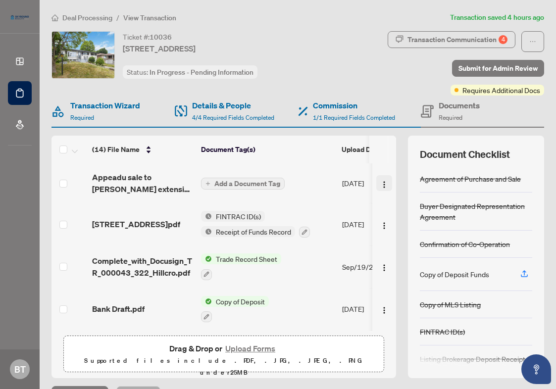
click at [376, 183] on button "button" at bounding box center [384, 183] width 16 height 16
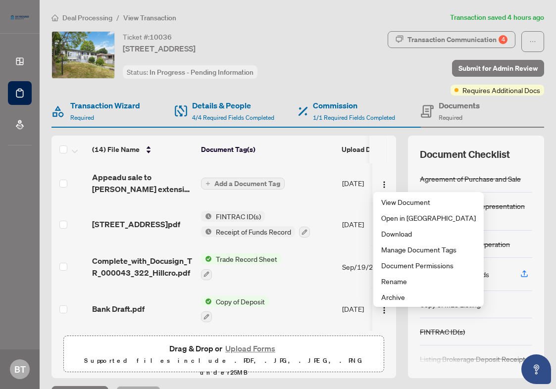
click at [393, 359] on div "(14) File Name Document Tag(s) Upload Date Status (14) File Name Document Tag(s…" at bounding box center [223, 257] width 344 height 243
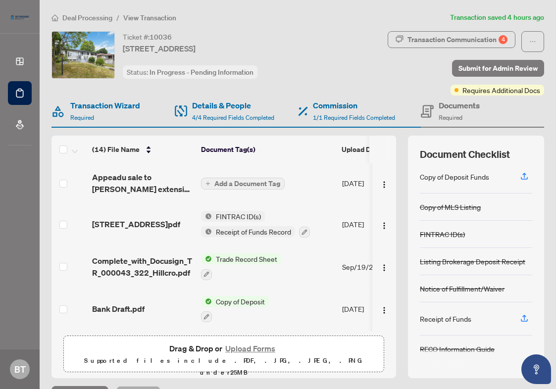
click at [97, 19] on span "Deal Processing" at bounding box center [87, 17] width 50 height 9
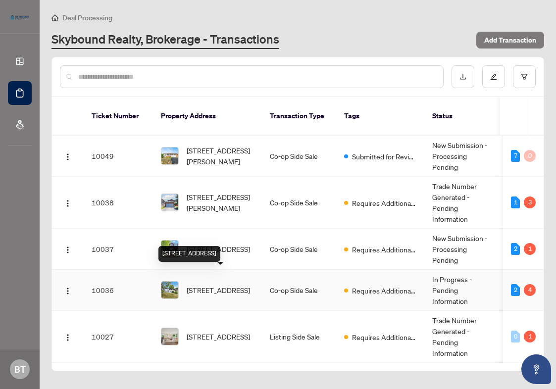
click at [221, 285] on span "[STREET_ADDRESS]" at bounding box center [218, 290] width 63 height 11
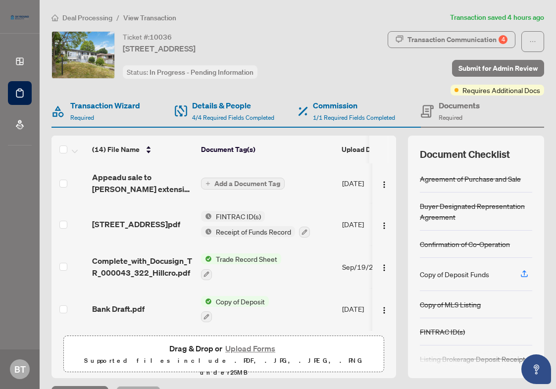
scroll to position [421, 0]
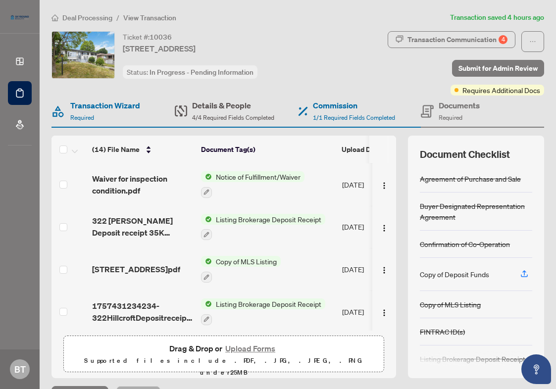
click at [219, 103] on h4 "Details & People" at bounding box center [233, 105] width 82 height 12
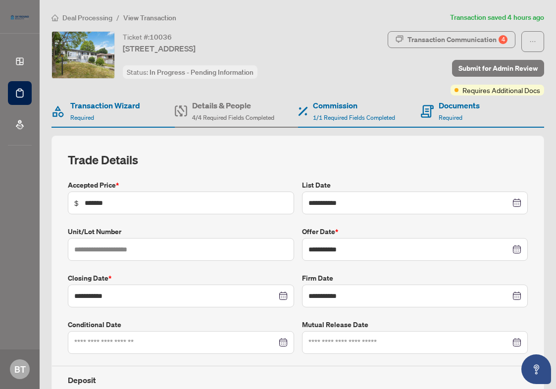
click at [97, 17] on span "Deal Processing" at bounding box center [87, 17] width 50 height 9
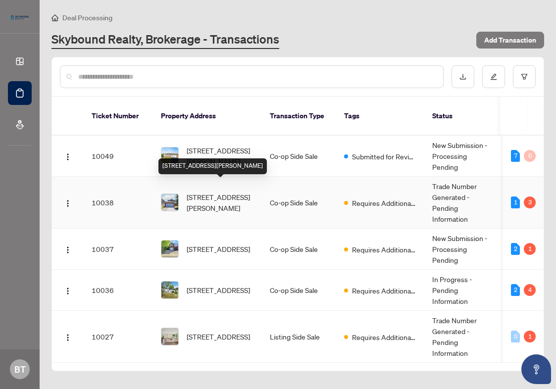
click at [220, 195] on span "[STREET_ADDRESS][PERSON_NAME]" at bounding box center [220, 203] width 67 height 22
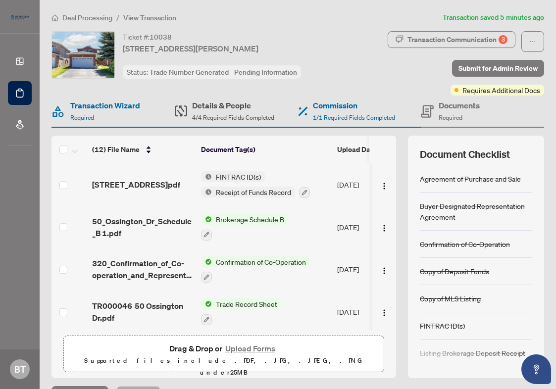
click at [241, 116] on span "4/4 Required Fields Completed" at bounding box center [233, 117] width 82 height 7
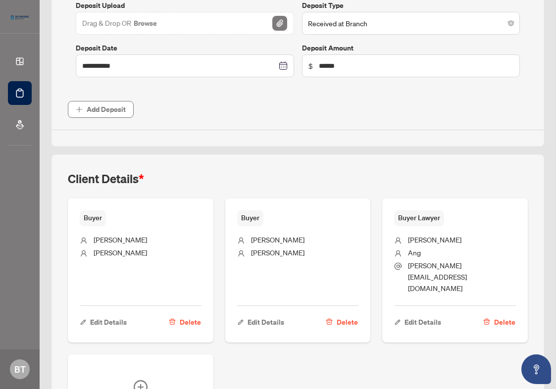
scroll to position [515, 0]
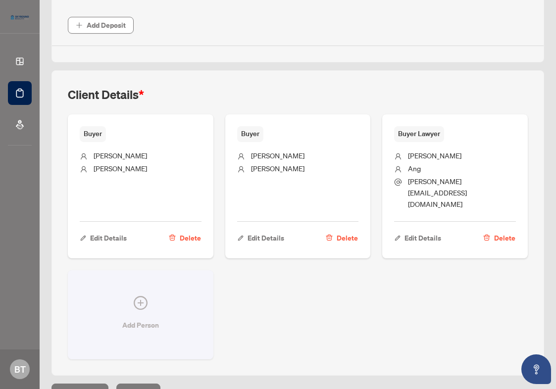
click at [134, 271] on button "Add Person" at bounding box center [141, 314] width 146 height 89
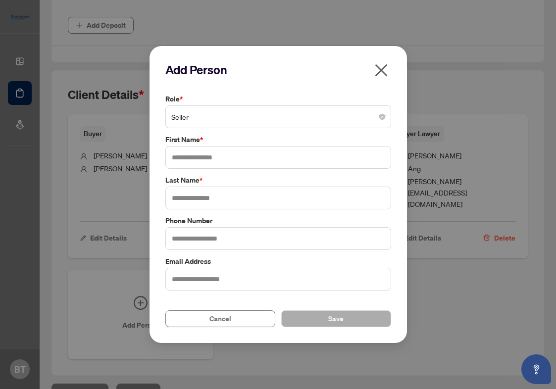
click at [196, 121] on span "Seller" at bounding box center [278, 116] width 214 height 19
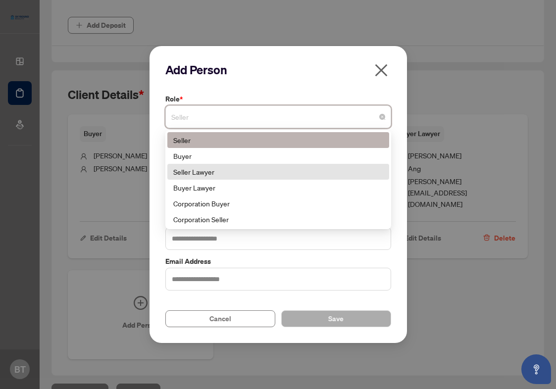
click at [200, 172] on div "Seller Lawyer" at bounding box center [278, 171] width 210 height 11
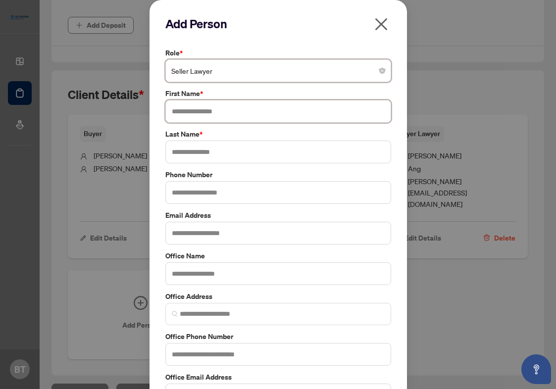
click at [190, 110] on input "text" at bounding box center [278, 111] width 226 height 23
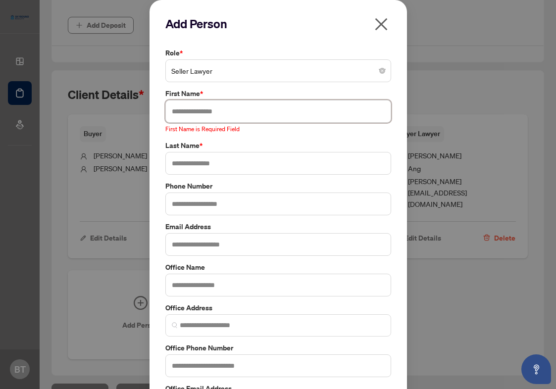
paste input "**********"
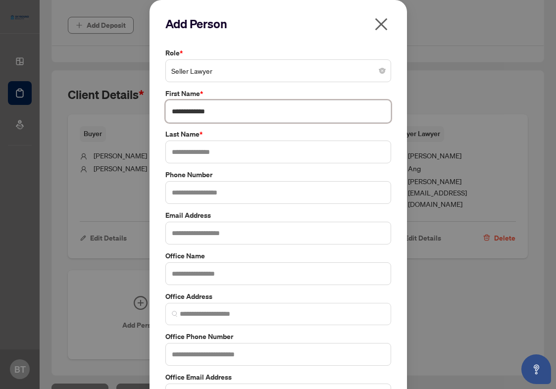
drag, startPoint x: 189, startPoint y: 115, endPoint x: 237, endPoint y: 115, distance: 48.0
click at [237, 115] on input "**********" at bounding box center [278, 111] width 226 height 23
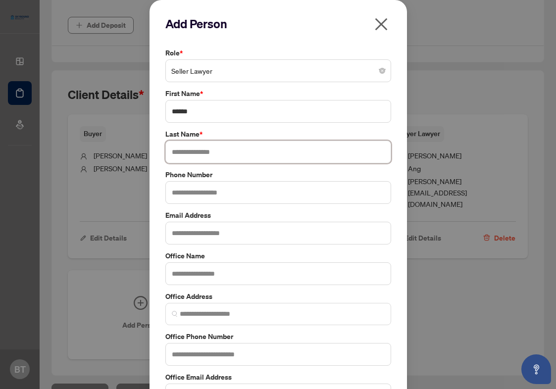
click at [197, 152] on input "text" at bounding box center [278, 152] width 226 height 23
paste input "*******"
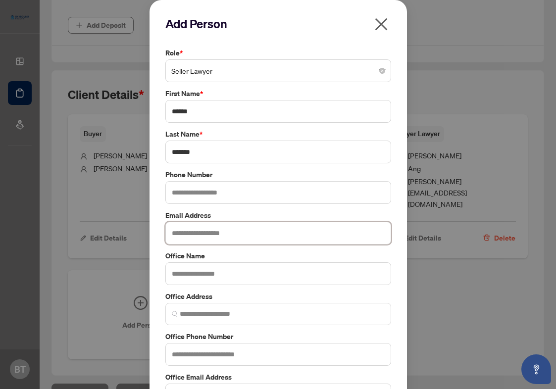
click at [228, 229] on input "text" at bounding box center [278, 233] width 226 height 23
paste input "**********"
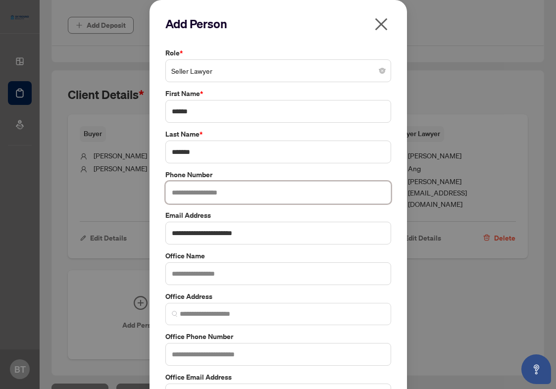
click at [236, 192] on input "text" at bounding box center [278, 192] width 226 height 23
paste input "**********"
drag, startPoint x: 475, startPoint y: 209, endPoint x: 339, endPoint y: 243, distance: 140.6
click at [339, 243] on div "**********" at bounding box center [278, 194] width 556 height 389
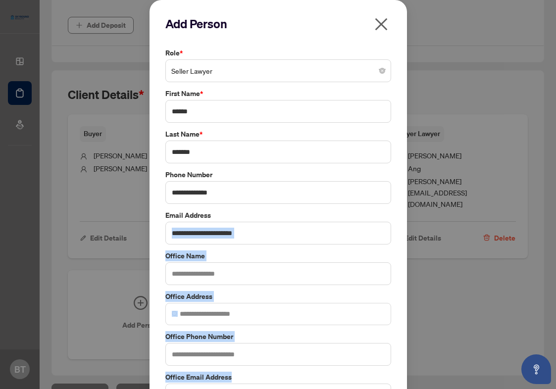
scroll to position [70, 0]
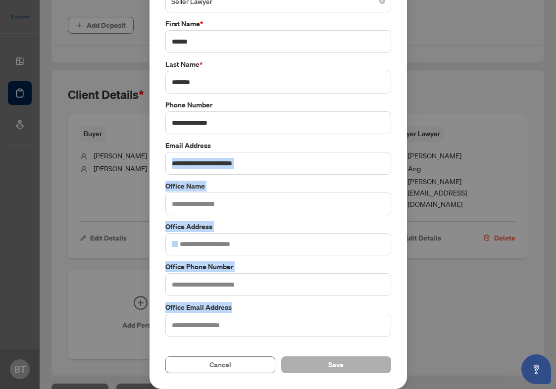
click at [354, 371] on button "Save" at bounding box center [336, 364] width 110 height 17
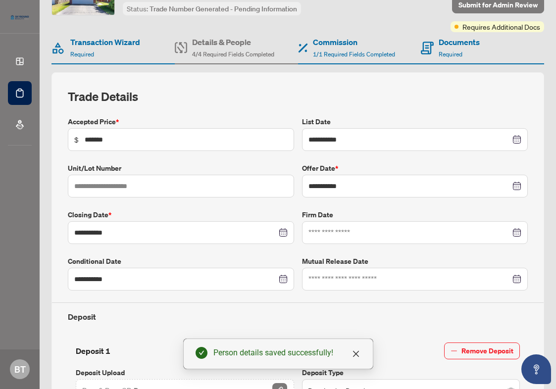
scroll to position [60, 0]
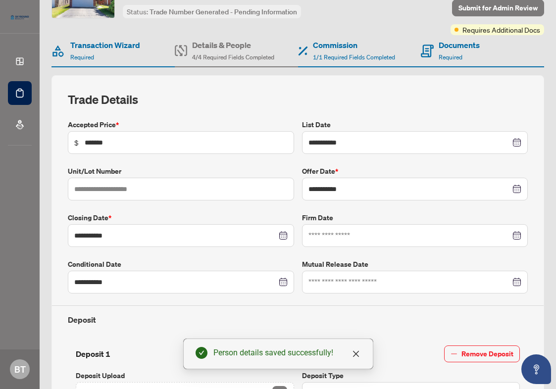
click at [208, 51] on div "Details & People 4/4 Required Fields Completed" at bounding box center [233, 50] width 82 height 23
click at [342, 57] on span "1/1 Required Fields Completed" at bounding box center [354, 56] width 82 height 7
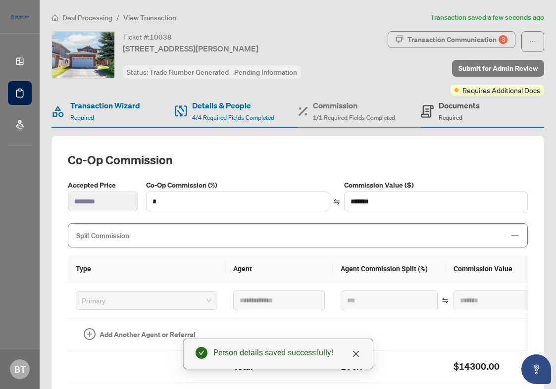
click at [444, 115] on span "Required" at bounding box center [451, 117] width 24 height 7
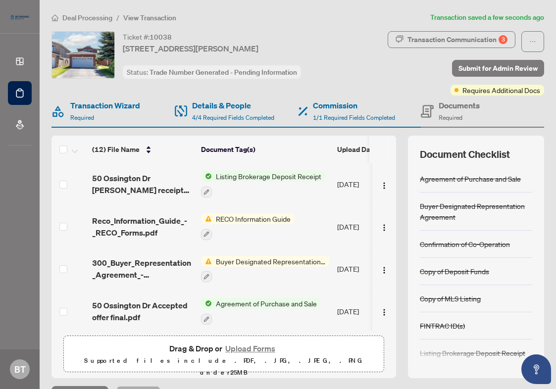
scroll to position [7, 0]
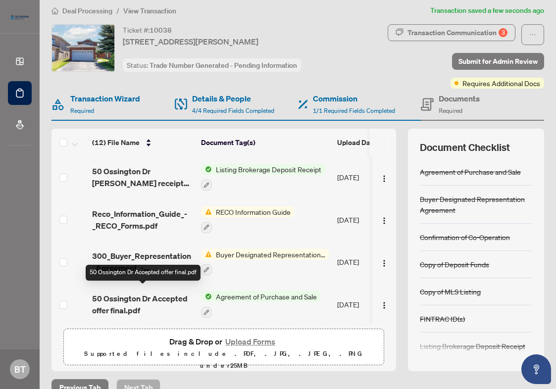
click at [126, 303] on span "50 Ossington Dr Accepted offer final.pdf" at bounding box center [142, 304] width 101 height 24
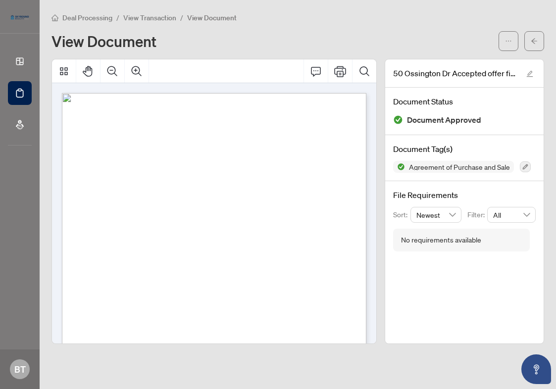
click at [157, 20] on span "View Transaction" at bounding box center [149, 17] width 53 height 9
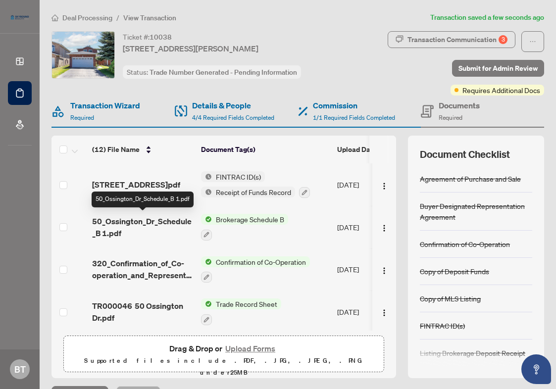
click at [138, 225] on span "50_Ossington_Dr_Schedule_B 1.pdf" at bounding box center [142, 227] width 101 height 24
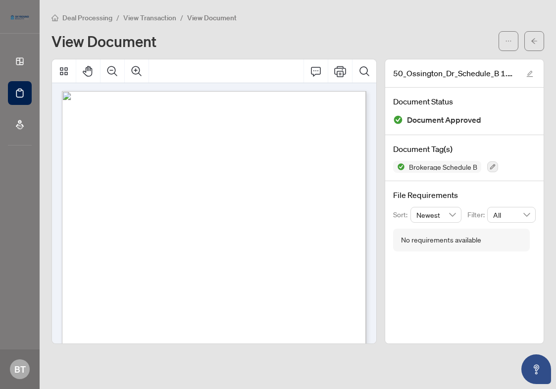
scroll to position [153, 0]
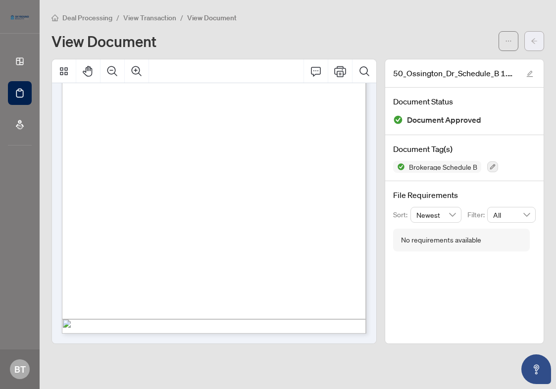
click at [531, 41] on icon "arrow-left" at bounding box center [534, 41] width 7 height 7
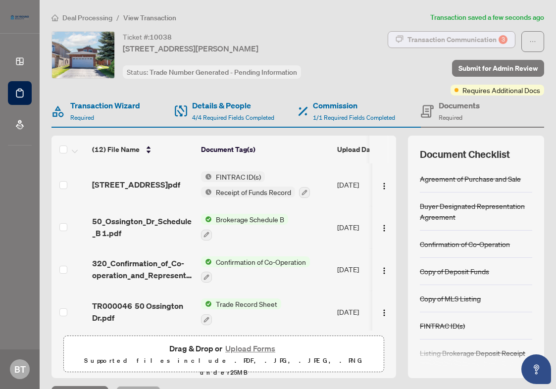
click at [465, 37] on div "Transaction Communication 3" at bounding box center [457, 40] width 100 height 16
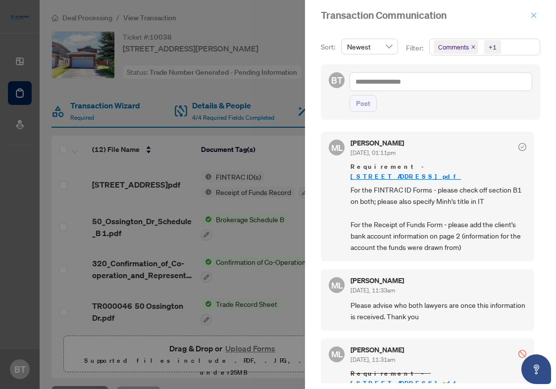
click at [530, 17] on icon "close" at bounding box center [533, 15] width 7 height 7
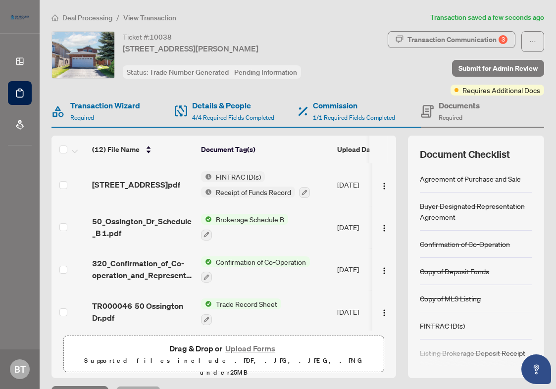
click at [90, 18] on span "Deal Processing" at bounding box center [87, 17] width 50 height 9
